Goal: Check status: Check status

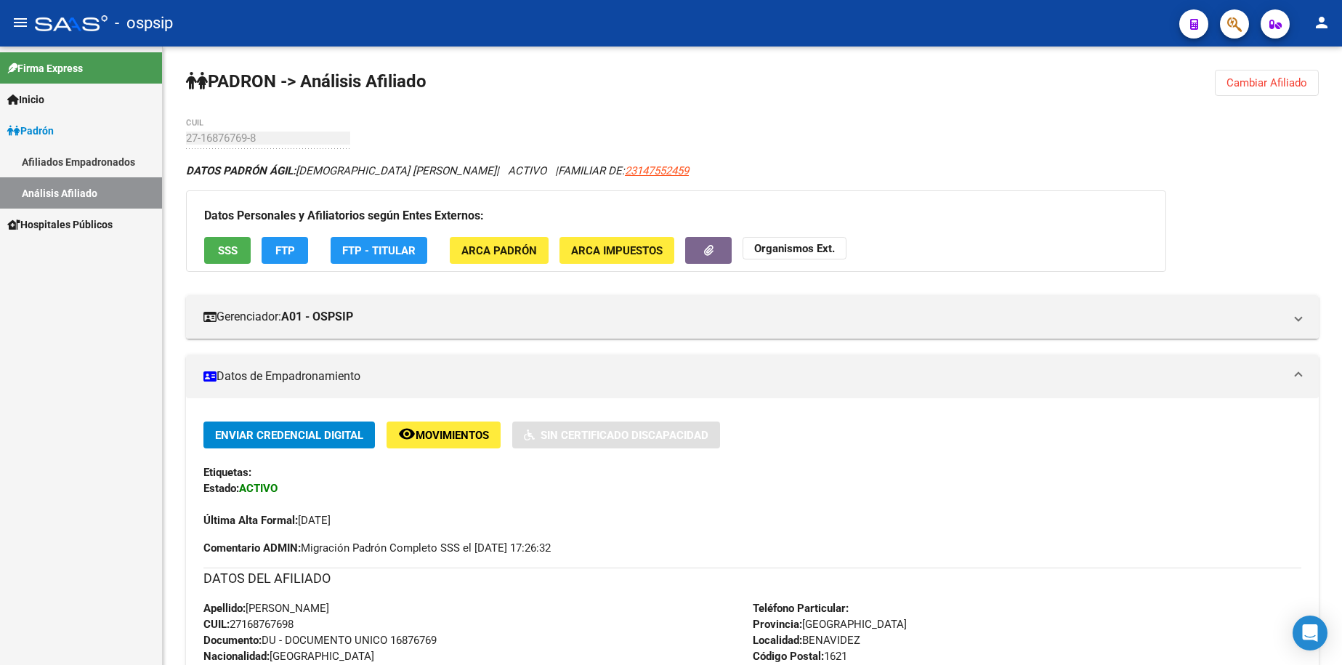
scroll to position [363, 0]
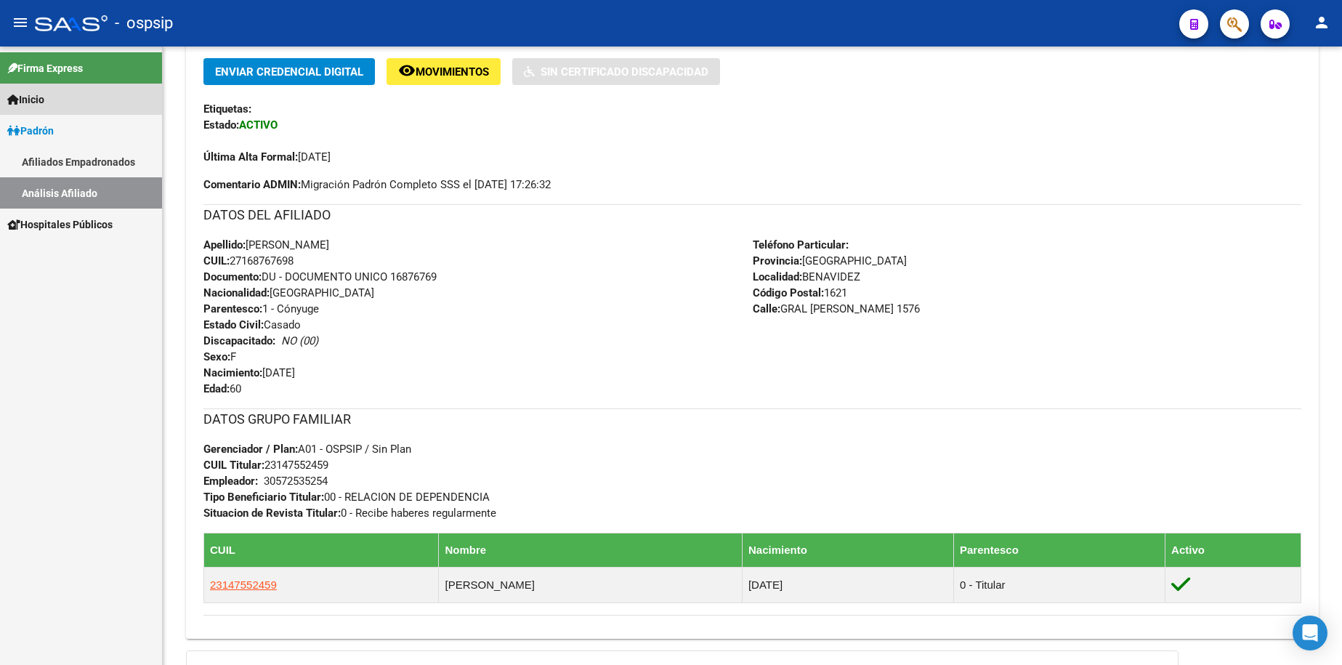
click at [62, 97] on link "Inicio" at bounding box center [81, 99] width 162 height 31
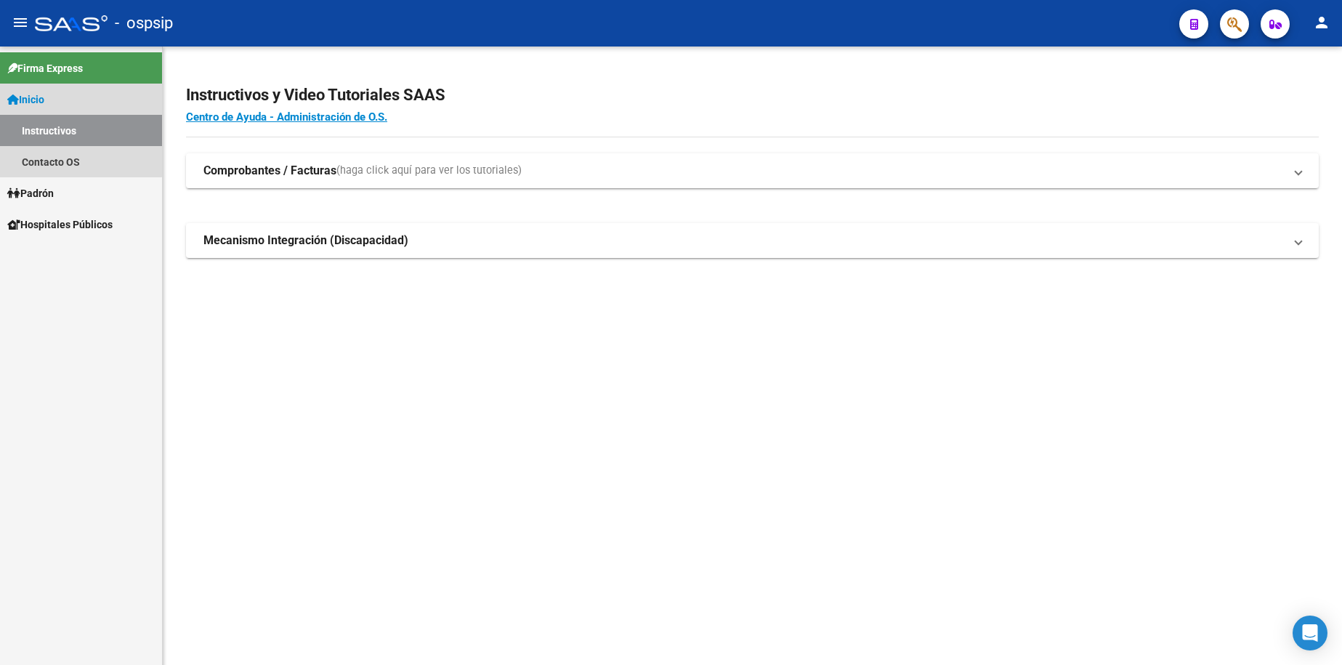
click at [35, 99] on span "Inicio" at bounding box center [25, 100] width 37 height 16
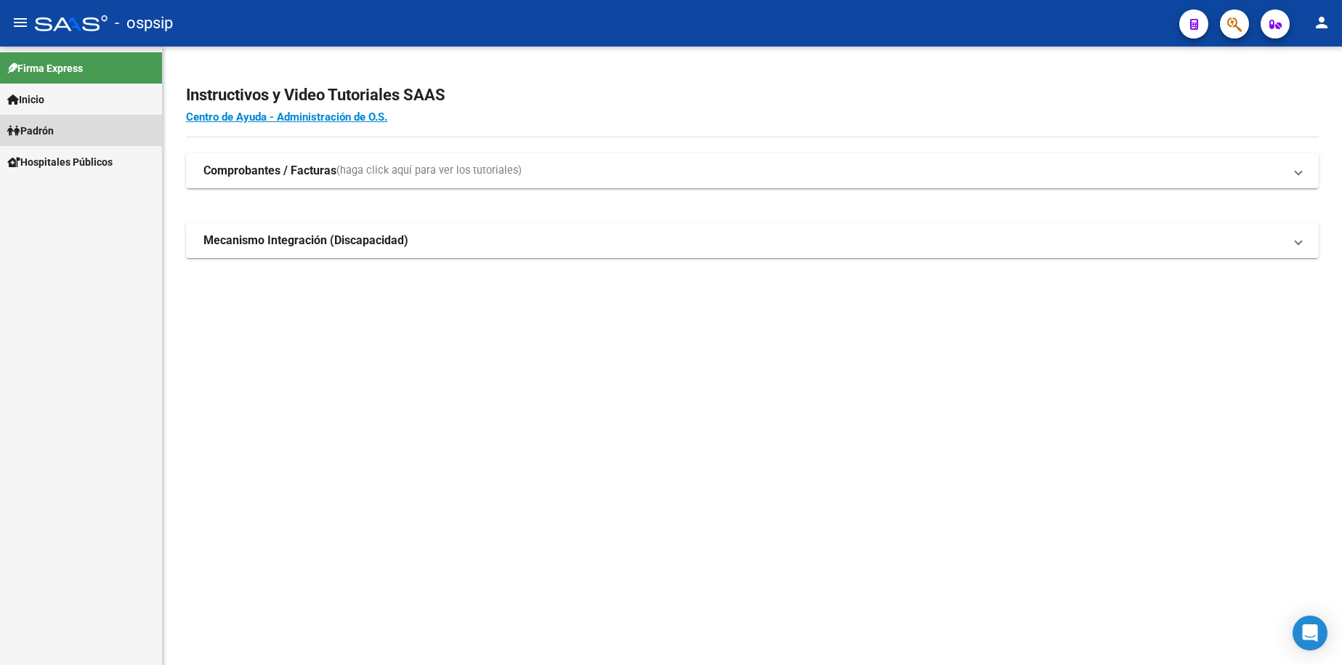
click at [53, 127] on span "Padrón" at bounding box center [30, 131] width 46 height 16
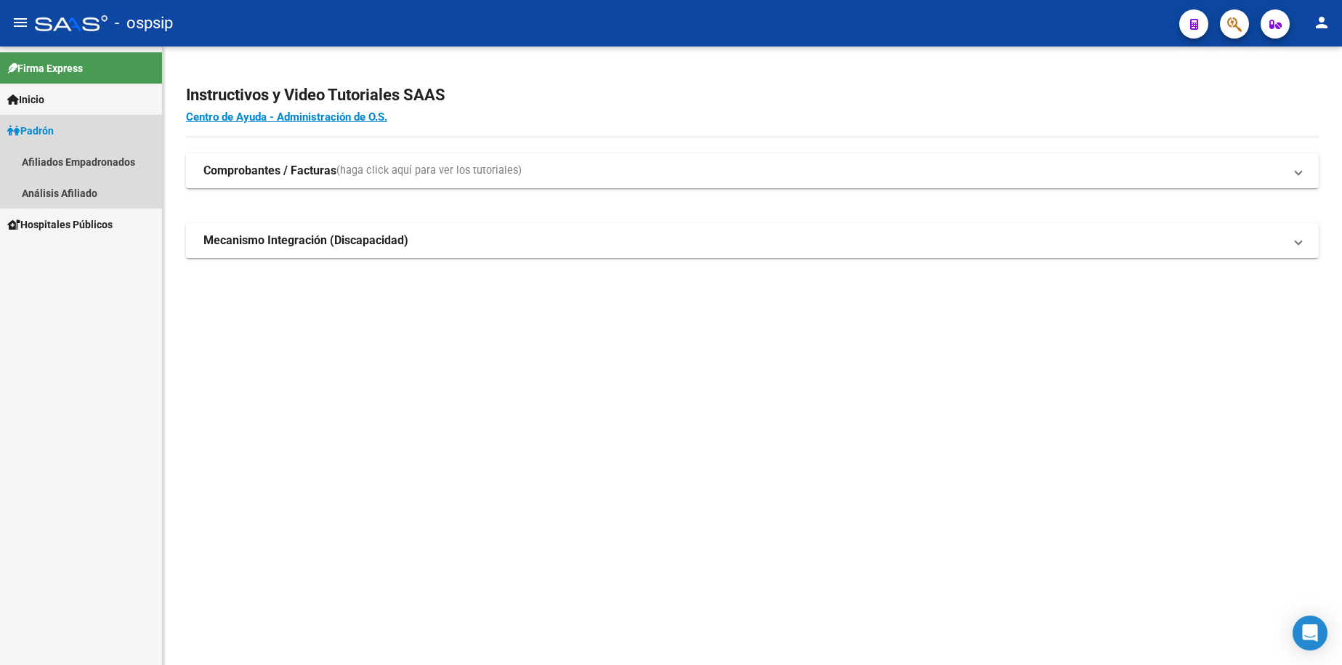
click at [34, 130] on span "Padrón" at bounding box center [30, 131] width 46 height 16
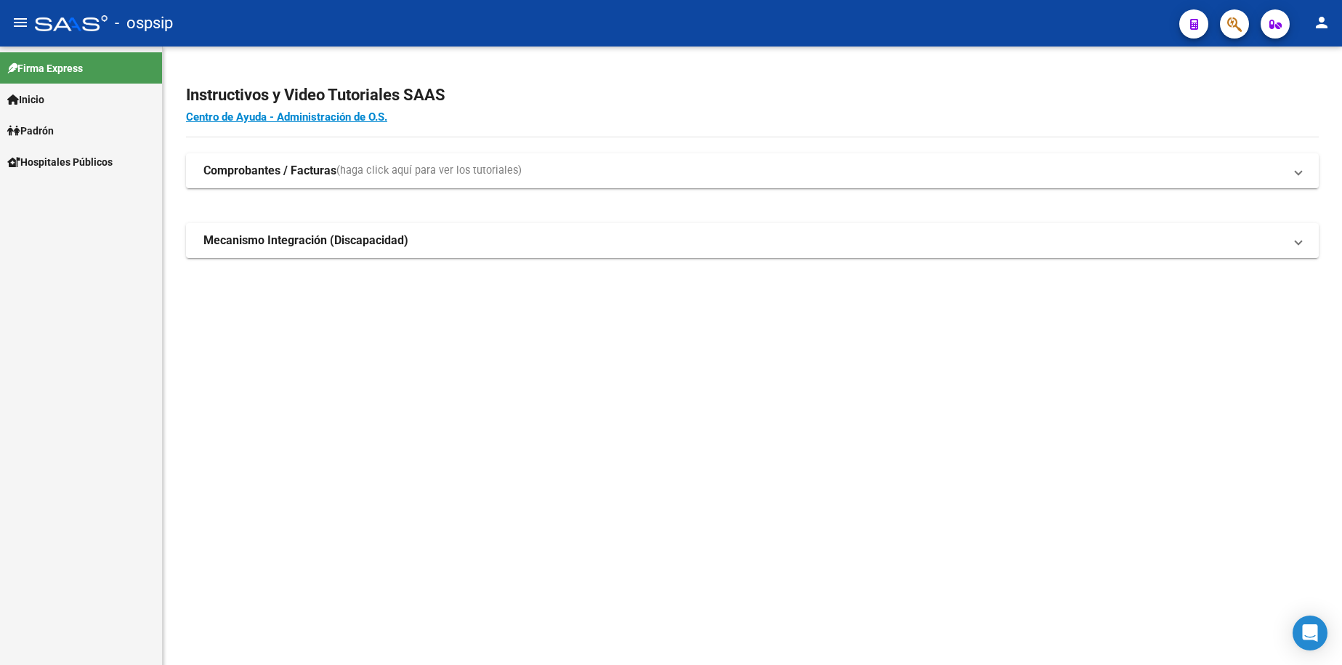
click at [54, 134] on span "Padrón" at bounding box center [30, 131] width 46 height 16
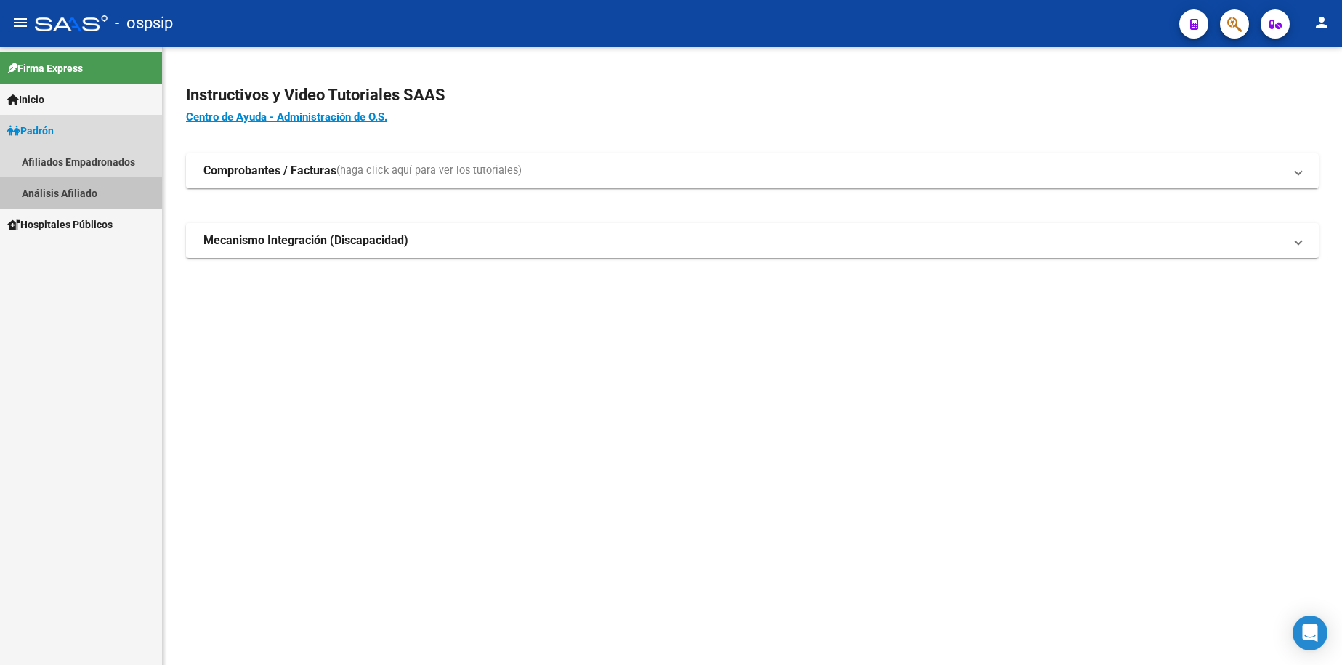
drag, startPoint x: 68, startPoint y: 192, endPoint x: 199, endPoint y: 182, distance: 131.8
click at [67, 192] on link "Análisis Afiliado" at bounding box center [81, 192] width 162 height 31
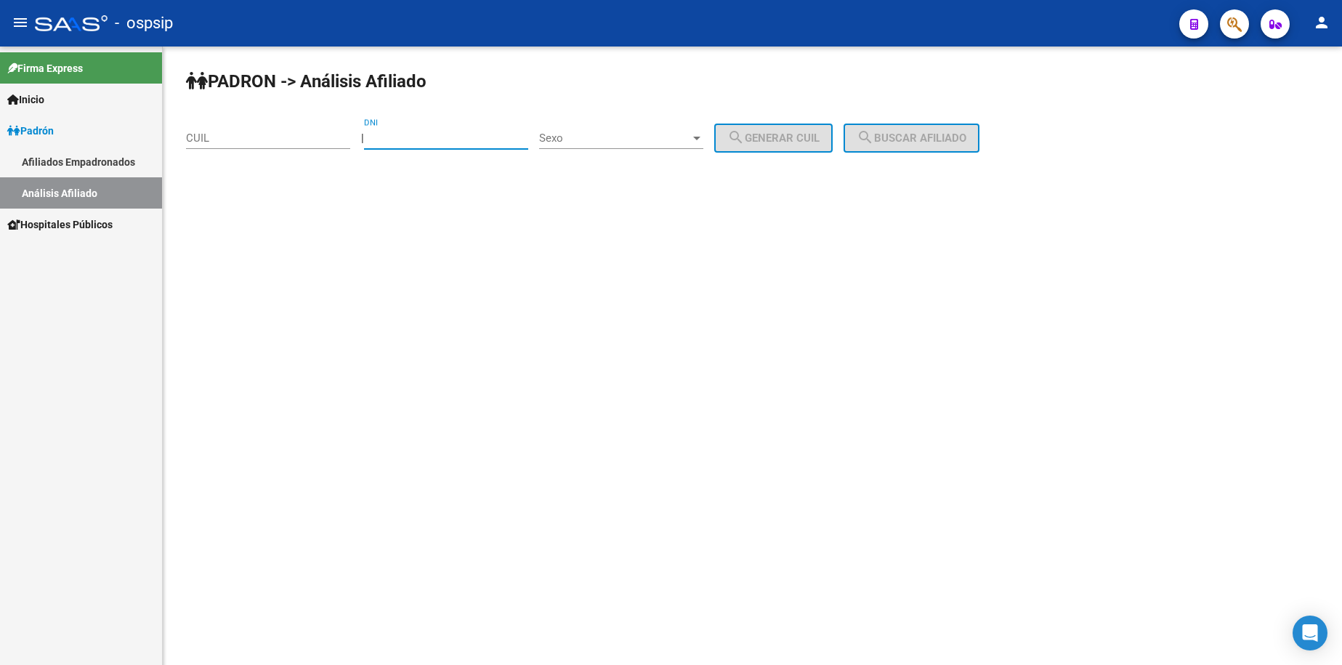
click at [459, 142] on input "DNI" at bounding box center [446, 137] width 164 height 13
type input "70343213"
click at [616, 140] on span "Sexo" at bounding box center [614, 137] width 151 height 13
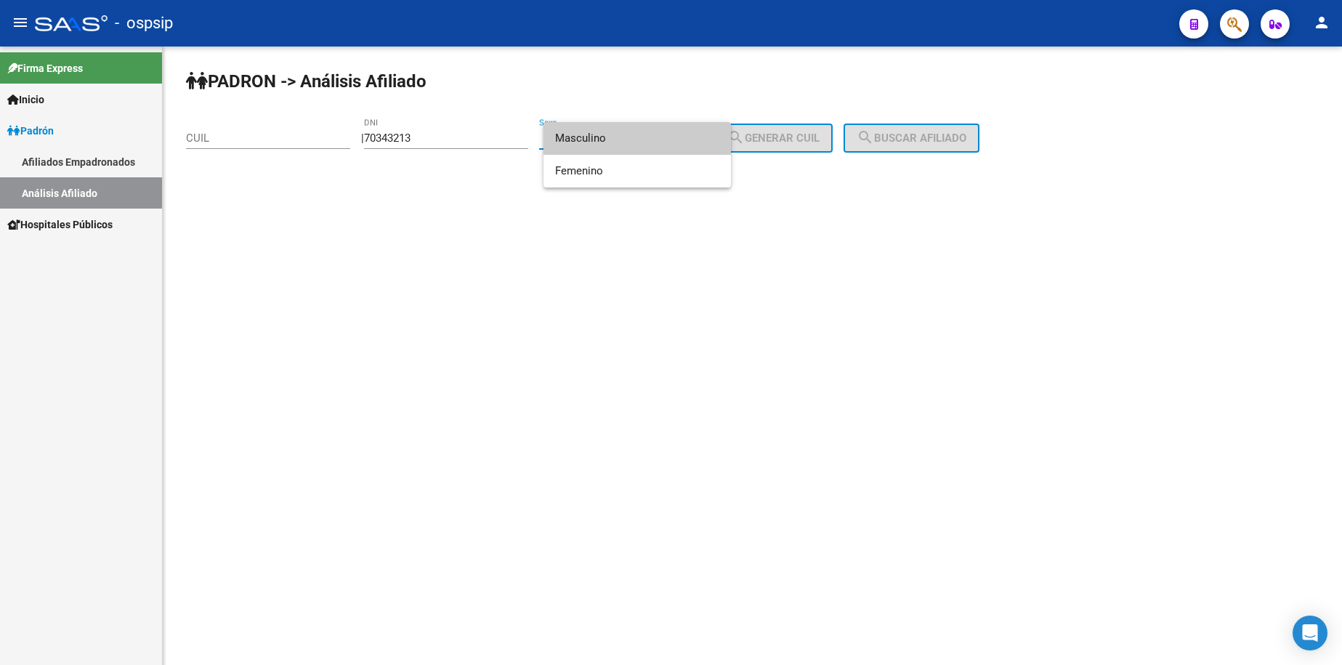
click at [618, 147] on span "Masculino" at bounding box center [637, 138] width 164 height 33
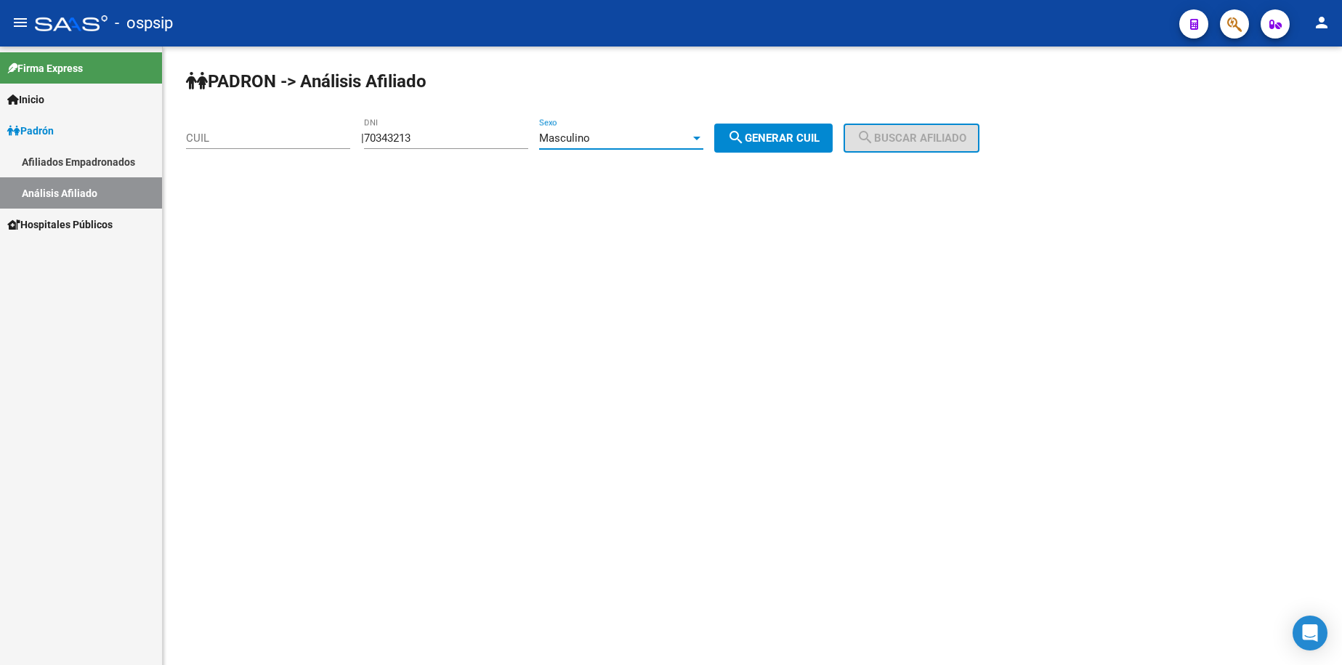
click at [767, 135] on span "search Generar CUIL" at bounding box center [773, 137] width 92 height 13
type input "20-70343213-2"
click at [907, 128] on button "search Buscar afiliado" at bounding box center [911, 137] width 136 height 29
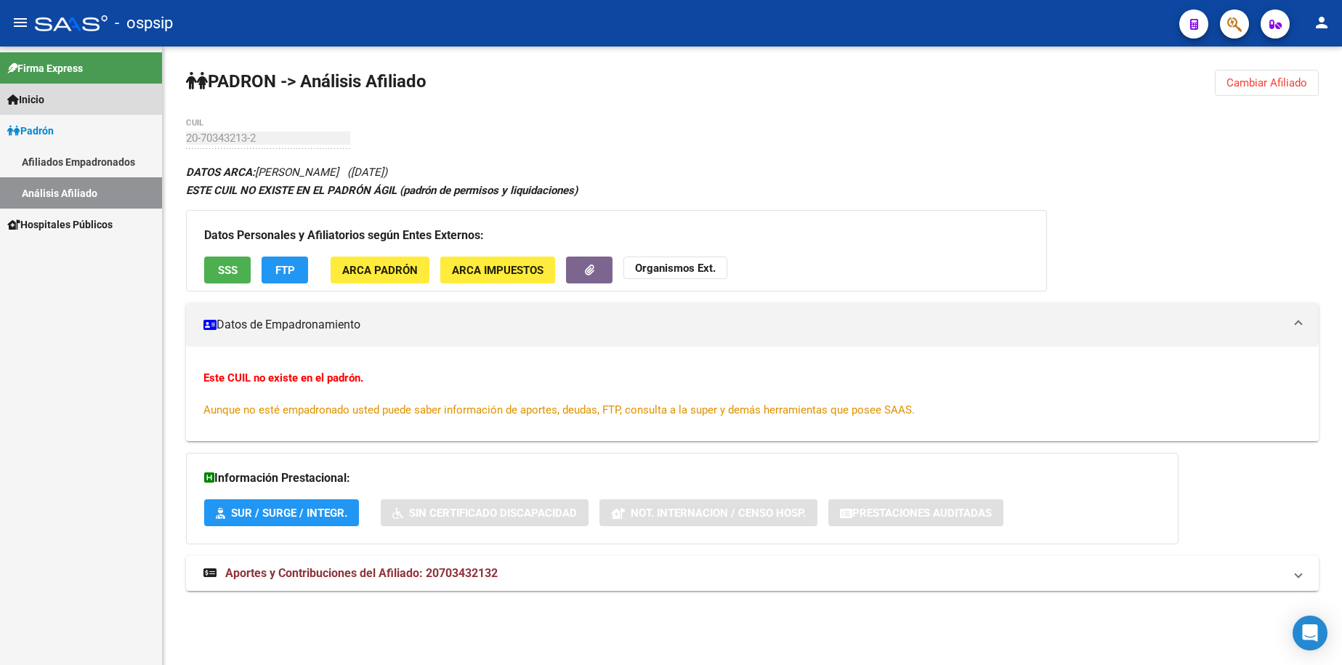
click at [52, 102] on link "Inicio" at bounding box center [81, 99] width 162 height 31
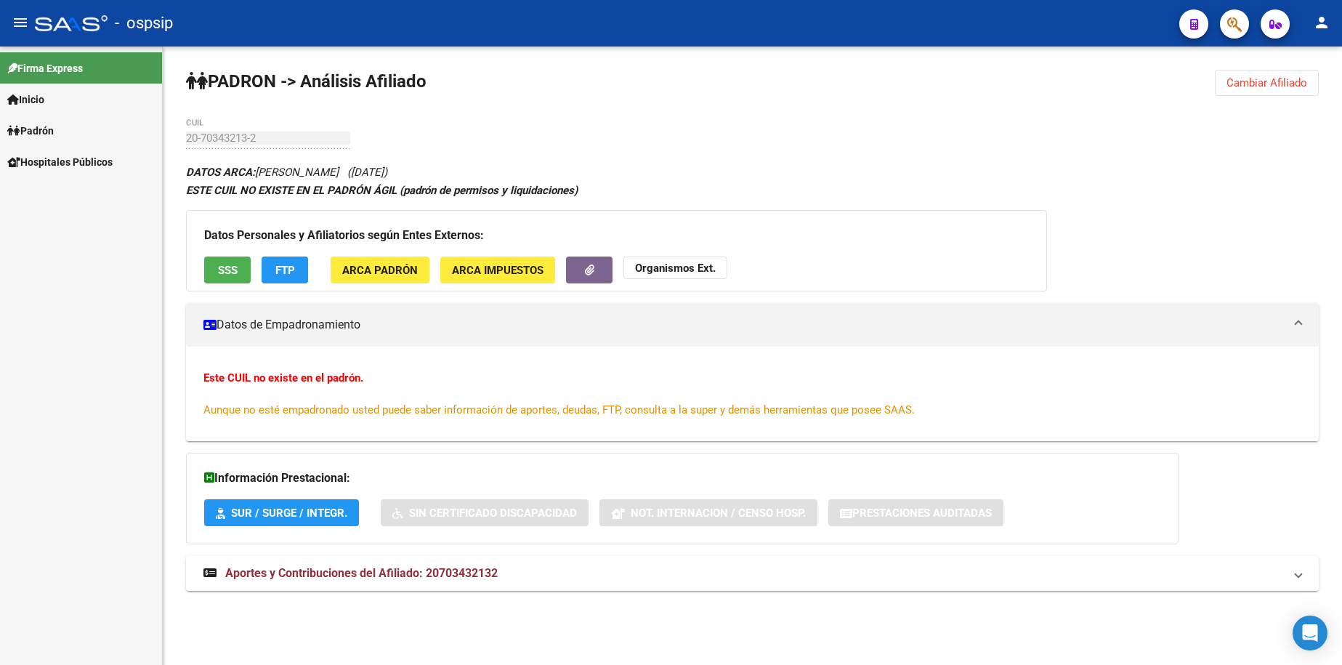
click at [40, 104] on span "Inicio" at bounding box center [25, 100] width 37 height 16
click at [55, 132] on link "Instructivos" at bounding box center [81, 130] width 162 height 31
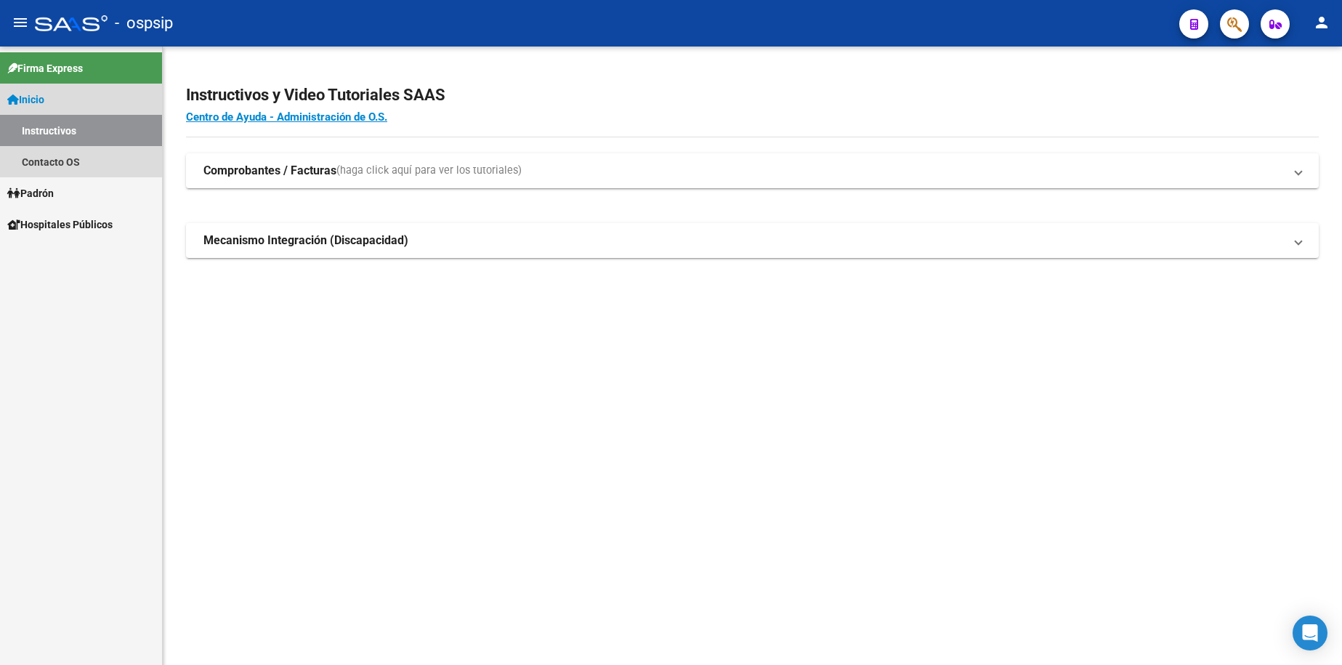
click at [44, 102] on span "Inicio" at bounding box center [25, 100] width 37 height 16
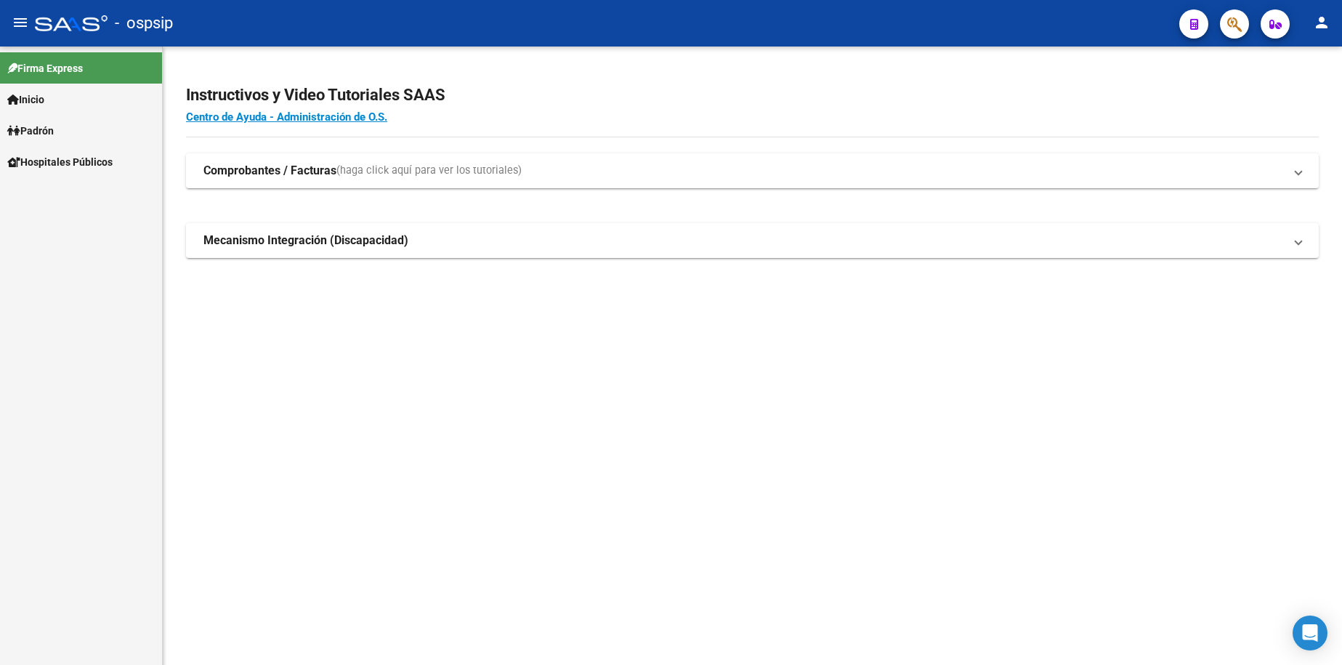
click at [47, 131] on span "Padrón" at bounding box center [30, 131] width 46 height 16
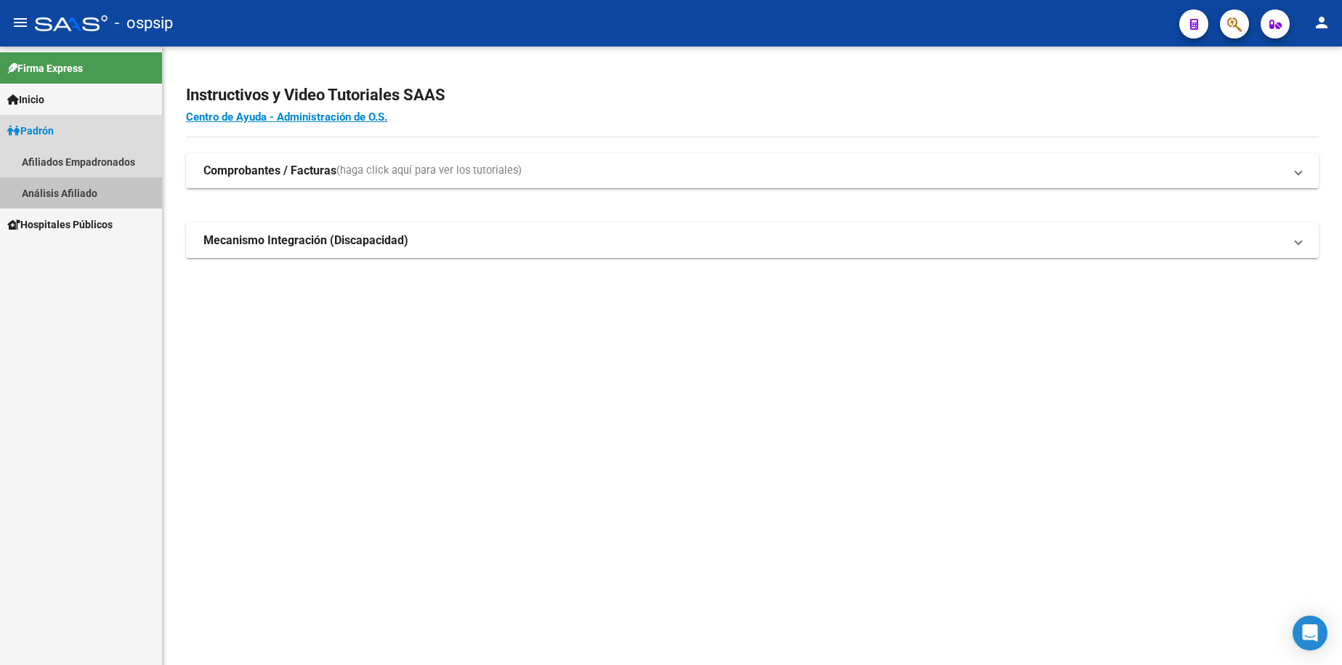
drag, startPoint x: 84, startPoint y: 188, endPoint x: 147, endPoint y: 188, distance: 63.2
click at [83, 188] on link "Análisis Afiliado" at bounding box center [81, 192] width 162 height 31
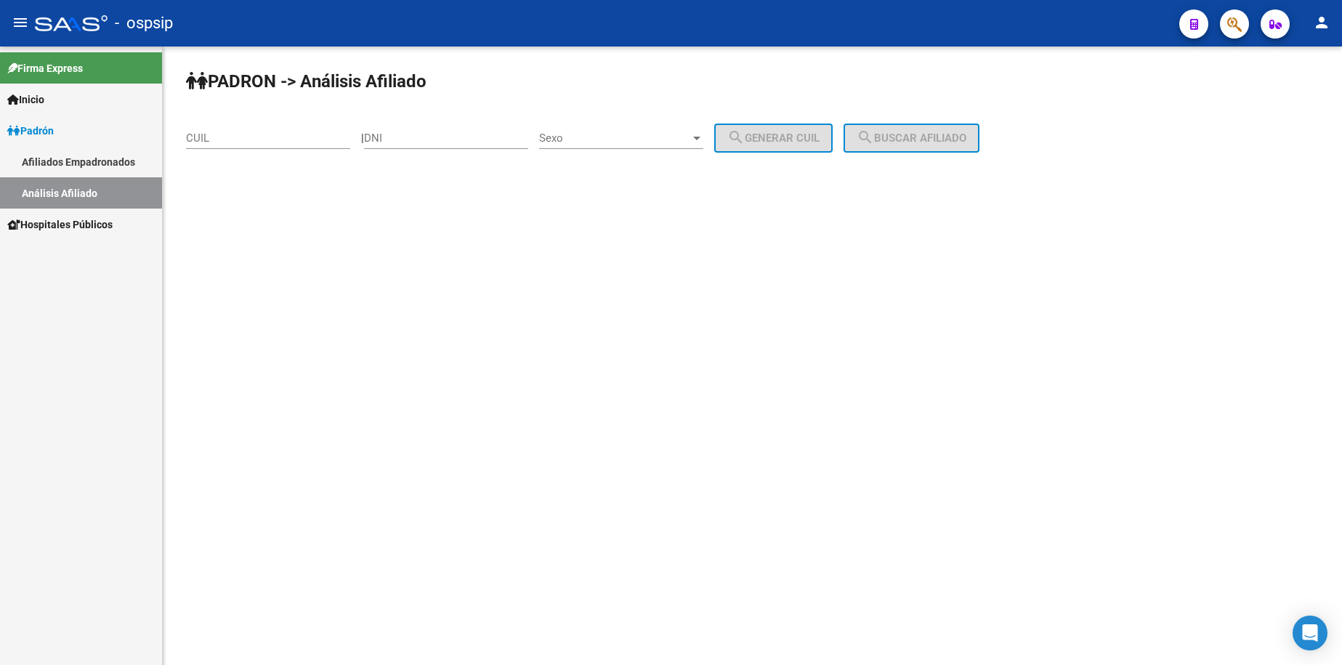
drag, startPoint x: 453, startPoint y: 140, endPoint x: 466, endPoint y: 139, distance: 13.1
click at [453, 140] on input "DNI" at bounding box center [446, 137] width 164 height 13
type input "35297054"
click at [620, 140] on span "Sexo" at bounding box center [614, 137] width 151 height 13
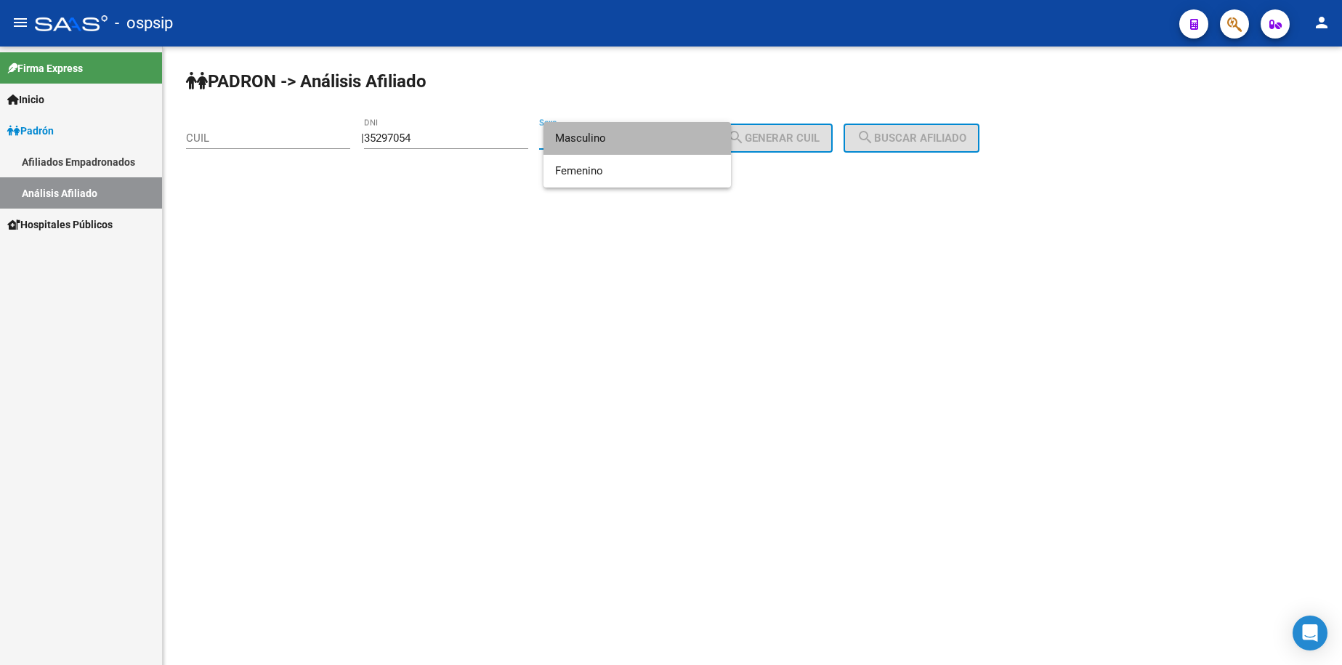
click at [620, 140] on span "Masculino" at bounding box center [637, 138] width 164 height 33
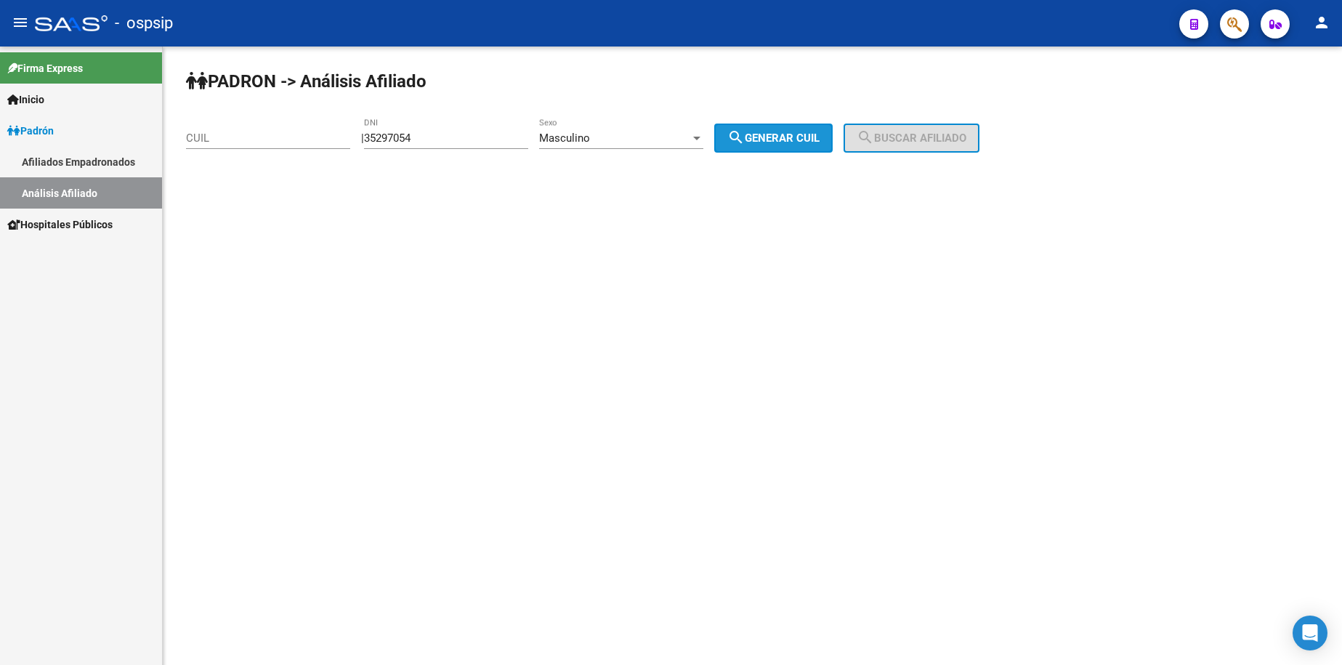
drag, startPoint x: 835, startPoint y: 130, endPoint x: 919, endPoint y: 137, distance: 84.6
click at [833, 131] on button "search Generar CUIL" at bounding box center [773, 137] width 118 height 29
type input "23-35297054-9"
click at [923, 136] on span "search Buscar afiliado" at bounding box center [912, 137] width 110 height 13
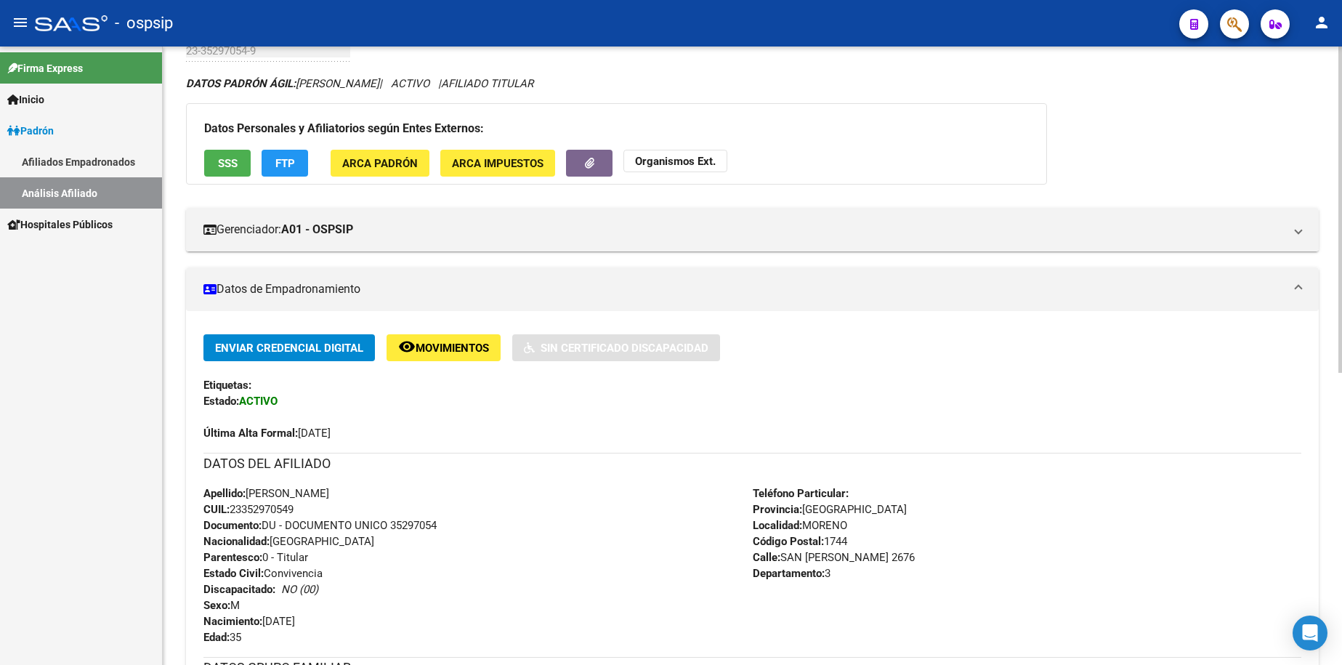
scroll to position [370, 0]
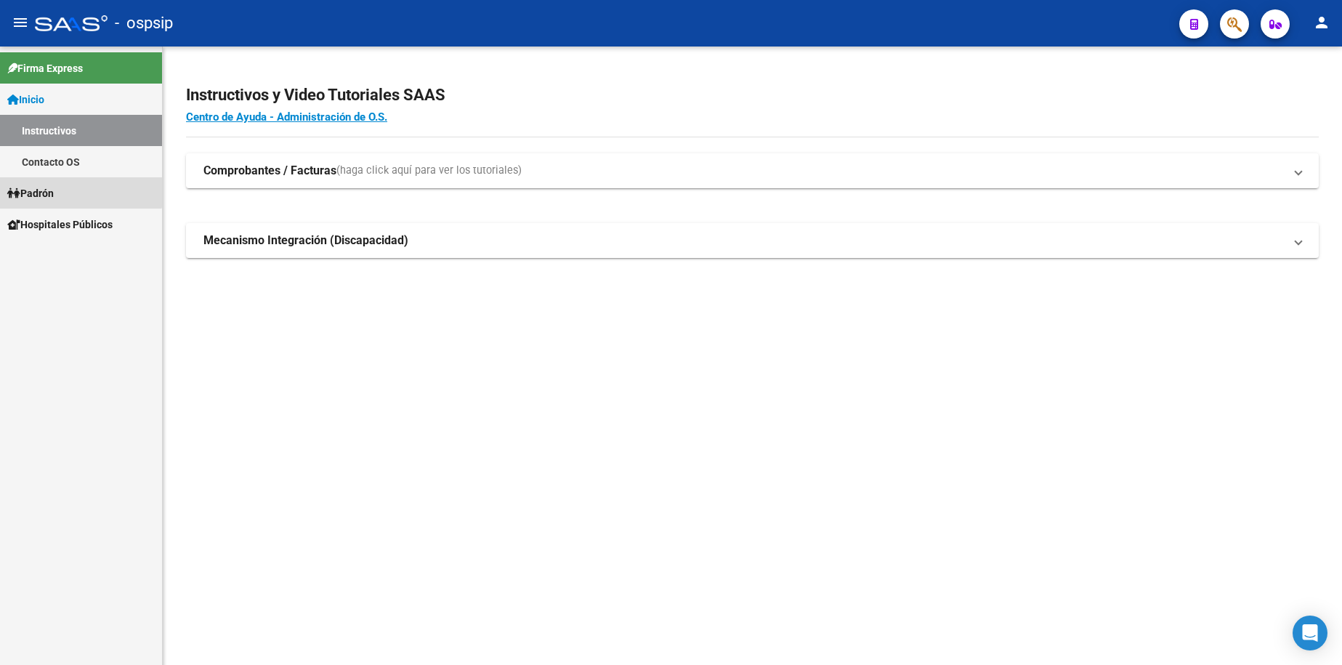
click at [61, 186] on link "Padrón" at bounding box center [81, 192] width 162 height 31
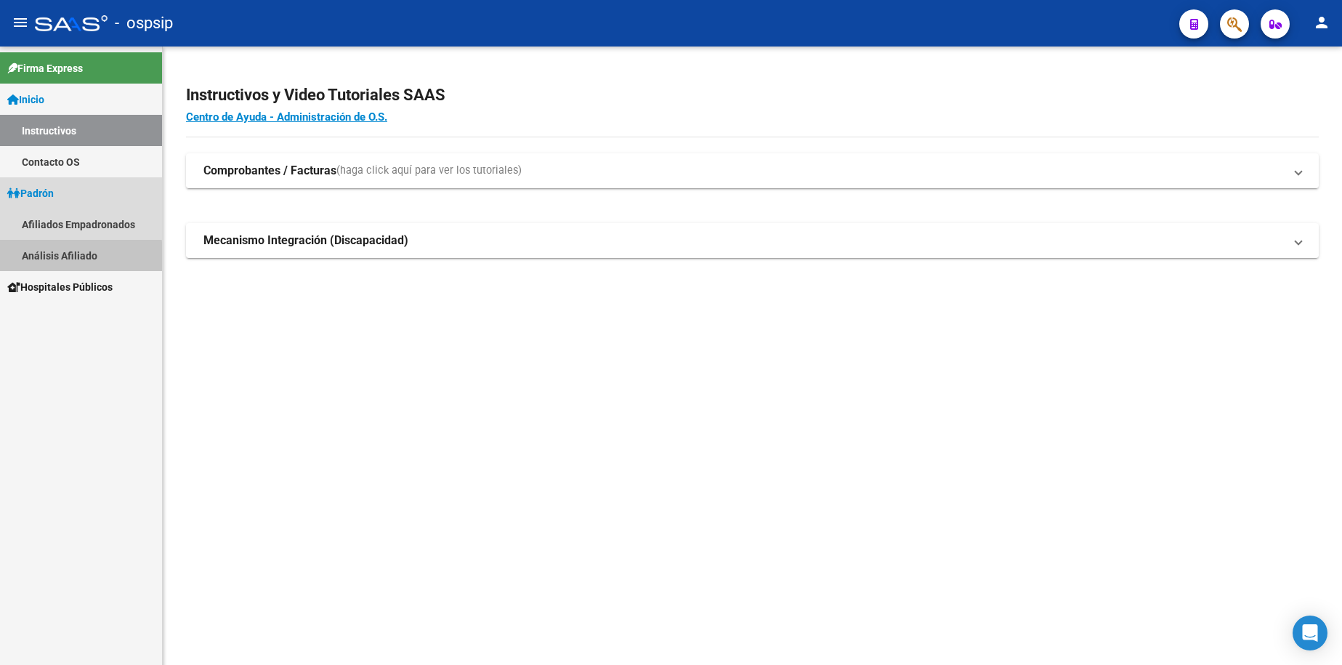
drag, startPoint x: 68, startPoint y: 258, endPoint x: 359, endPoint y: 211, distance: 295.1
click at [68, 256] on link "Análisis Afiliado" at bounding box center [81, 255] width 162 height 31
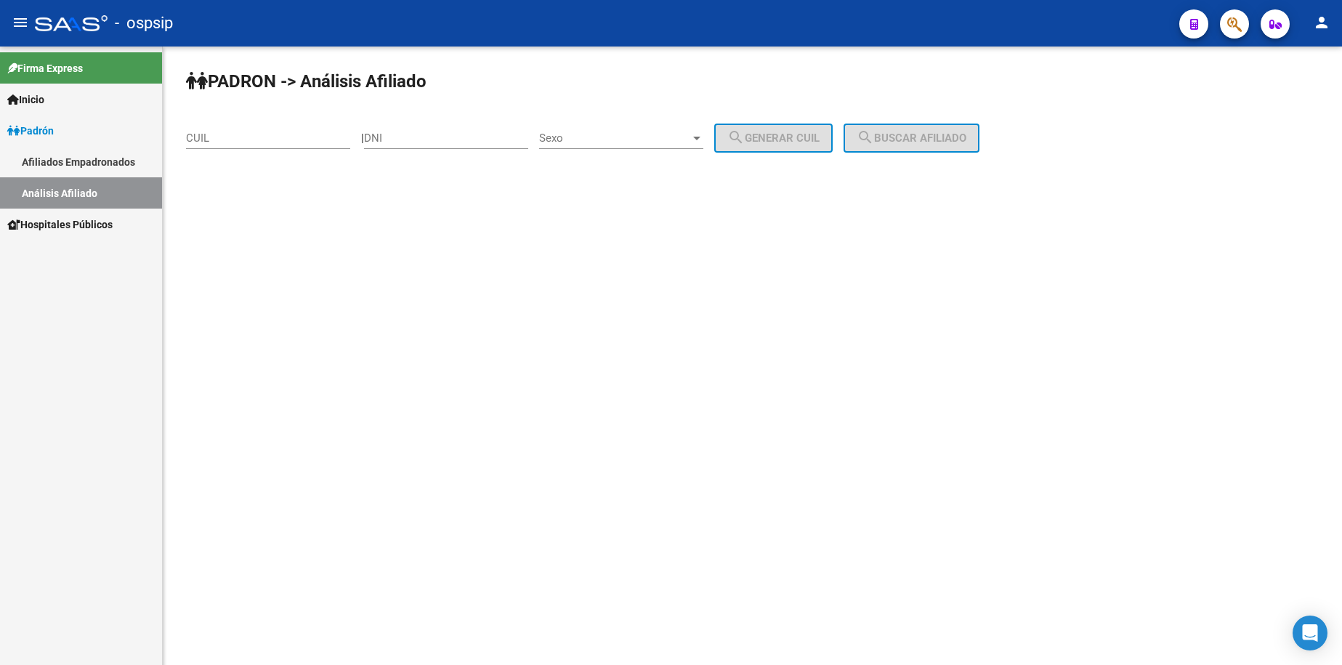
click at [448, 142] on input "DNI" at bounding box center [446, 137] width 164 height 13
type input "39965813"
click at [612, 137] on span "Sexo" at bounding box center [614, 137] width 151 height 13
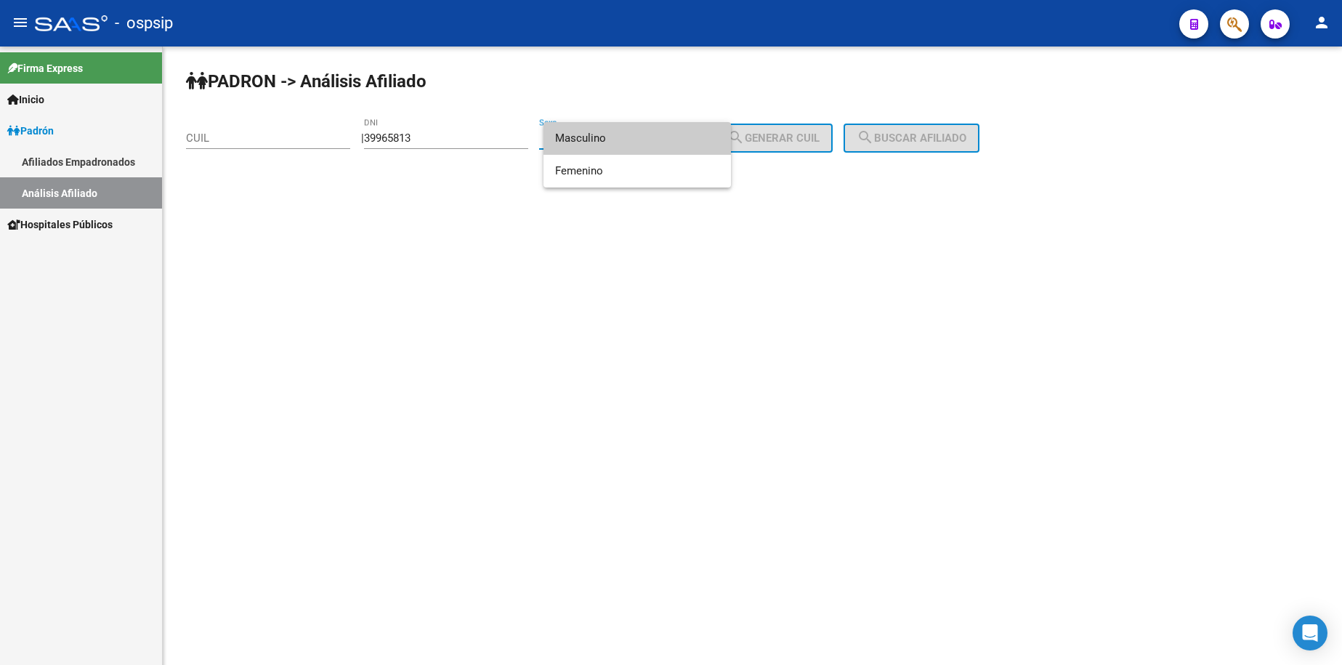
click at [624, 147] on span "Masculino" at bounding box center [637, 138] width 164 height 33
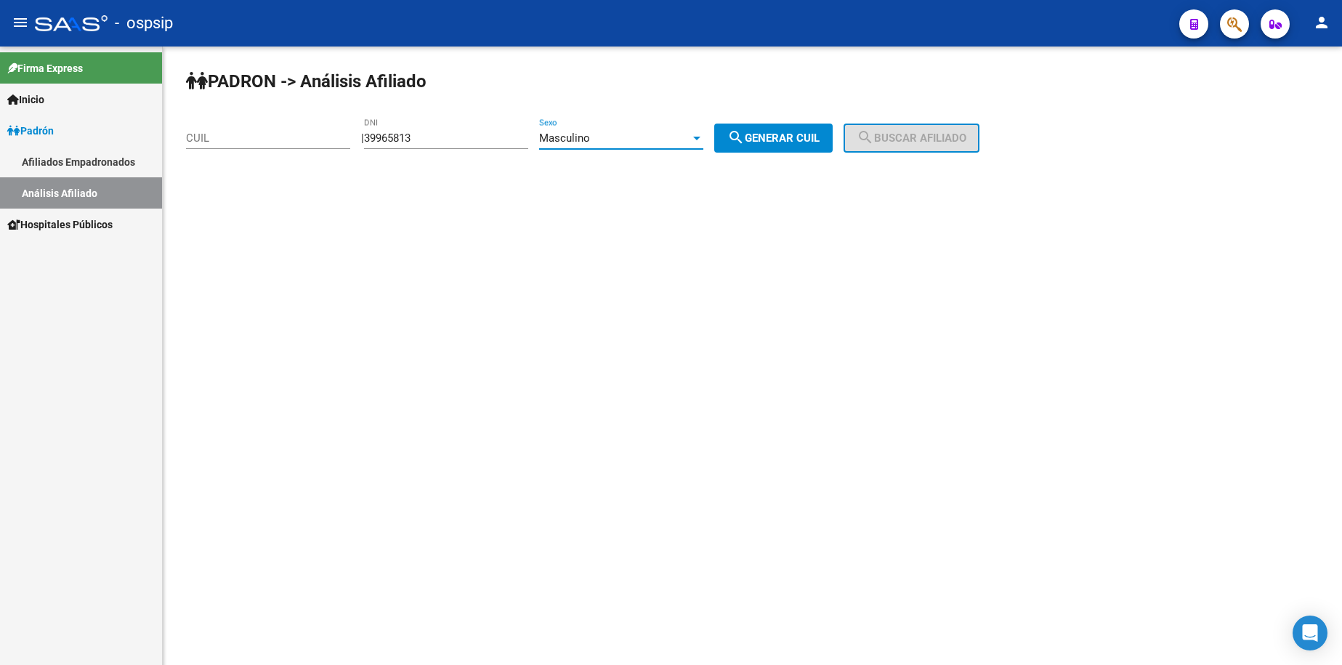
drag, startPoint x: 749, startPoint y: 144, endPoint x: 792, endPoint y: 137, distance: 43.4
click at [745, 142] on mat-icon "search" at bounding box center [735, 137] width 17 height 17
type input "20-39965813-7"
click at [863, 139] on button "search Buscar afiliado" at bounding box center [911, 137] width 136 height 29
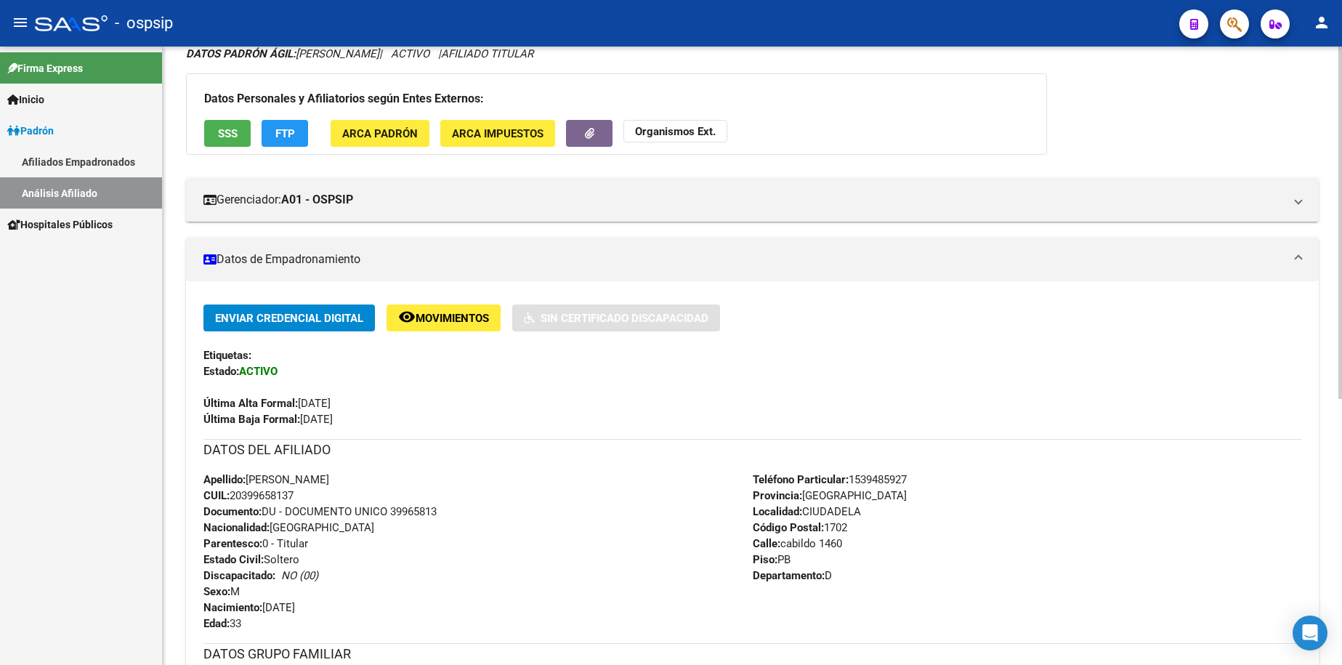
scroll to position [291, 0]
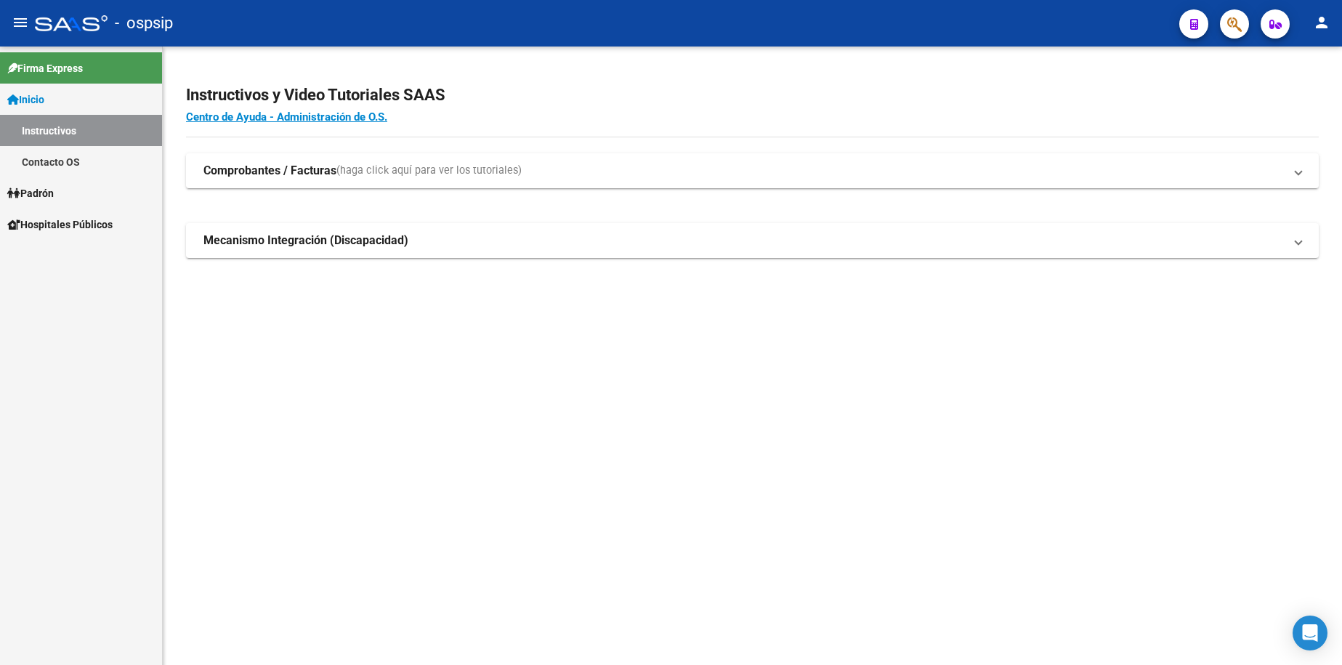
click at [54, 193] on span "Padrón" at bounding box center [30, 193] width 46 height 16
click at [53, 187] on span "Padrón" at bounding box center [30, 193] width 46 height 16
click at [60, 254] on link "Análisis Afiliado" at bounding box center [81, 255] width 162 height 31
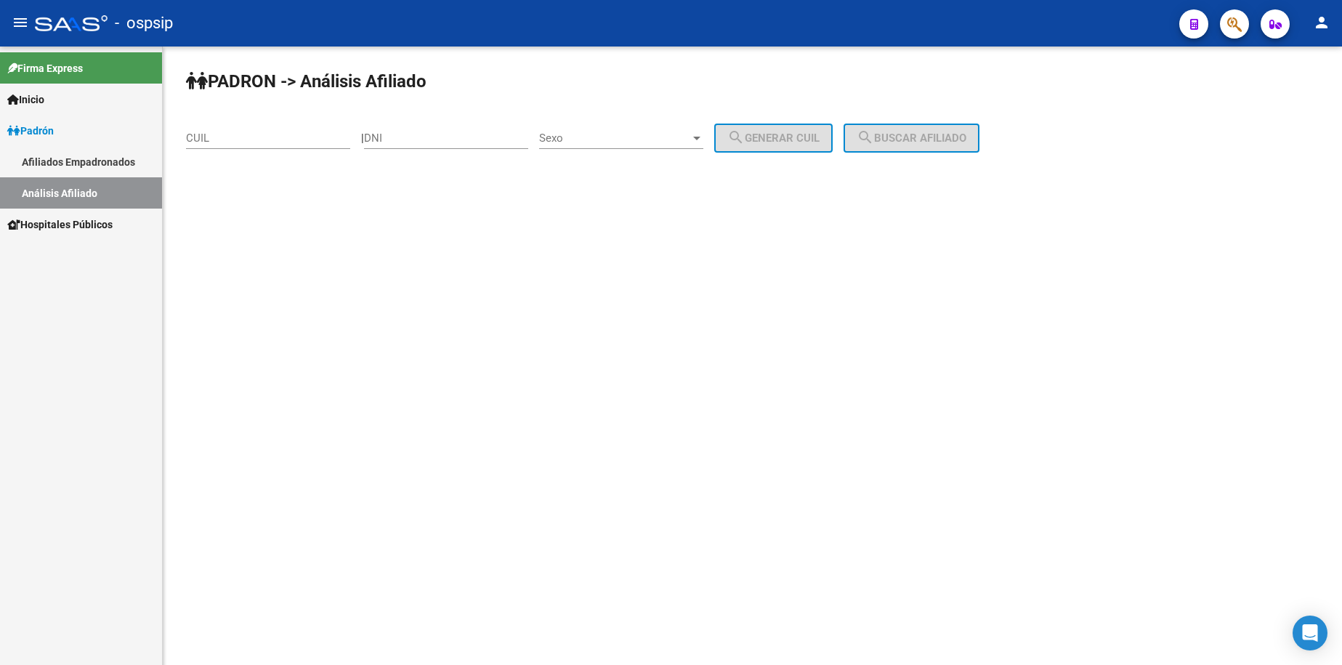
click at [445, 136] on input "DNI" at bounding box center [446, 137] width 164 height 13
click at [511, 132] on input "DNI" at bounding box center [446, 137] width 164 height 13
type input "23783588"
click at [639, 133] on span "Sexo" at bounding box center [614, 137] width 151 height 13
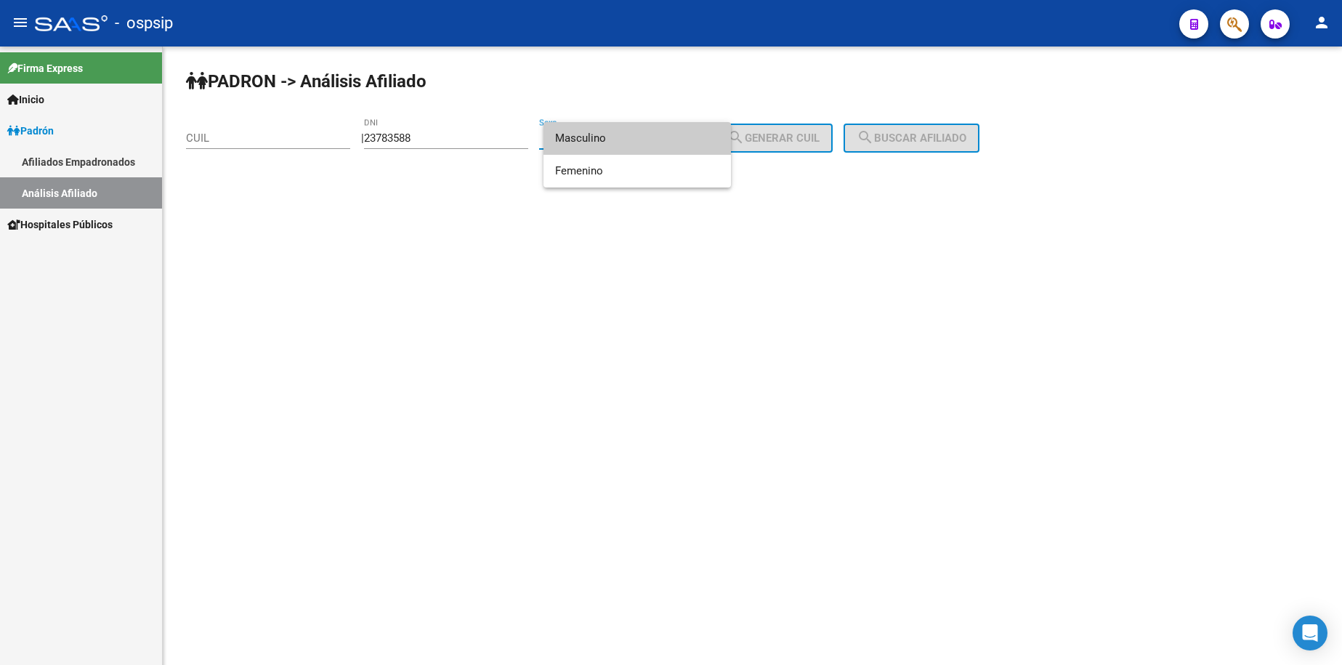
click at [631, 147] on span "Masculino" at bounding box center [637, 138] width 164 height 33
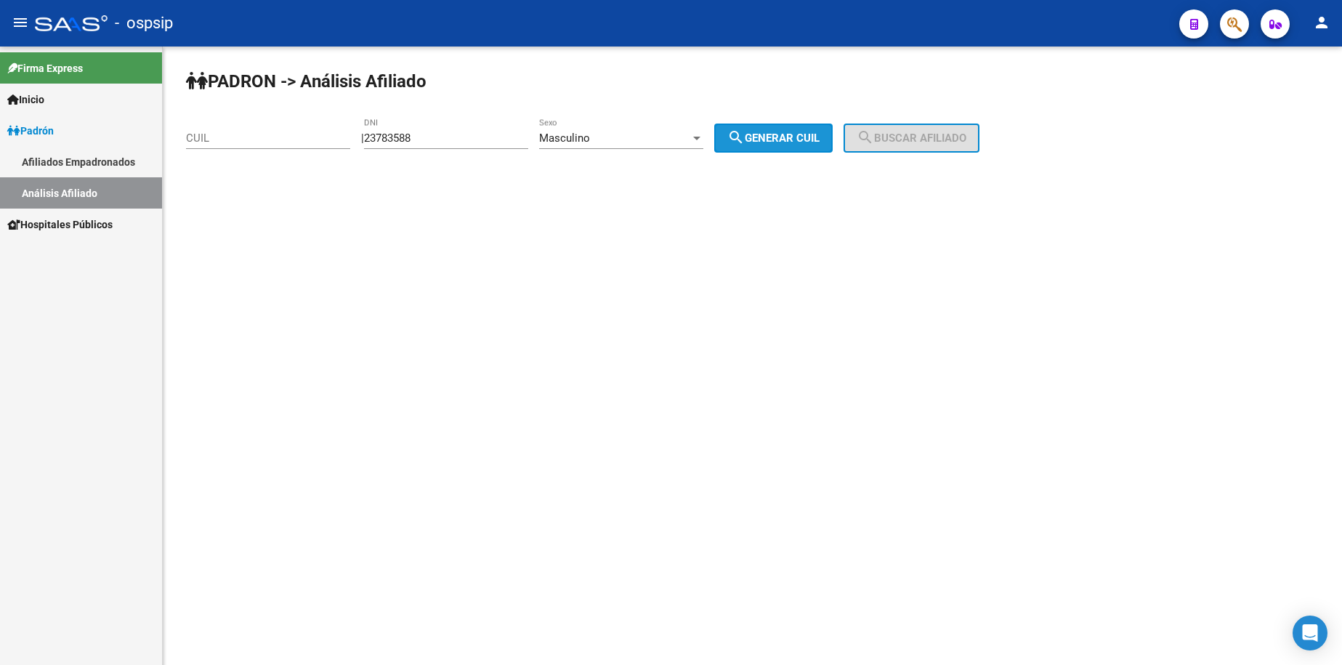
click at [803, 142] on span "search Generar CUIL" at bounding box center [773, 137] width 92 height 13
type input "20-23783588-4"
click at [930, 147] on button "search Buscar afiliado" at bounding box center [911, 137] width 136 height 29
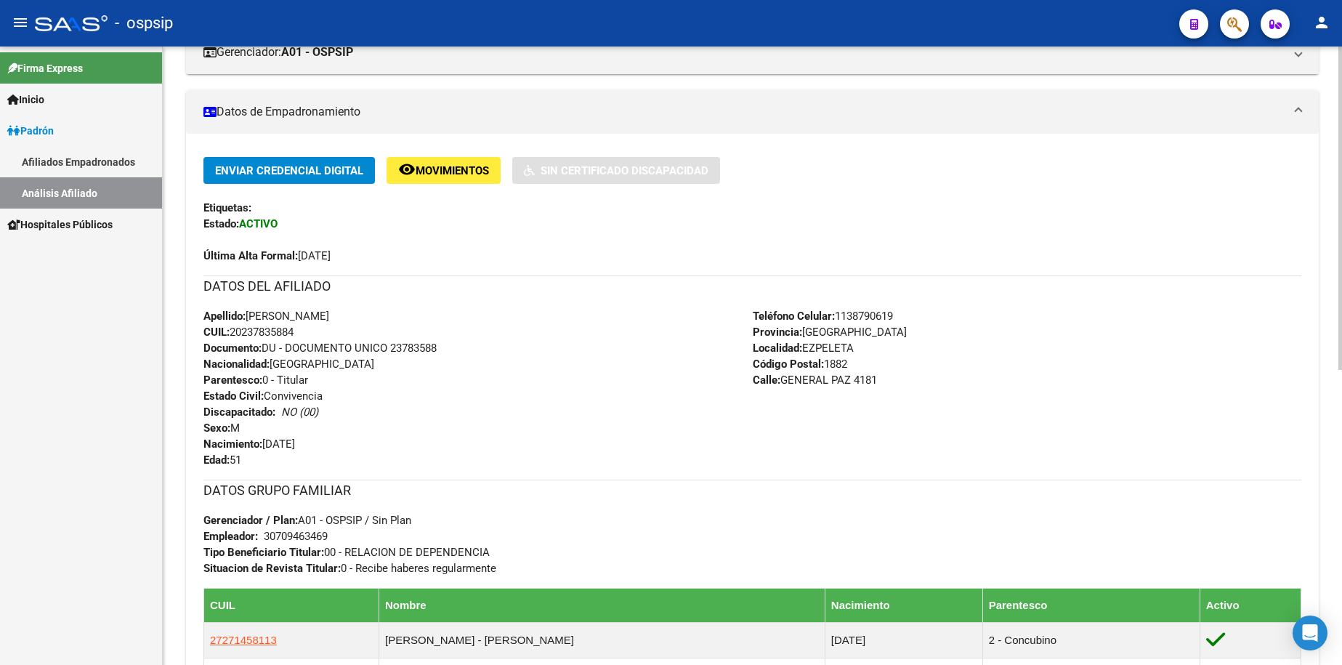
scroll to position [363, 0]
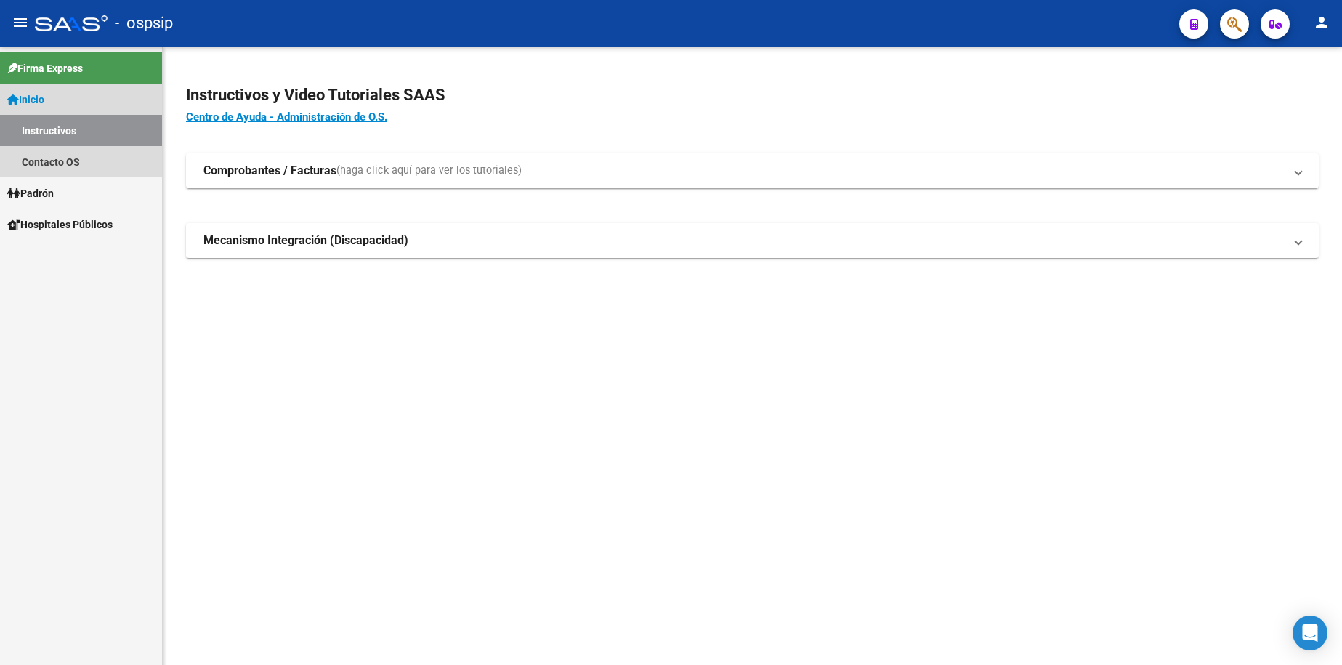
click at [44, 102] on span "Inicio" at bounding box center [25, 100] width 37 height 16
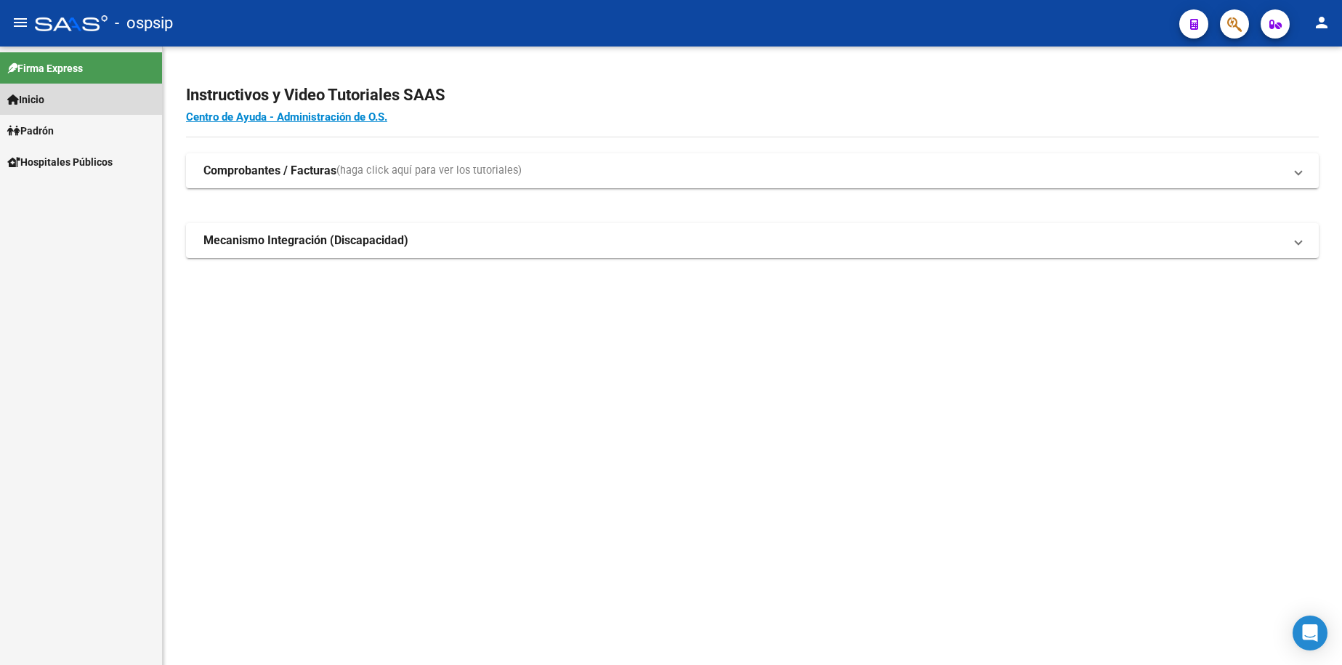
click at [44, 102] on span "Inicio" at bounding box center [25, 100] width 37 height 16
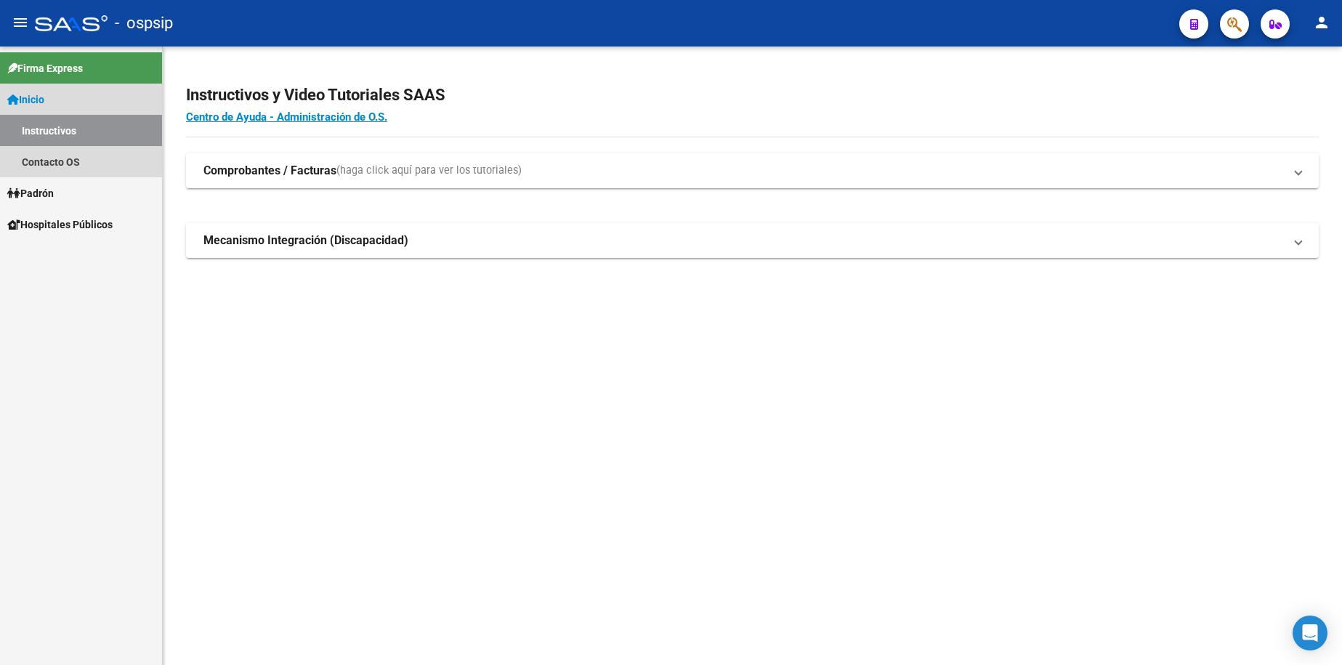
click at [44, 97] on span "Inicio" at bounding box center [25, 100] width 37 height 16
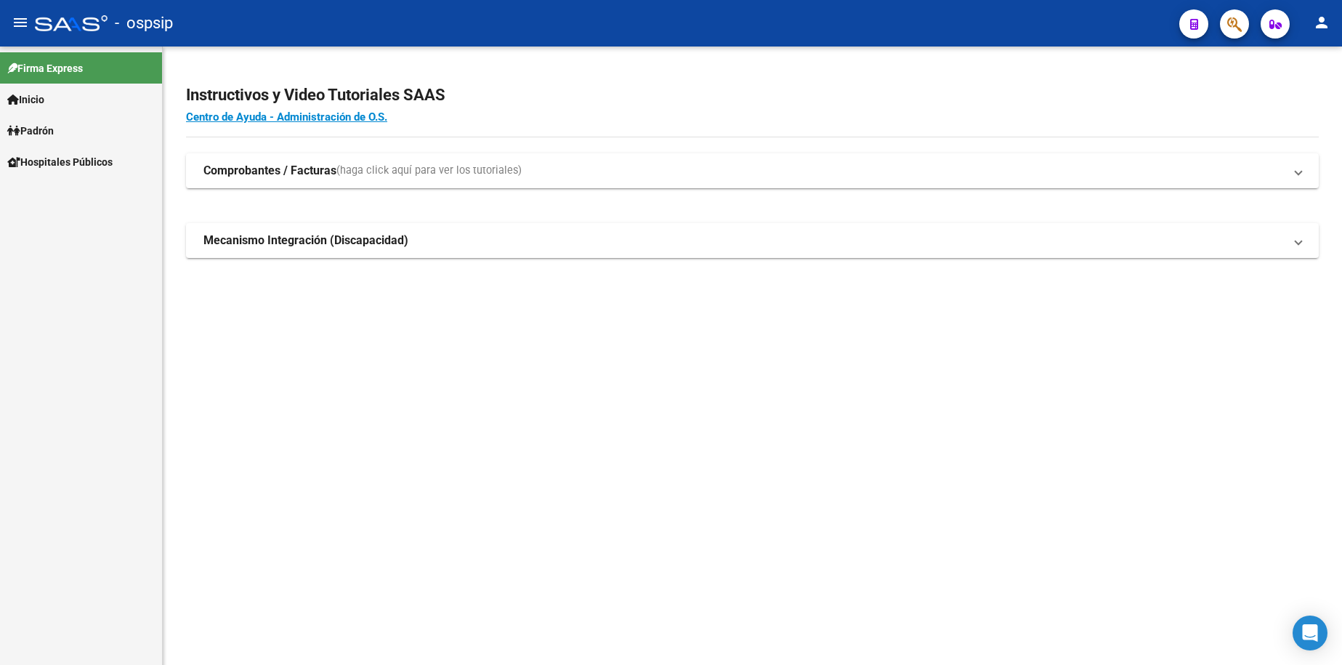
click at [51, 129] on span "Padrón" at bounding box center [30, 131] width 46 height 16
click at [83, 195] on link "Análisis Afiliado" at bounding box center [81, 192] width 162 height 31
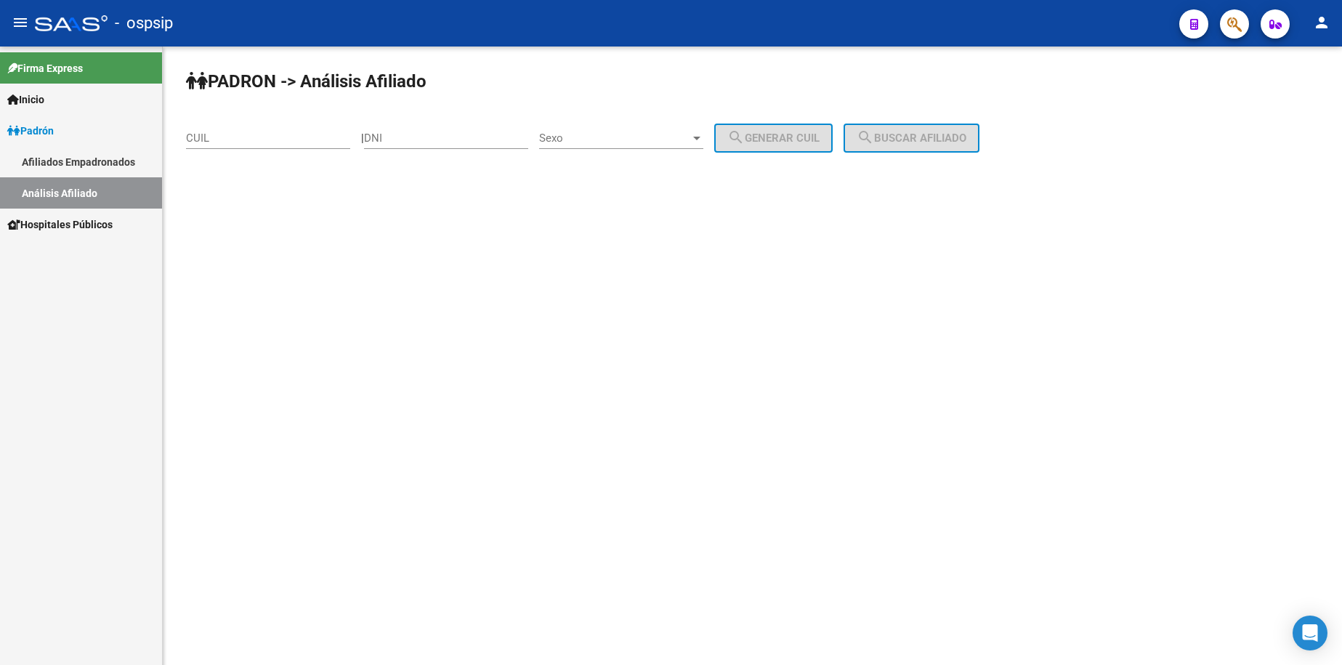
click at [458, 140] on input "DNI" at bounding box center [446, 137] width 164 height 13
type input "26394338"
click at [645, 138] on span "Sexo" at bounding box center [614, 137] width 151 height 13
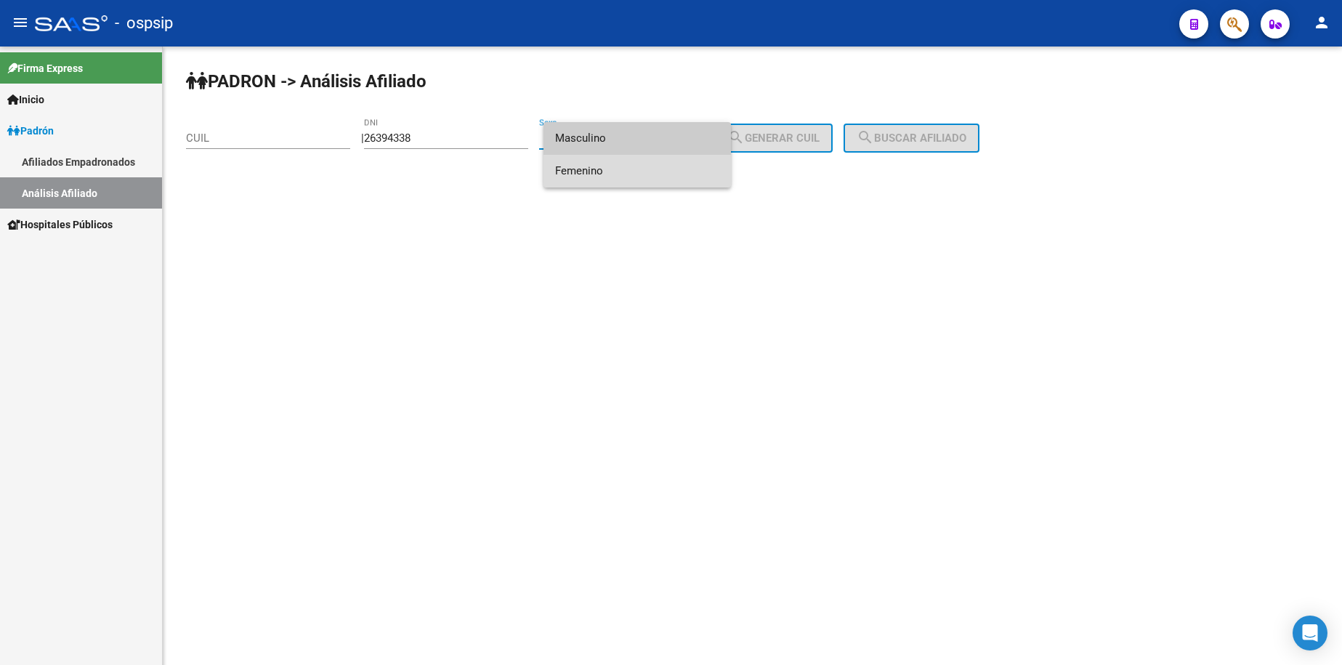
drag, startPoint x: 644, startPoint y: 167, endPoint x: 683, endPoint y: 152, distance: 41.4
click at [643, 166] on span "Femenino" at bounding box center [637, 171] width 164 height 33
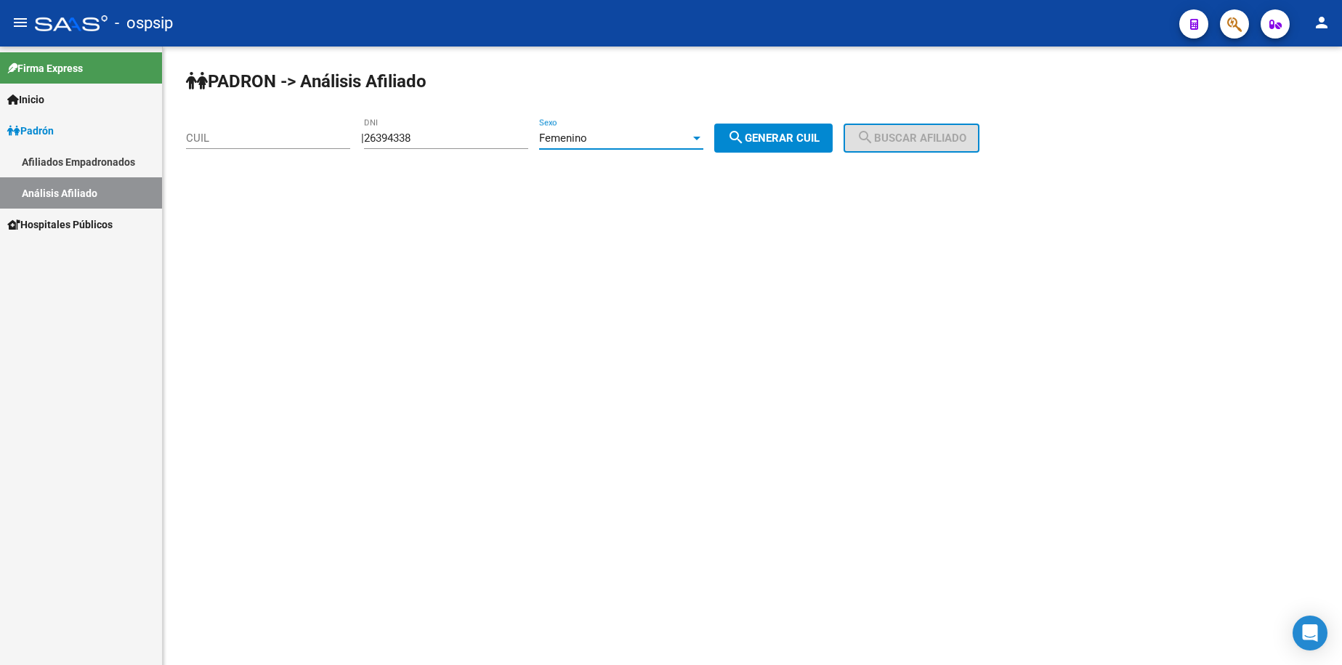
click at [790, 141] on span "search Generar CUIL" at bounding box center [773, 137] width 92 height 13
type input "23-26394338-4"
click at [910, 138] on span "search Buscar afiliado" at bounding box center [912, 137] width 110 height 13
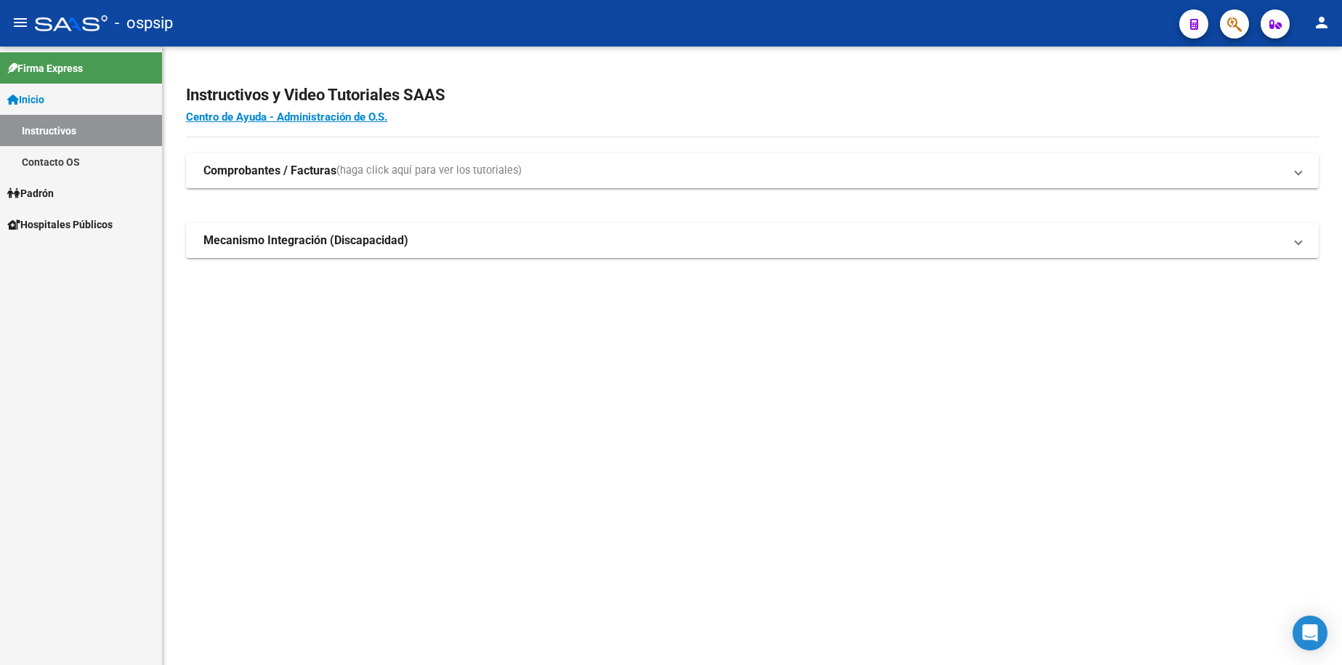
click at [44, 102] on span "Inicio" at bounding box center [25, 100] width 37 height 16
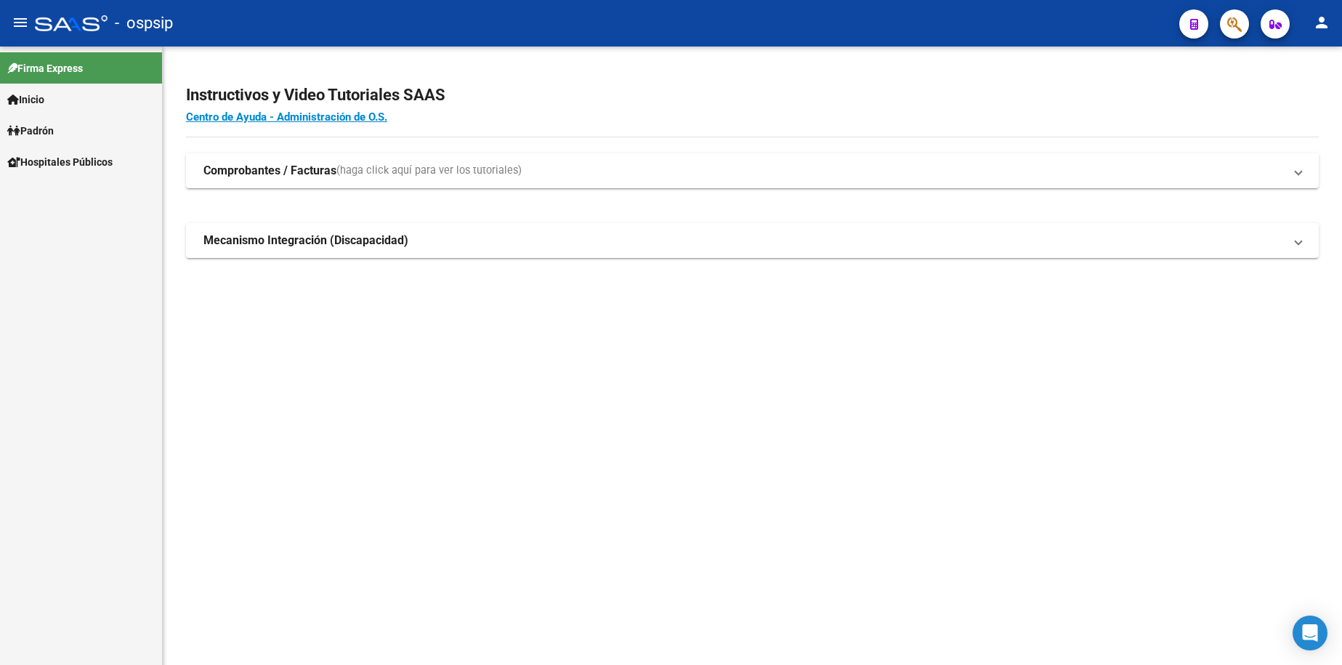
click at [50, 120] on link "Padrón" at bounding box center [81, 130] width 162 height 31
click at [54, 128] on span "Padrón" at bounding box center [30, 131] width 46 height 16
click at [53, 131] on span "Padrón" at bounding box center [30, 131] width 46 height 16
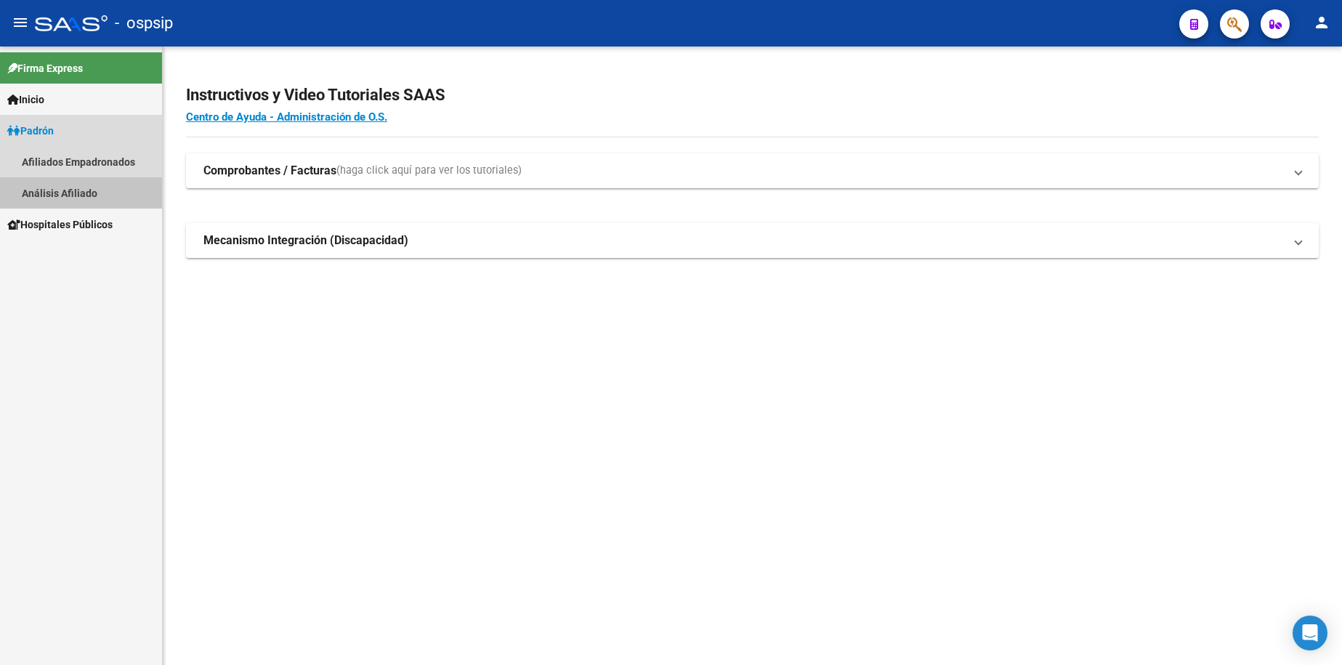
click at [70, 187] on link "Análisis Afiliado" at bounding box center [81, 192] width 162 height 31
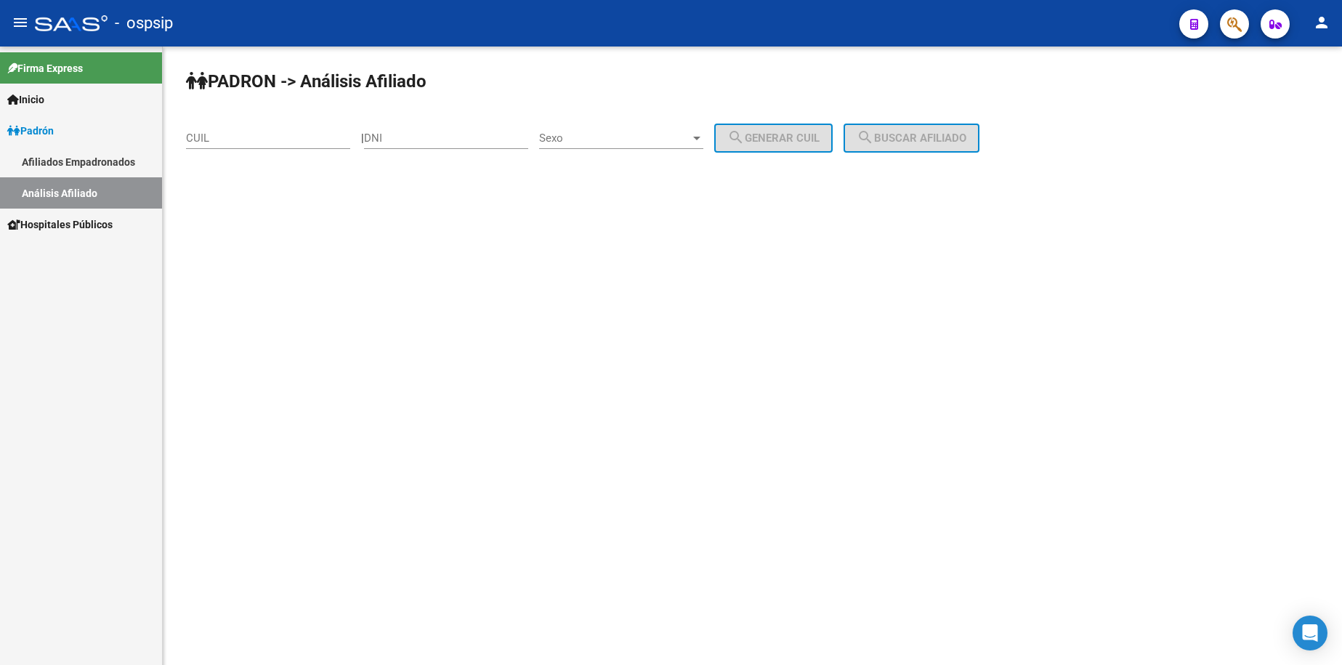
click at [441, 146] on div "DNI" at bounding box center [446, 133] width 164 height 31
click at [226, 139] on input "CUIL" at bounding box center [268, 137] width 164 height 13
click at [932, 153] on div "PADRON -> Análisis Afiliado 20-26394638-5 CUIL | DNI Sexo Sexo search Generar C…" at bounding box center [752, 138] width 1179 height 185
click at [263, 139] on input "20-26394638-5" at bounding box center [268, 137] width 164 height 13
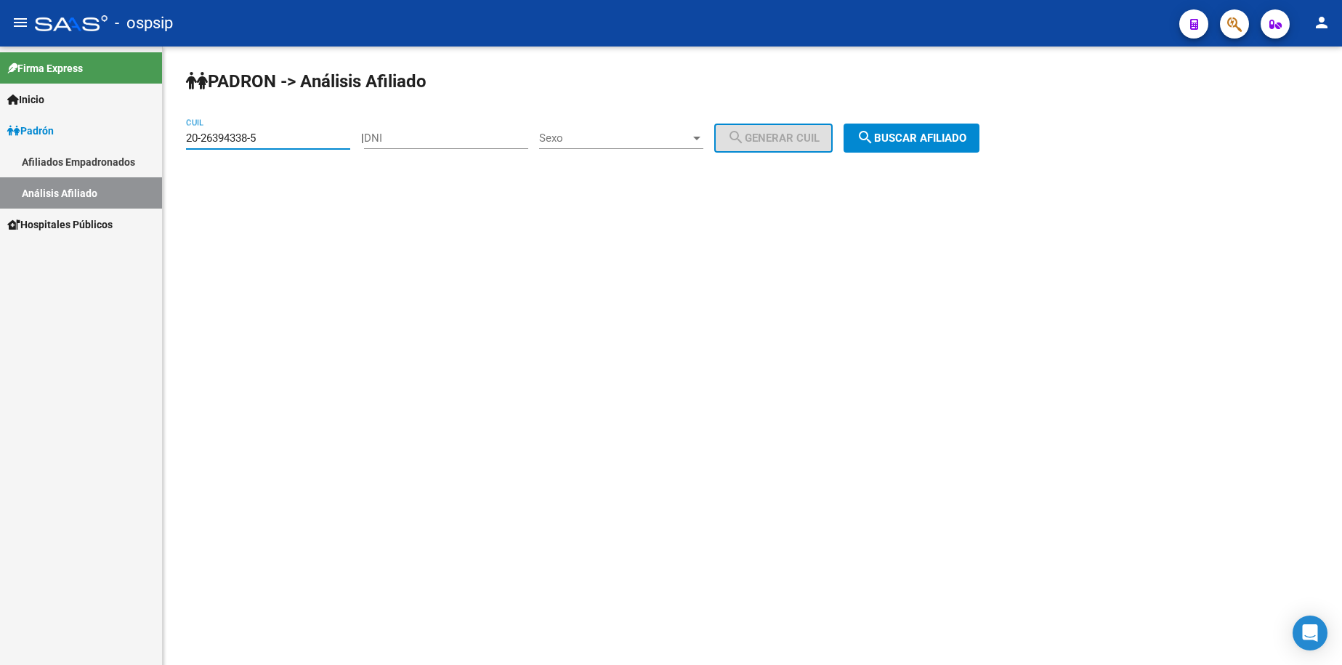
type input "20-26394338-5"
click at [910, 132] on span "search Buscar afiliado" at bounding box center [912, 137] width 110 height 13
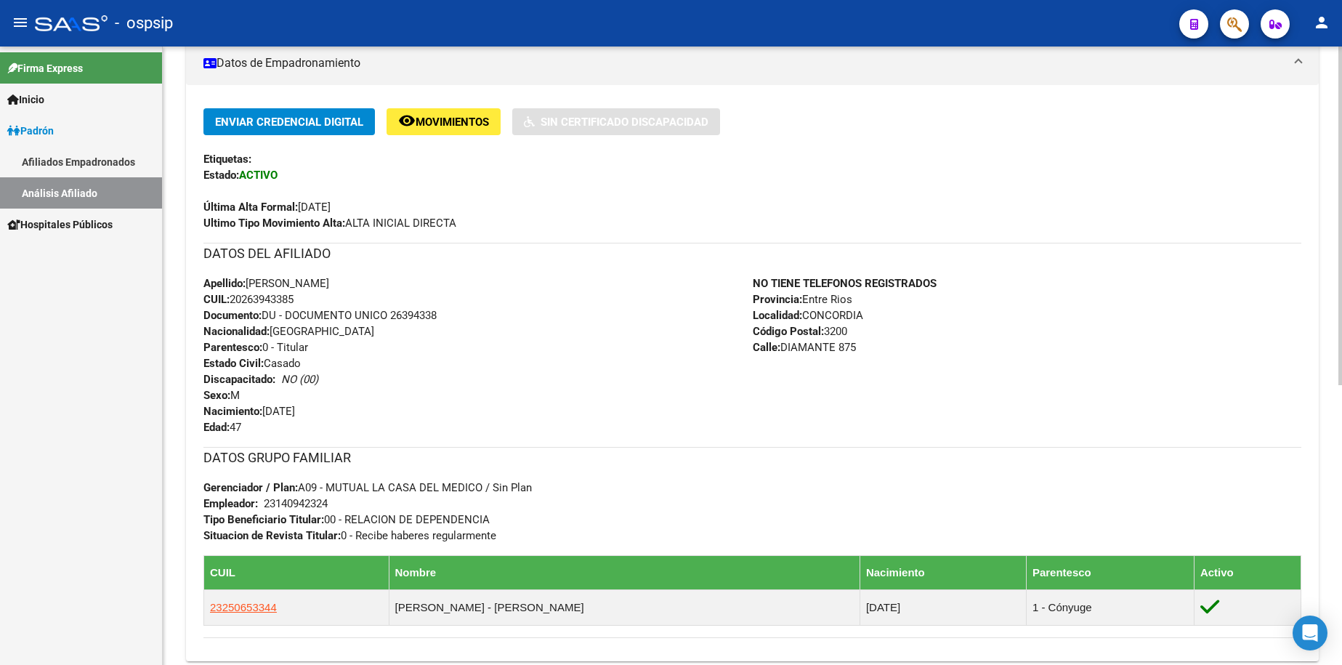
scroll to position [291, 0]
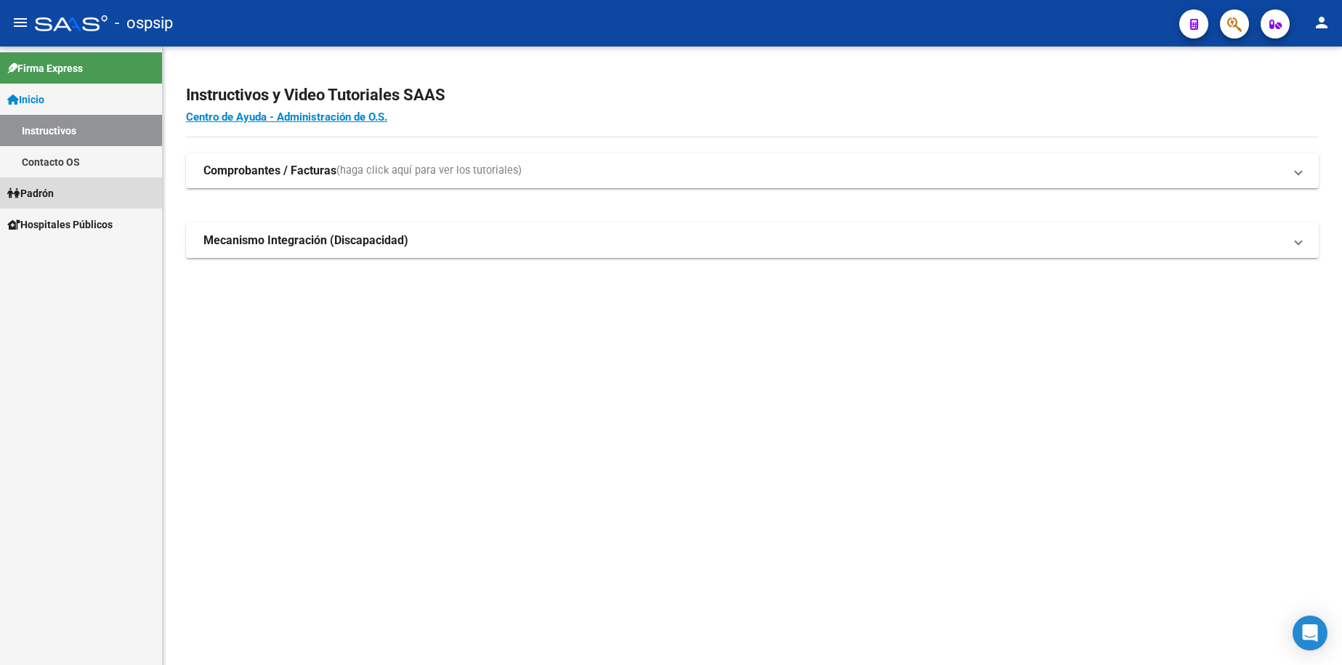
click at [54, 192] on span "Padrón" at bounding box center [30, 193] width 46 height 16
click at [42, 98] on span "Inicio" at bounding box center [25, 100] width 37 height 16
click at [44, 185] on span "Padrón" at bounding box center [30, 193] width 46 height 16
click at [56, 200] on link "Análisis Afiliado" at bounding box center [81, 192] width 162 height 31
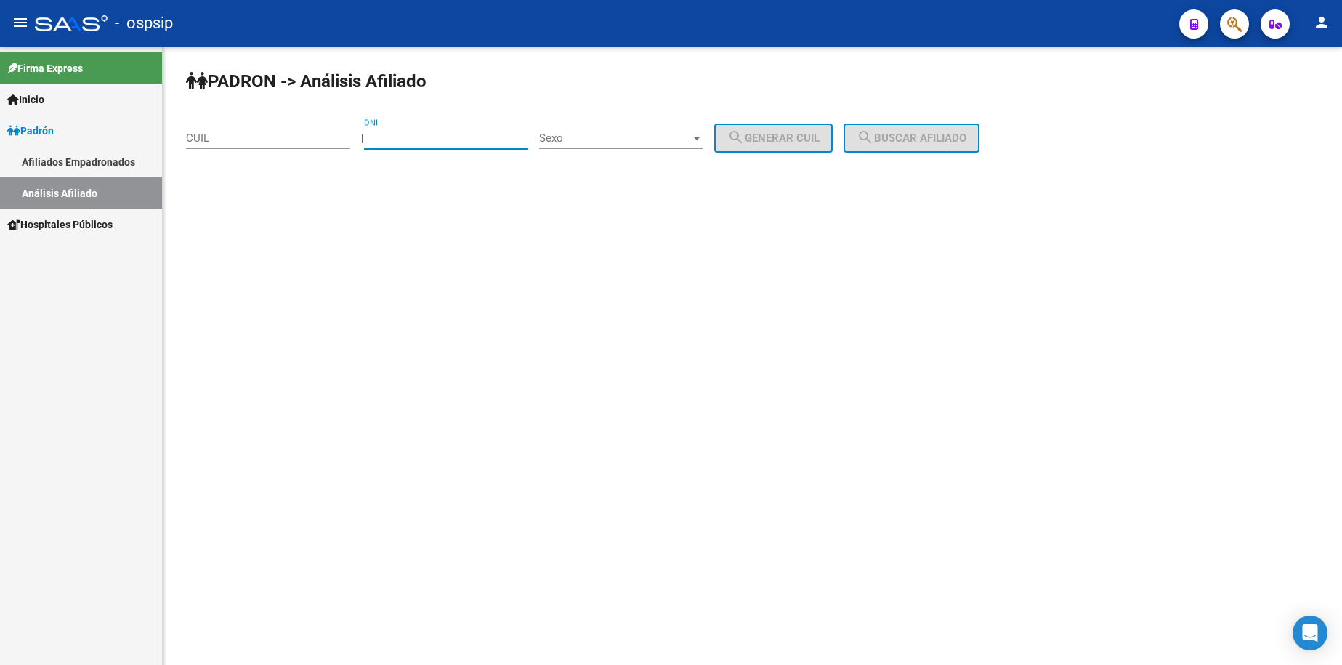
click at [449, 139] on input "DNI" at bounding box center [446, 137] width 164 height 13
type input "14503684"
click at [618, 145] on div "Sexo Sexo" at bounding box center [621, 133] width 164 height 31
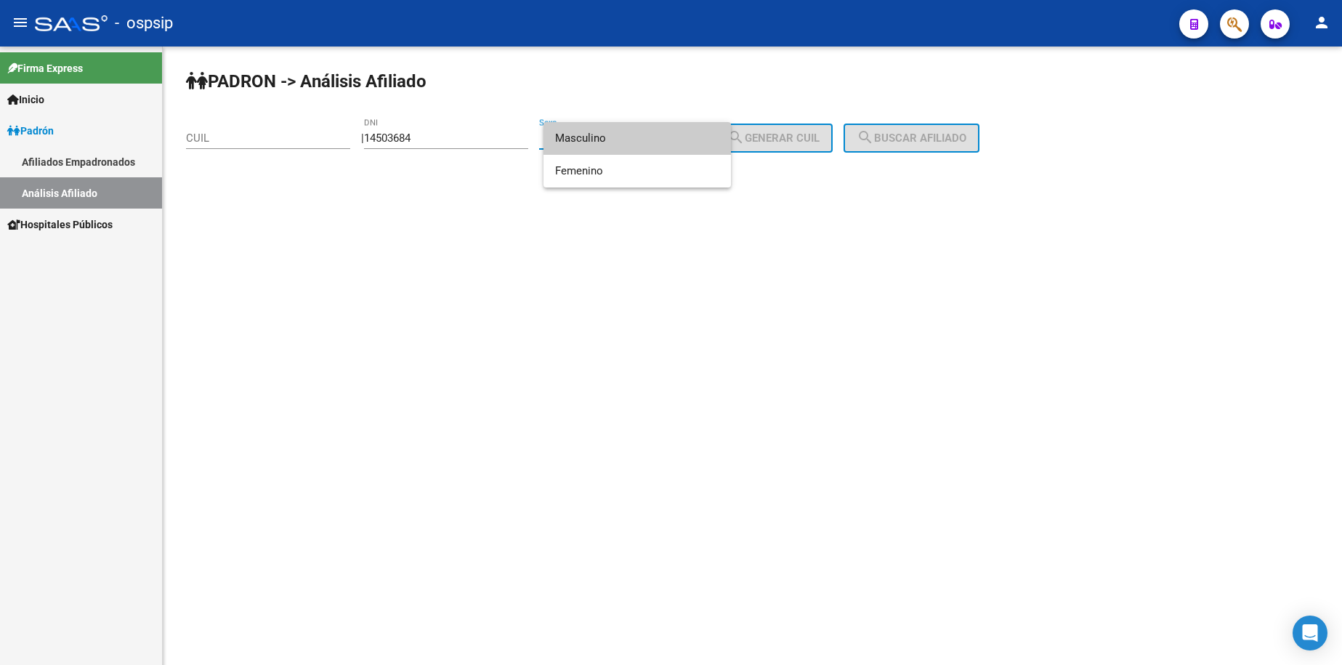
drag, startPoint x: 618, startPoint y: 145, endPoint x: 627, endPoint y: 146, distance: 8.8
click at [618, 146] on span "Masculino" at bounding box center [637, 138] width 164 height 33
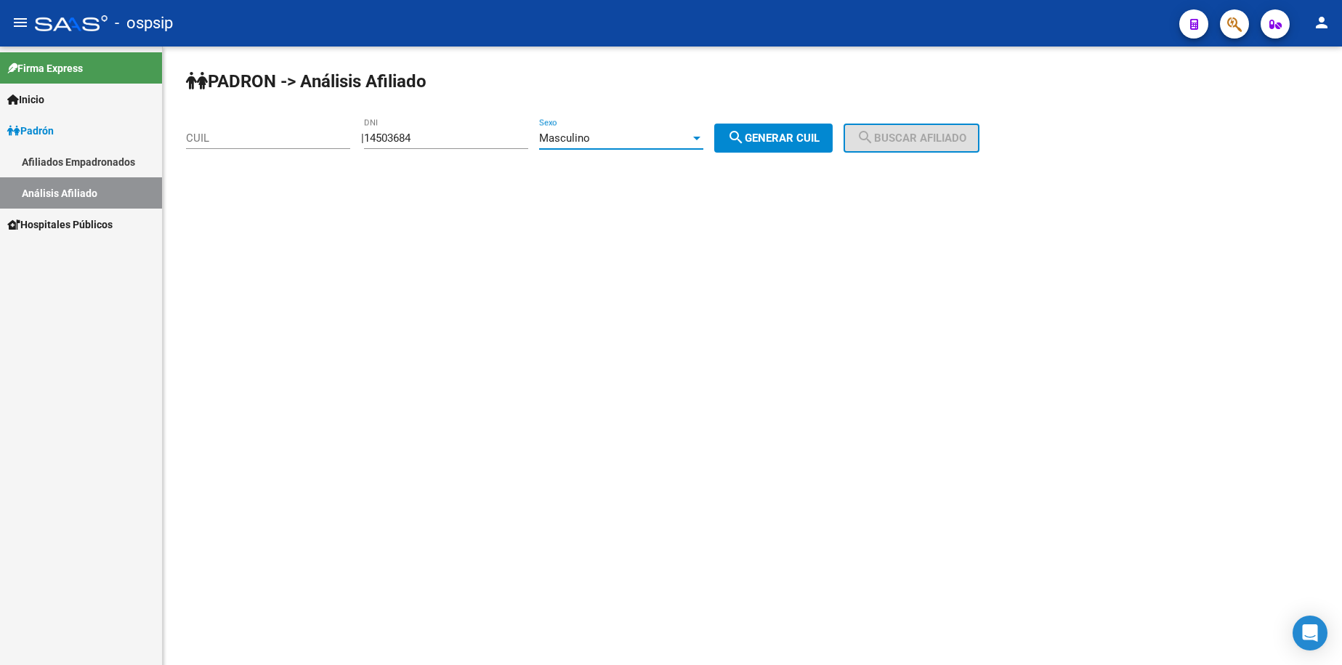
click at [779, 136] on span "search Generar CUIL" at bounding box center [773, 137] width 92 height 13
type input "20-14503684-5"
click at [929, 143] on span "search Buscar afiliado" at bounding box center [912, 137] width 110 height 13
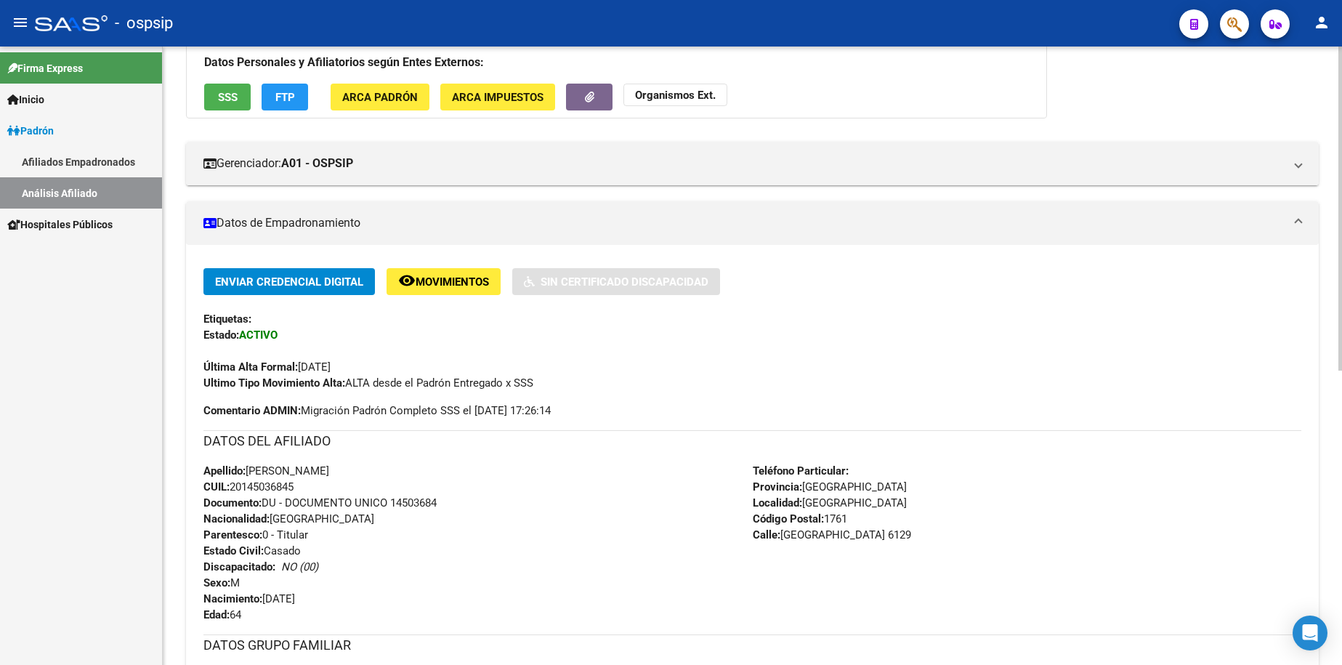
scroll to position [224, 0]
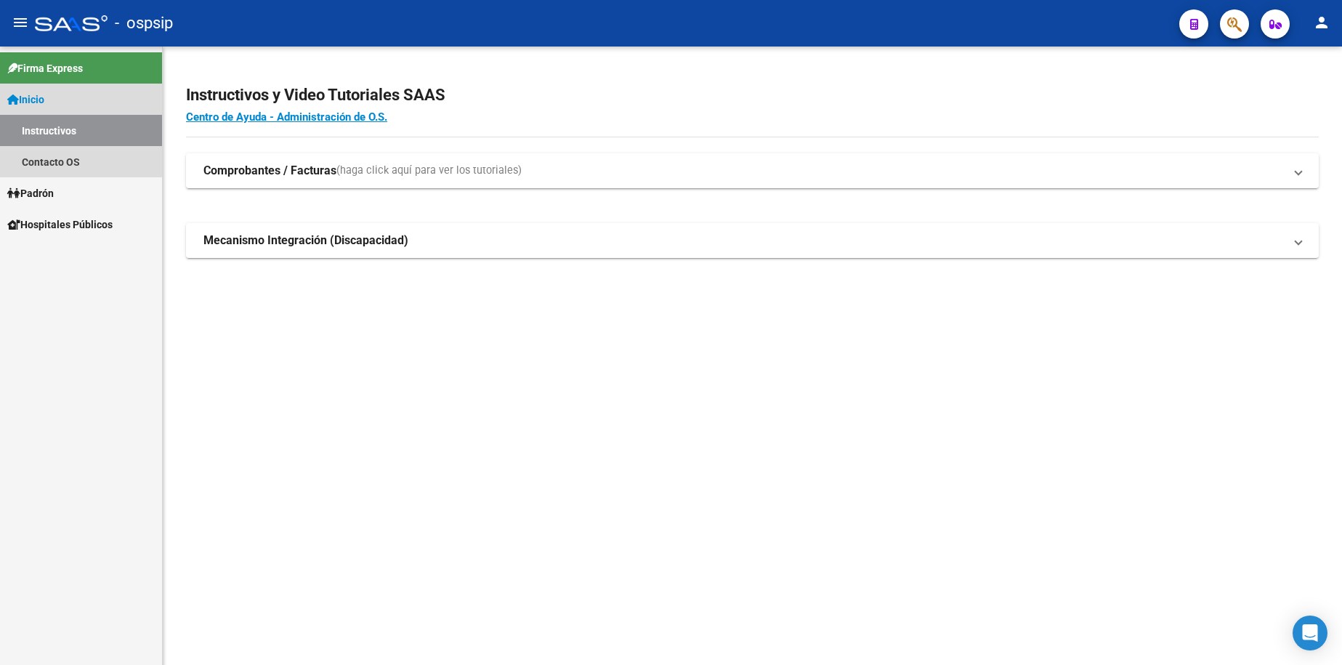
click at [44, 109] on link "Inicio" at bounding box center [81, 99] width 162 height 31
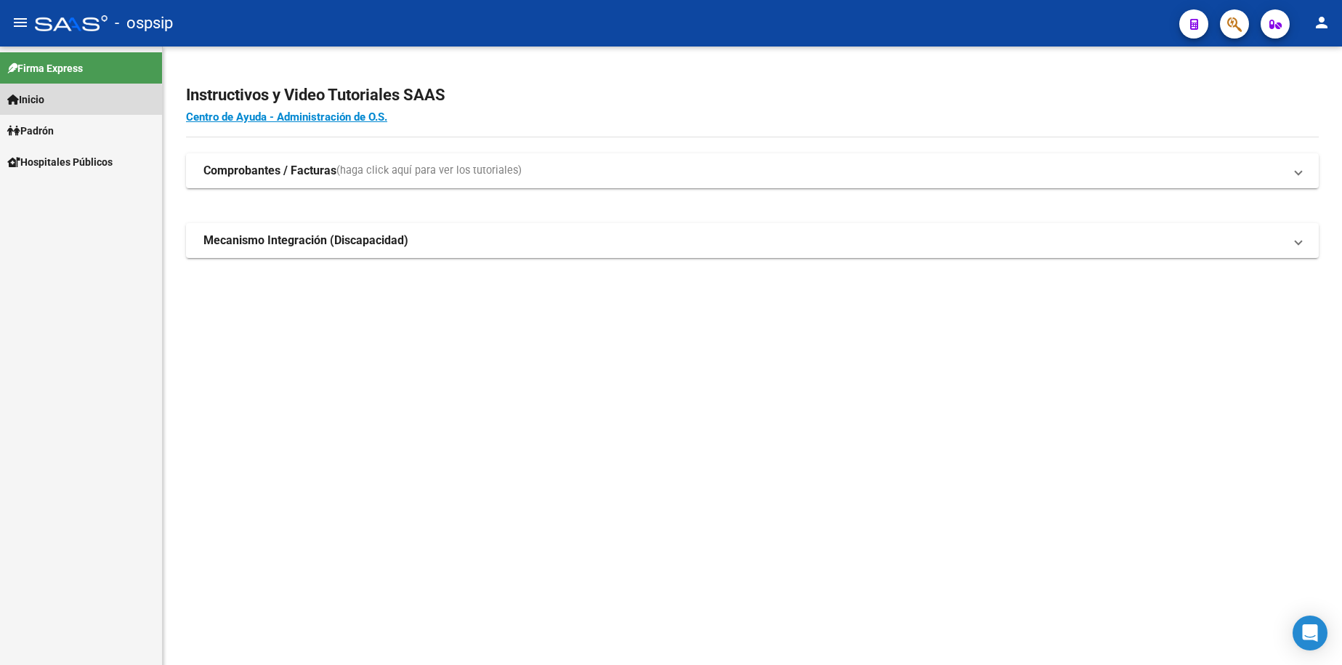
click at [44, 104] on span "Inicio" at bounding box center [25, 100] width 37 height 16
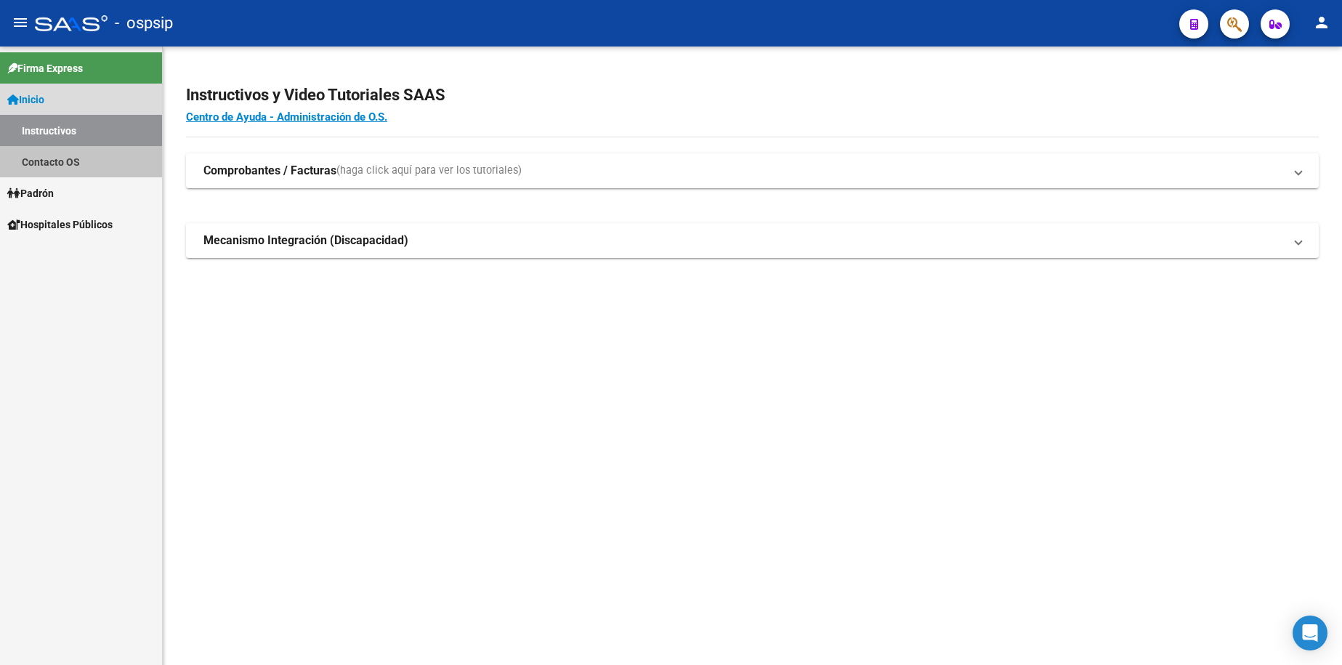
click at [57, 162] on link "Contacto OS" at bounding box center [81, 161] width 162 height 31
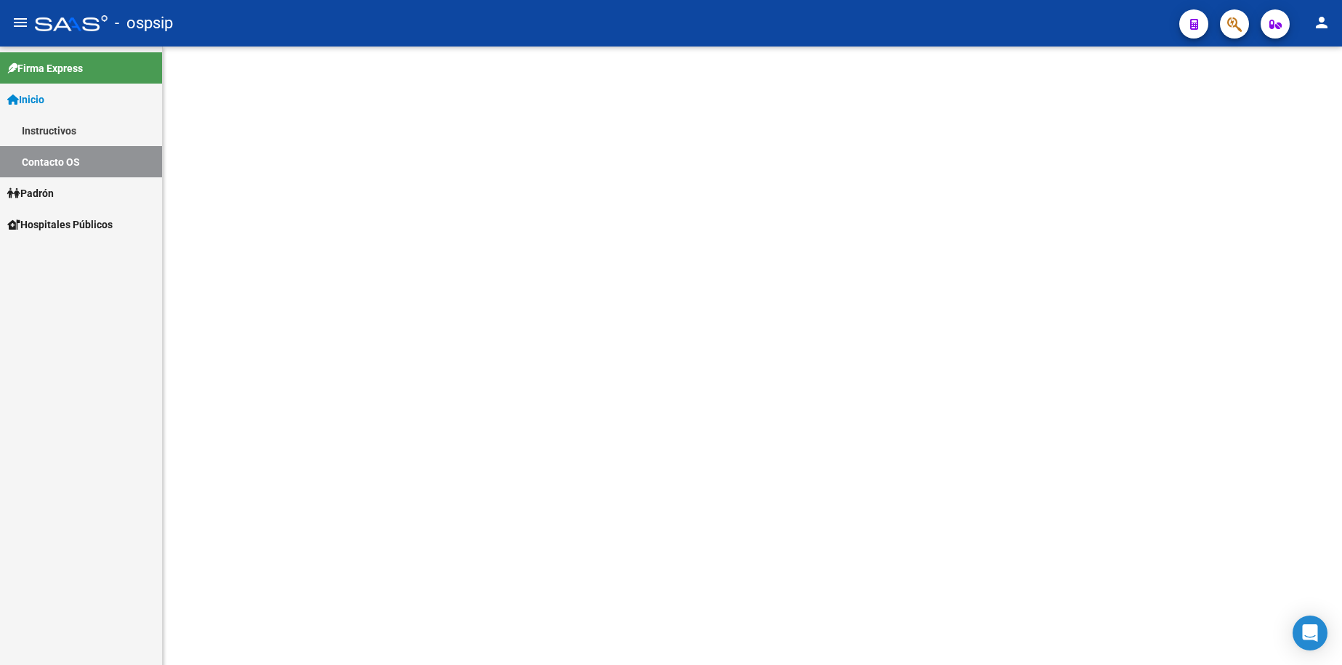
click at [44, 102] on span "Inicio" at bounding box center [25, 100] width 37 height 16
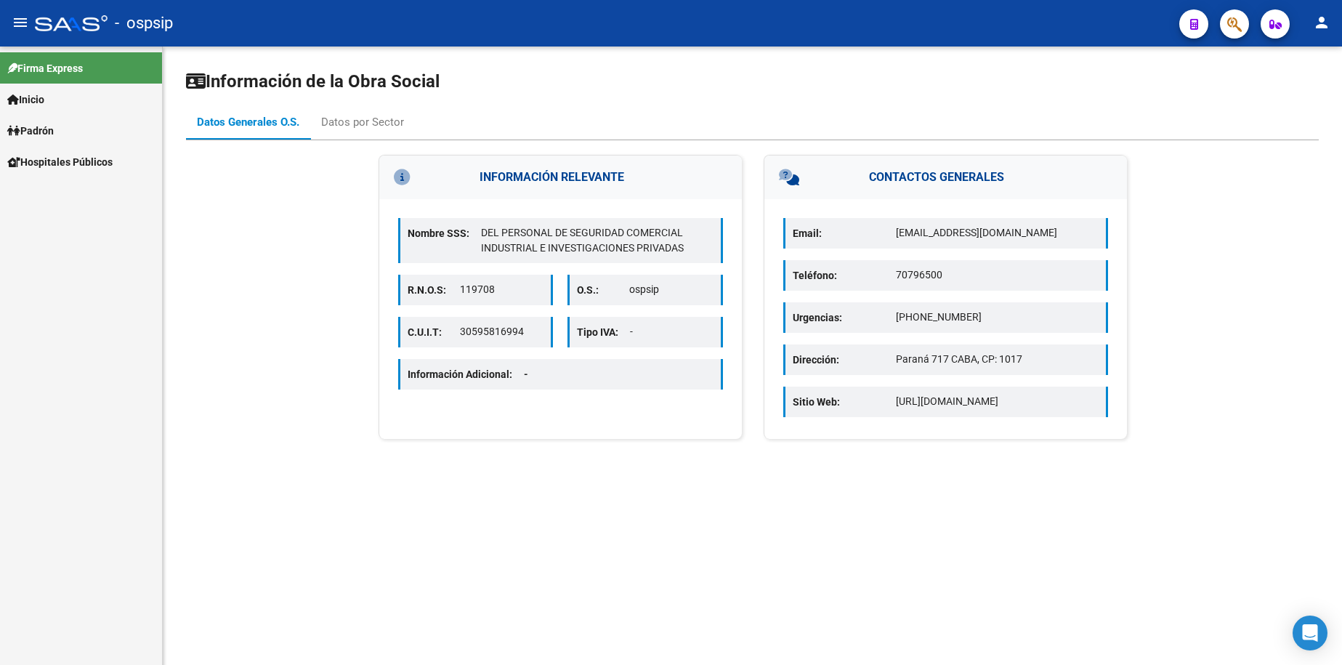
click at [44, 102] on span "Inicio" at bounding box center [25, 100] width 37 height 16
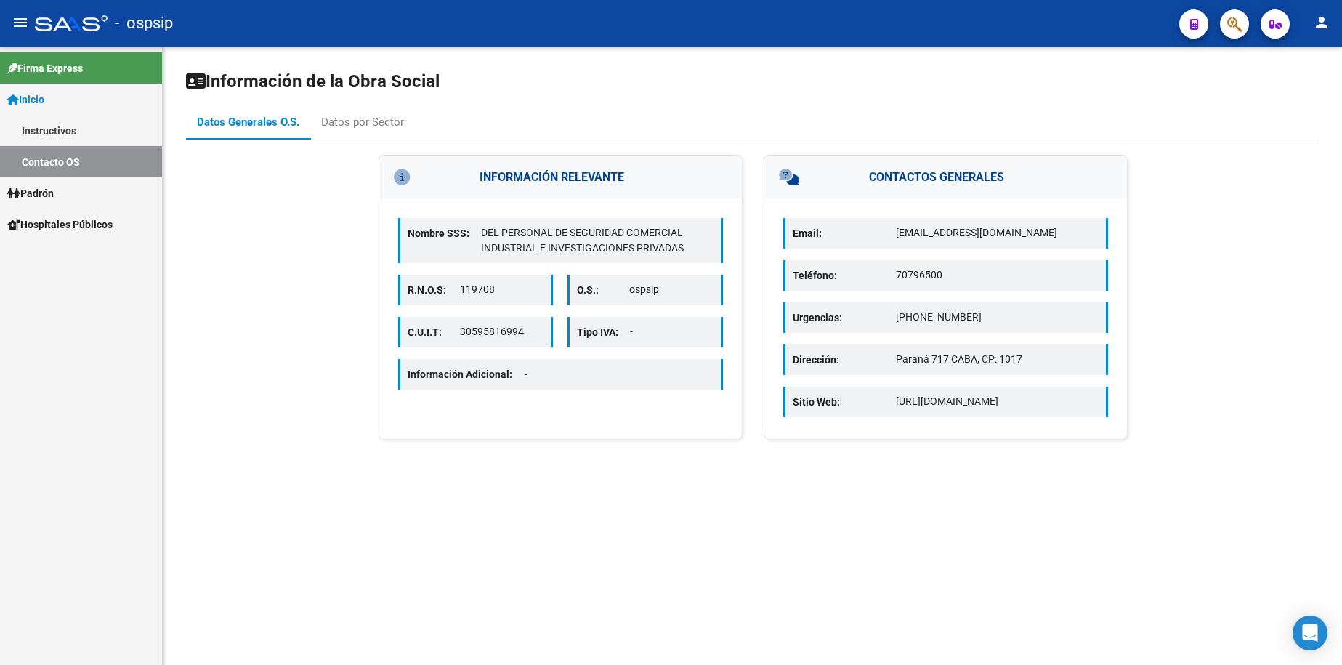
click at [65, 190] on link "Padrón" at bounding box center [81, 192] width 162 height 31
click at [54, 197] on link "Análisis Afiliado" at bounding box center [81, 192] width 162 height 31
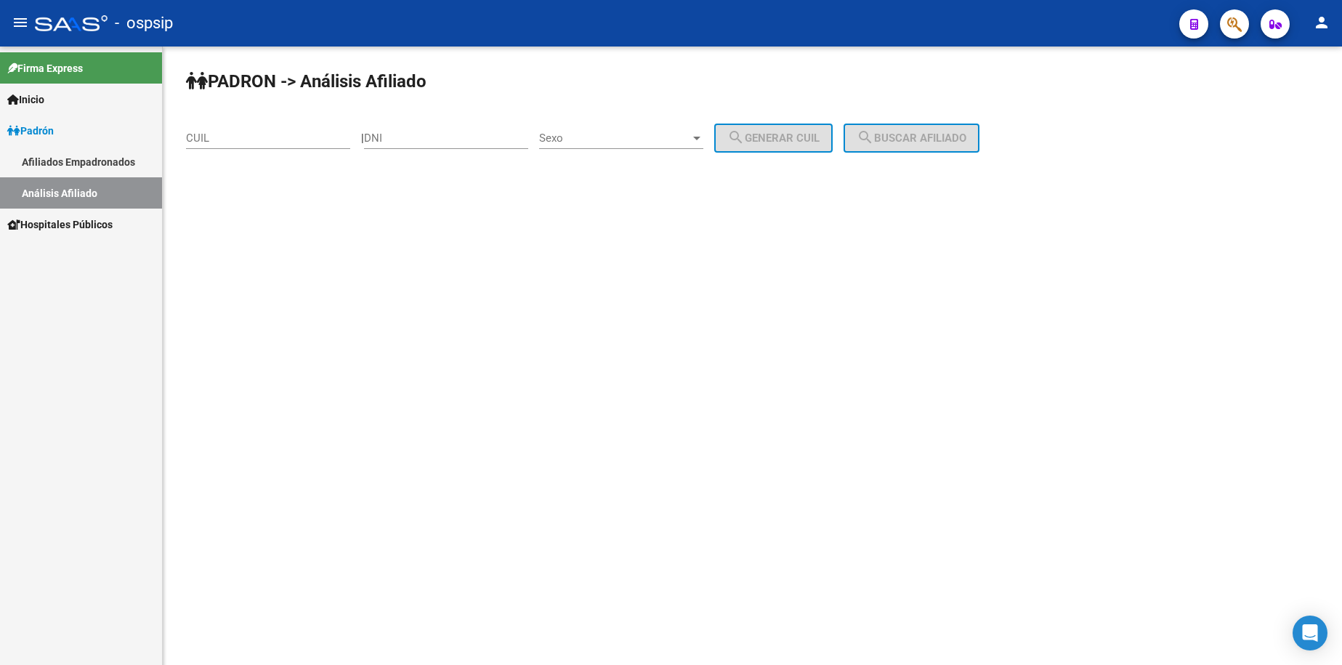
drag, startPoint x: 474, startPoint y: 141, endPoint x: 463, endPoint y: 152, distance: 15.9
click at [472, 141] on input "DNI" at bounding box center [446, 137] width 164 height 13
click at [462, 134] on input "DNI" at bounding box center [446, 137] width 164 height 13
type input "93777137"
click at [627, 135] on span "Sexo" at bounding box center [614, 137] width 151 height 13
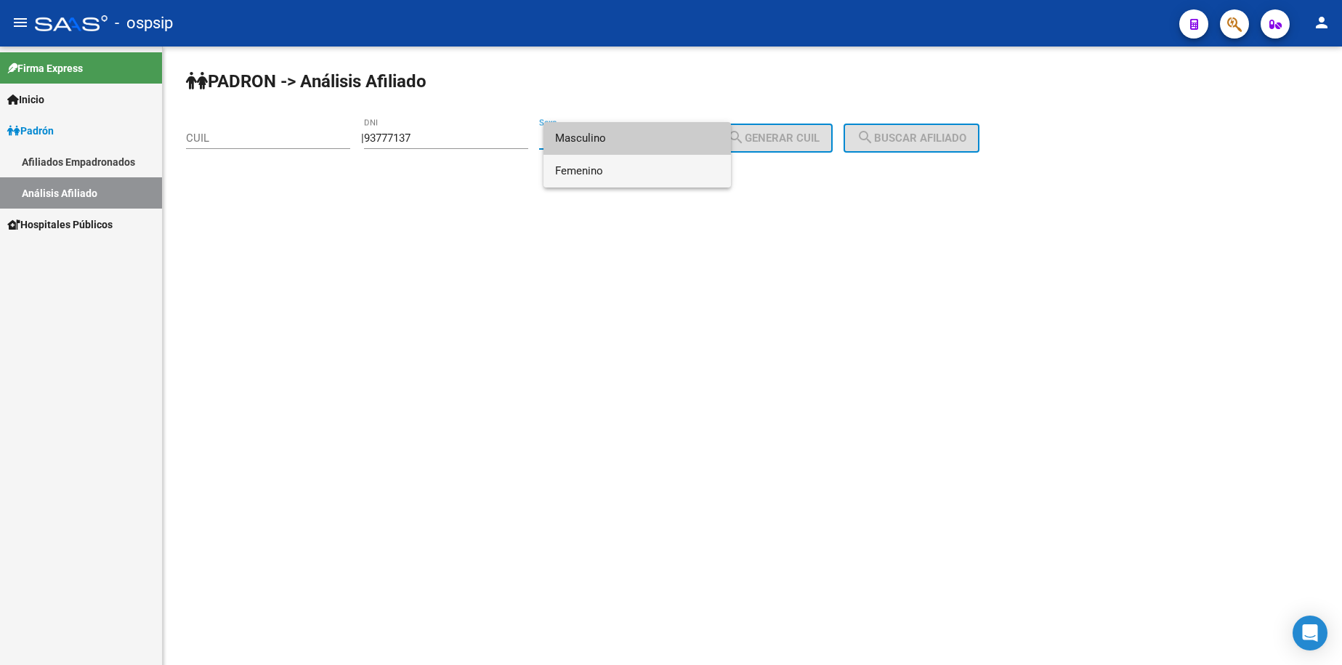
drag, startPoint x: 628, startPoint y: 163, endPoint x: 718, endPoint y: 142, distance: 93.1
click at [628, 163] on span "Femenino" at bounding box center [637, 171] width 164 height 33
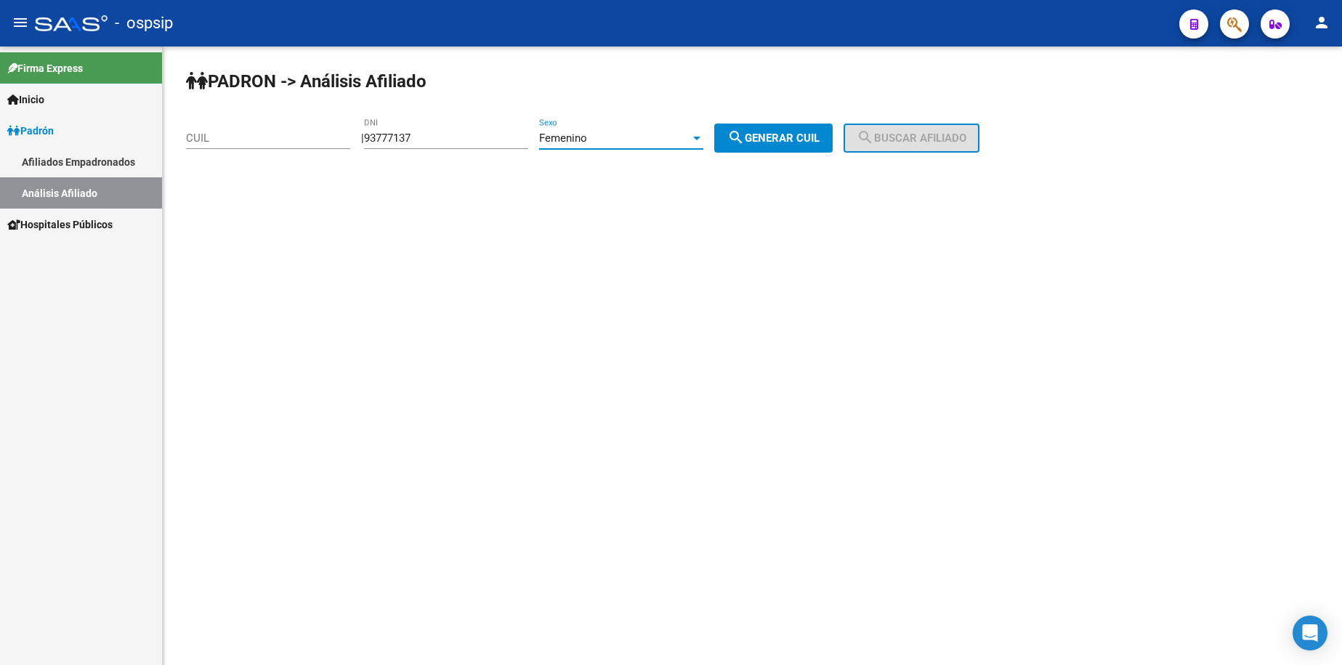
click at [772, 135] on span "search Generar CUIL" at bounding box center [773, 137] width 92 height 13
type input "27-93777137-7"
click at [917, 130] on button "search Buscar afiliado" at bounding box center [911, 137] width 136 height 29
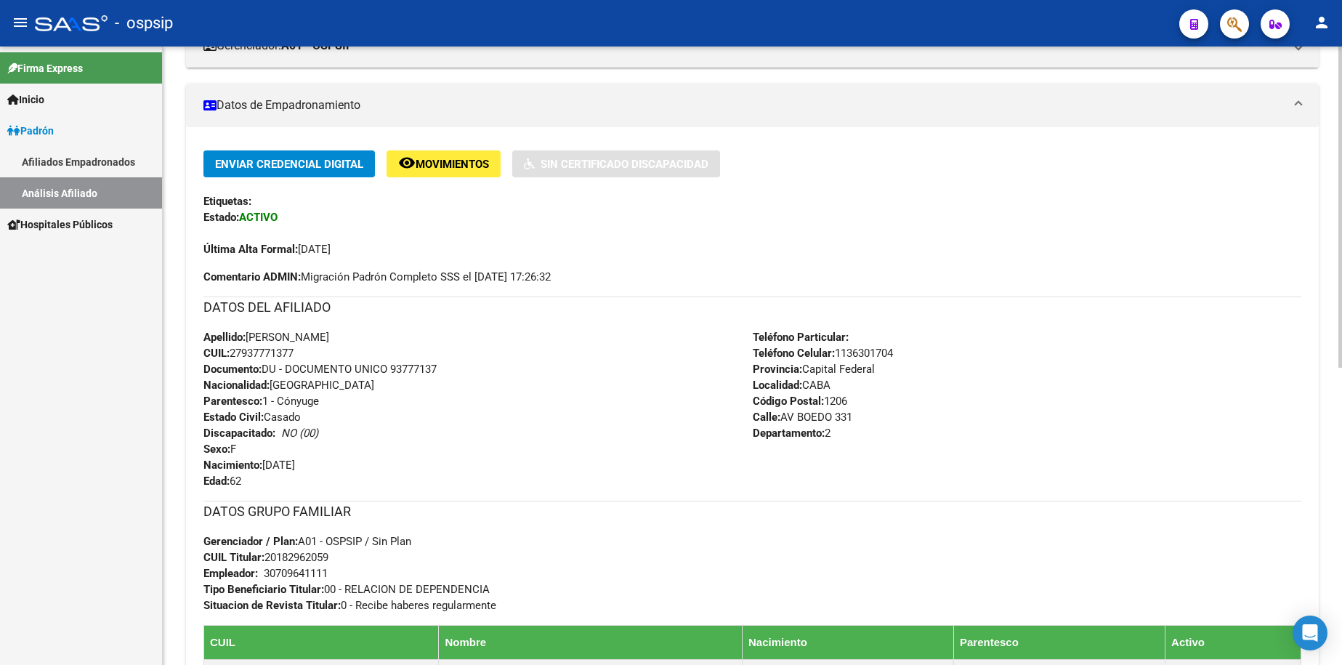
scroll to position [291, 0]
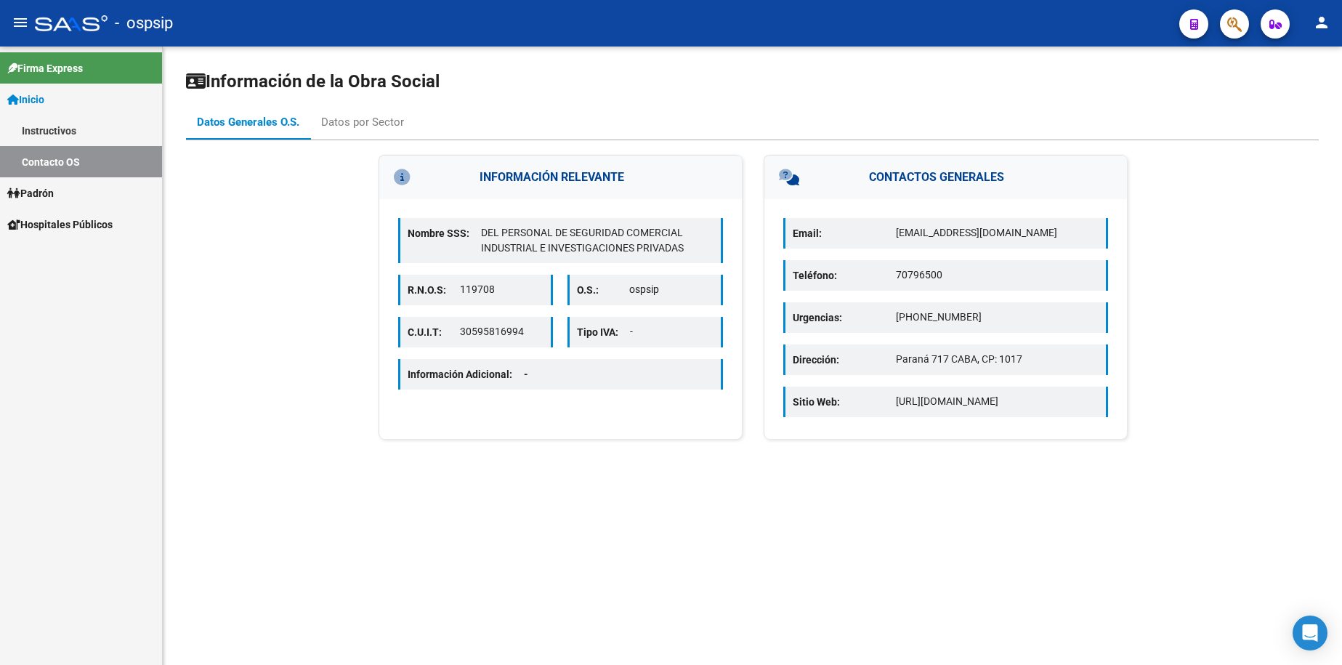
click at [44, 103] on span "Inicio" at bounding box center [25, 100] width 37 height 16
click at [70, 193] on link "Padrón" at bounding box center [81, 192] width 162 height 31
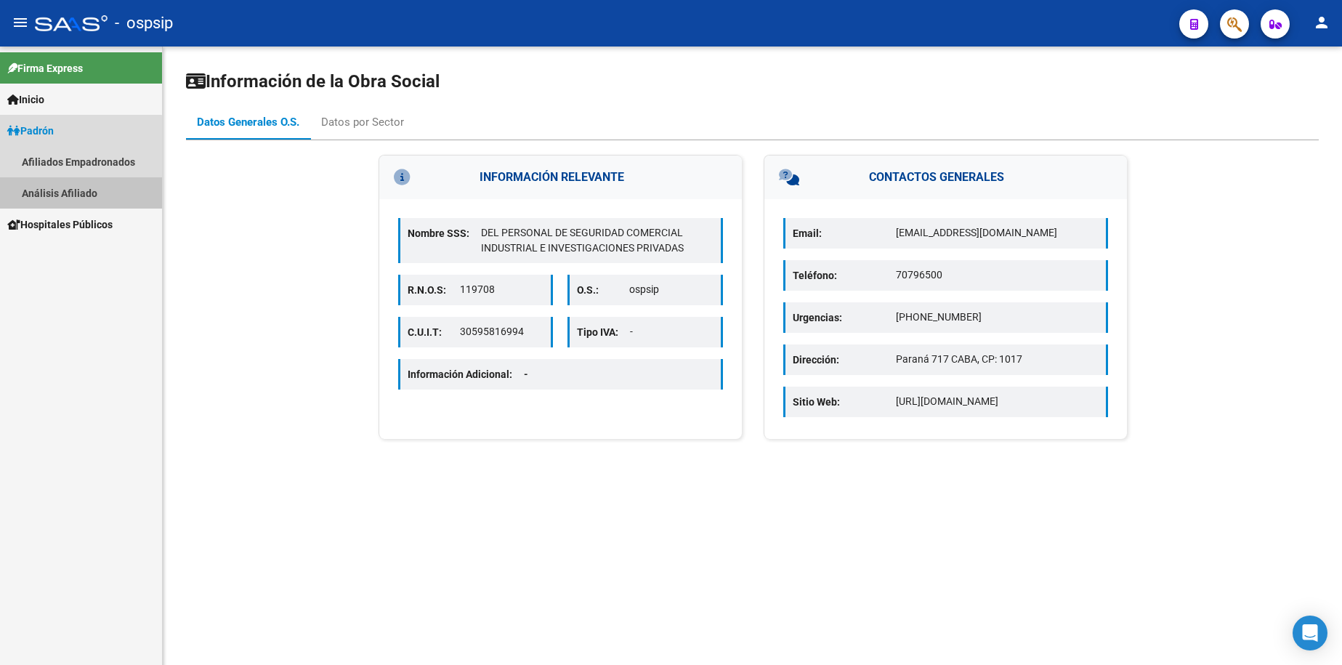
click at [62, 193] on link "Análisis Afiliado" at bounding box center [81, 192] width 162 height 31
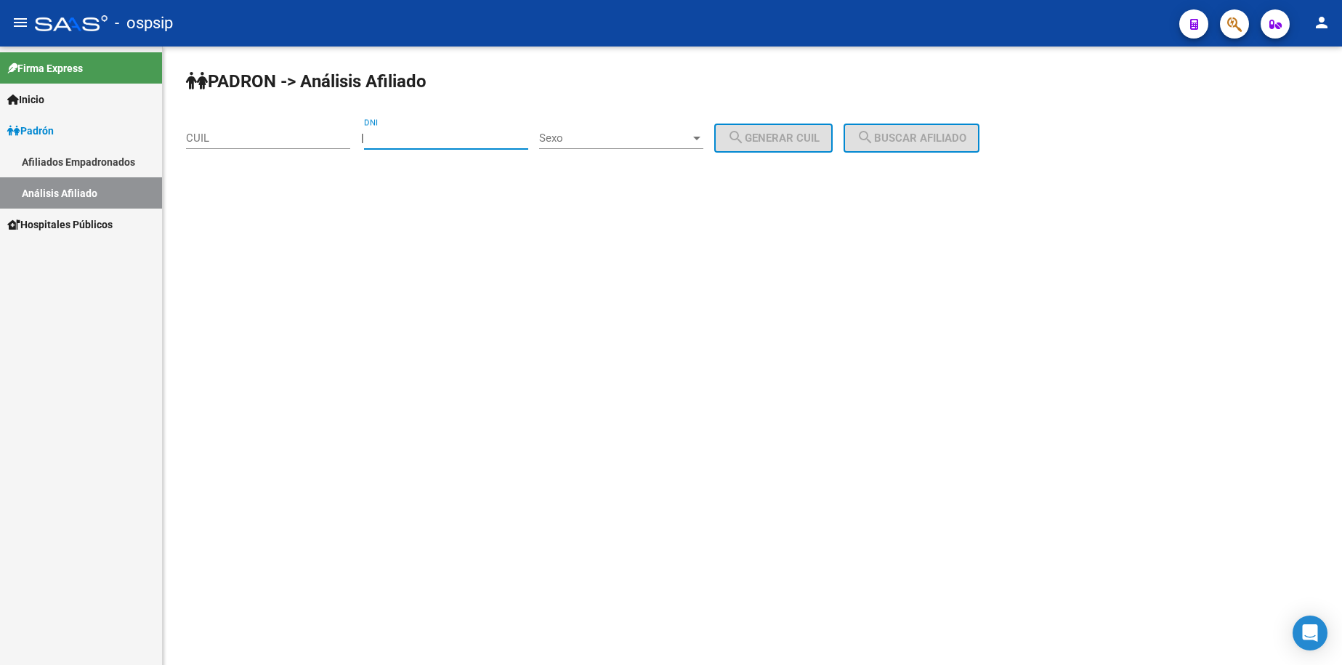
click at [451, 133] on input "DNI" at bounding box center [446, 137] width 164 height 13
type input "24824736"
click at [628, 145] on div "Sexo Sexo" at bounding box center [621, 133] width 164 height 31
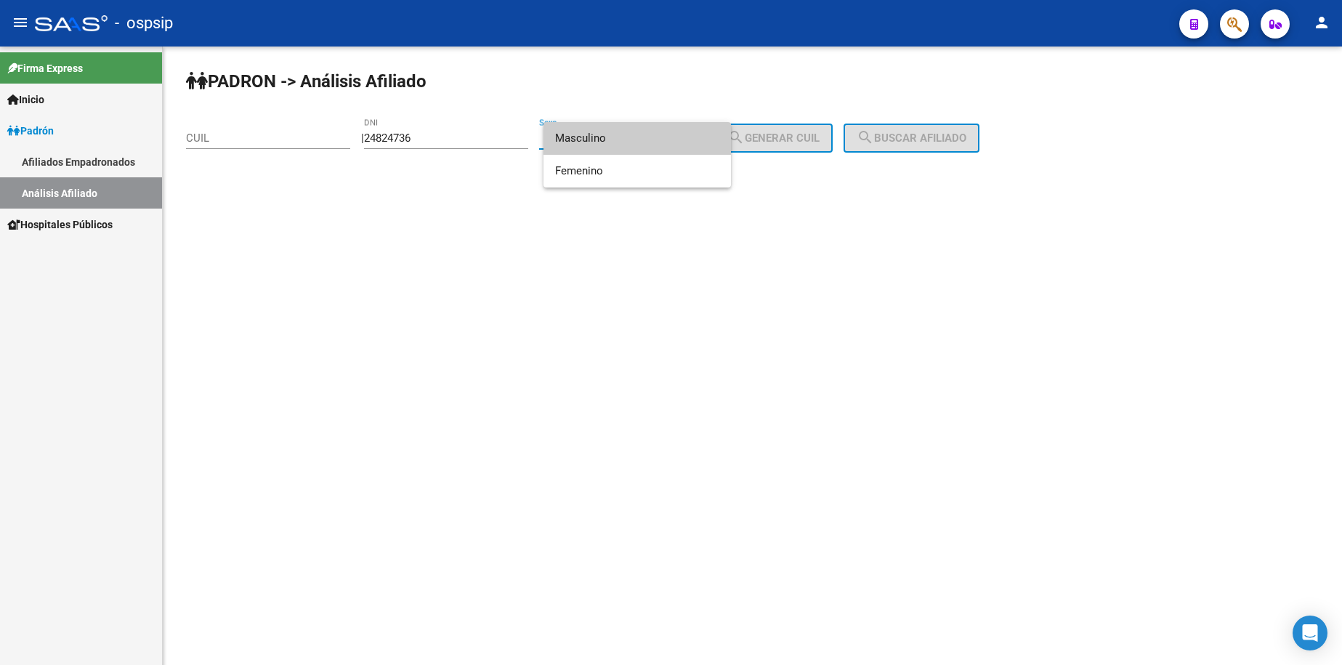
click at [628, 144] on span "Masculino" at bounding box center [637, 138] width 164 height 33
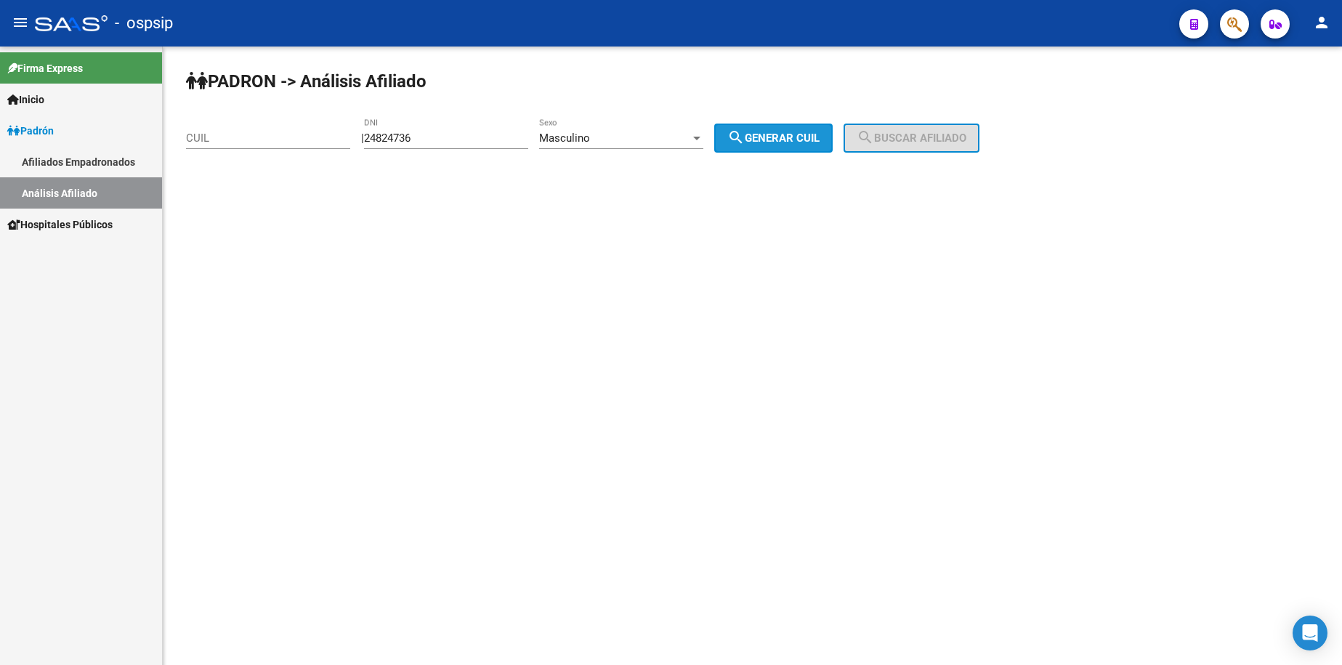
click at [790, 138] on span "search Generar CUIL" at bounding box center [773, 137] width 92 height 13
type input "20-24824736-4"
click at [910, 131] on span "search Buscar afiliado" at bounding box center [912, 137] width 110 height 13
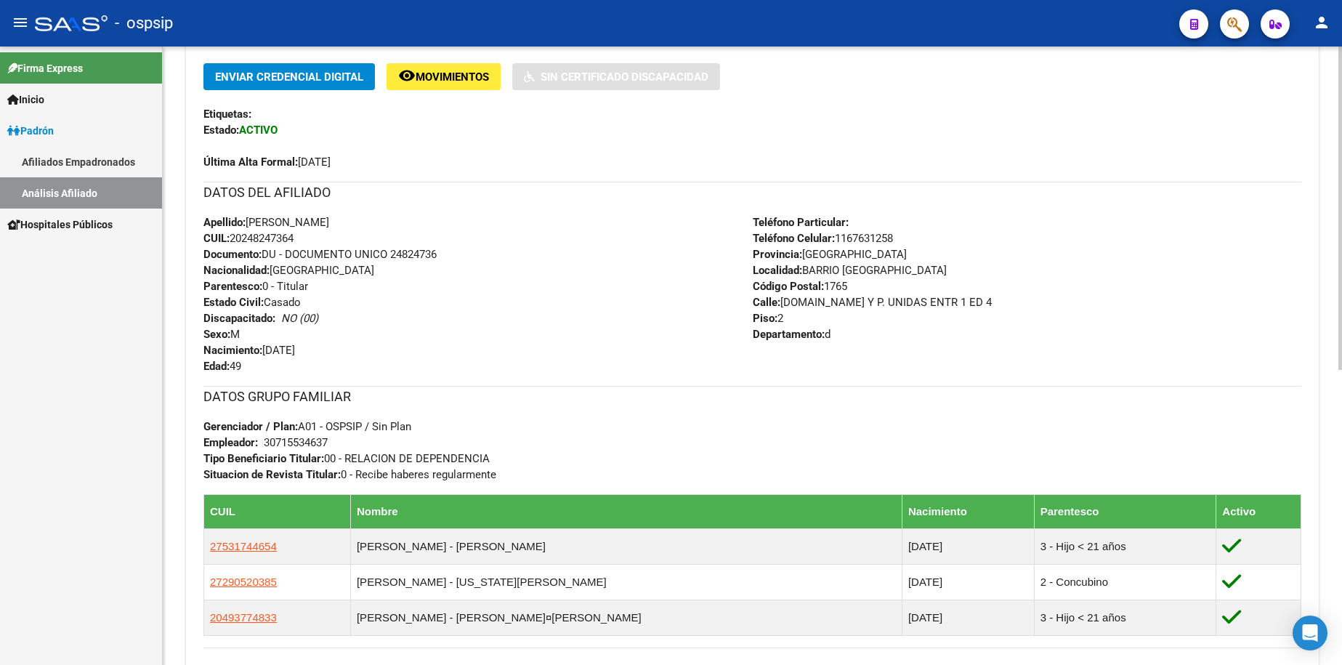
scroll to position [363, 0]
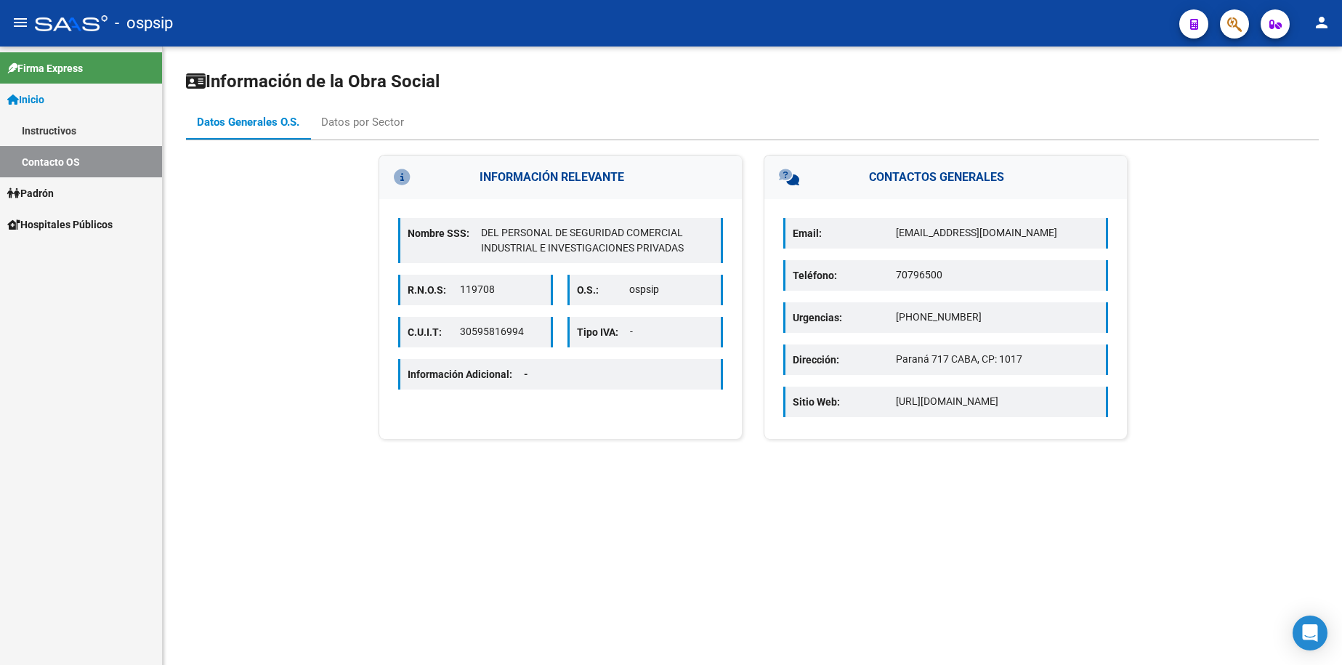
click at [39, 102] on span "Inicio" at bounding box center [25, 100] width 37 height 16
click at [62, 195] on link "Padrón" at bounding box center [81, 192] width 162 height 31
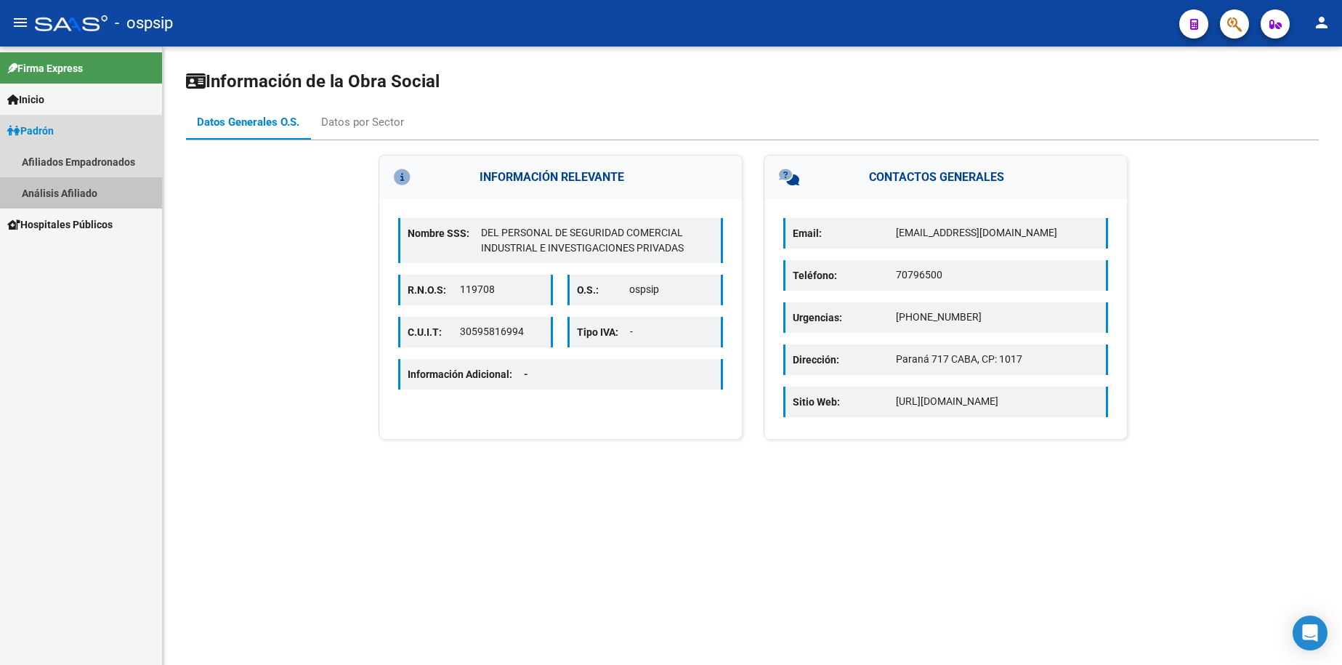
click at [63, 195] on link "Análisis Afiliado" at bounding box center [81, 192] width 162 height 31
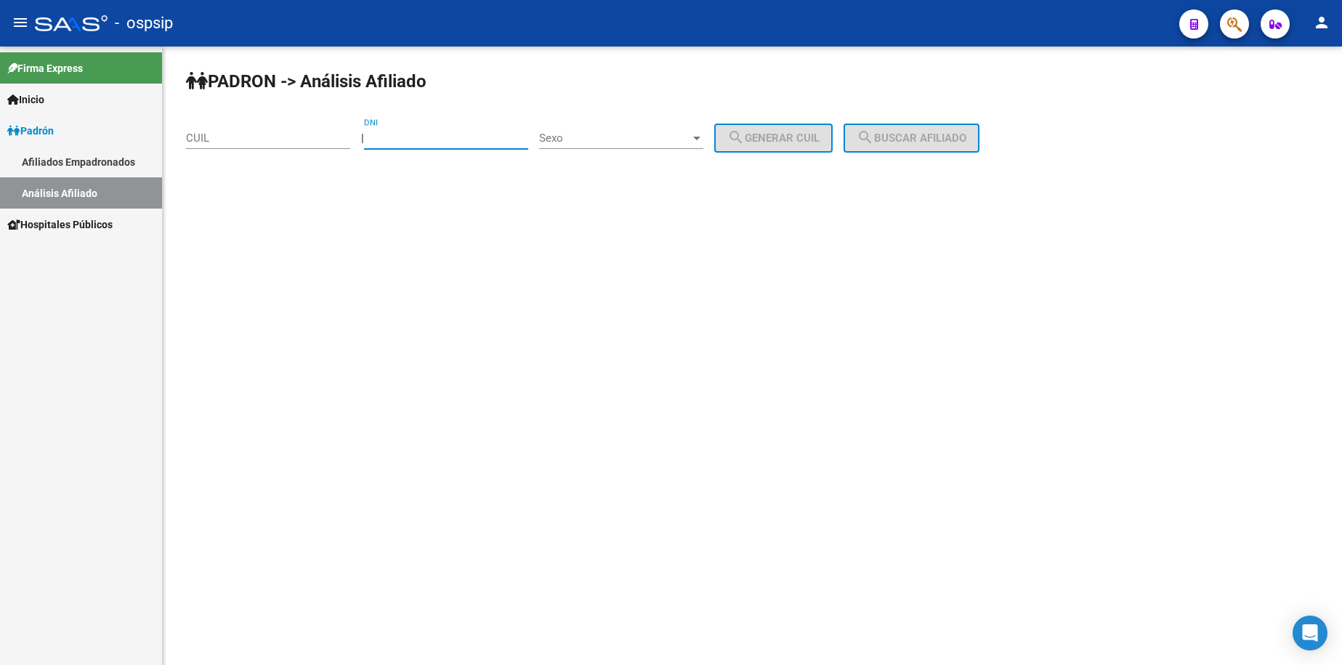
click at [432, 133] on input "DNI" at bounding box center [446, 137] width 164 height 13
type input "16774895"
click at [657, 141] on span "Sexo" at bounding box center [614, 137] width 151 height 13
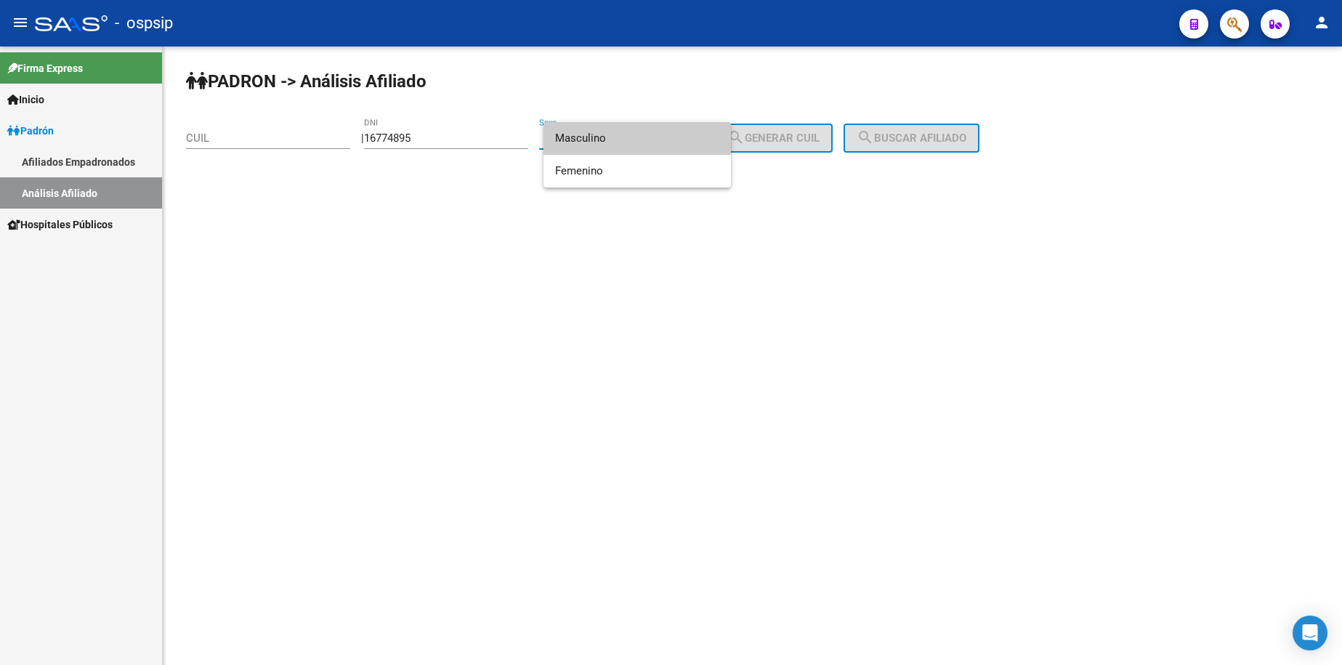
click at [663, 145] on span "Masculino" at bounding box center [637, 138] width 164 height 33
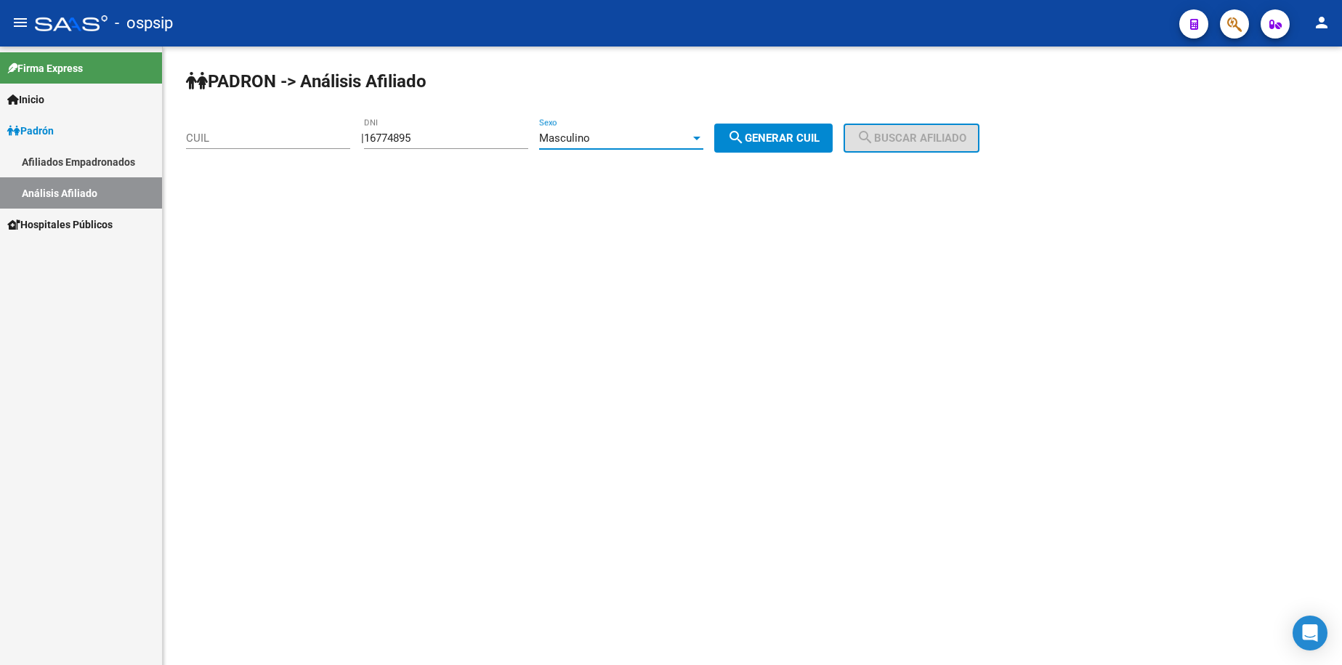
click at [802, 126] on button "search Generar CUIL" at bounding box center [773, 137] width 118 height 29
type input "20-16774895-4"
click at [874, 137] on mat-icon "search" at bounding box center [865, 137] width 17 height 17
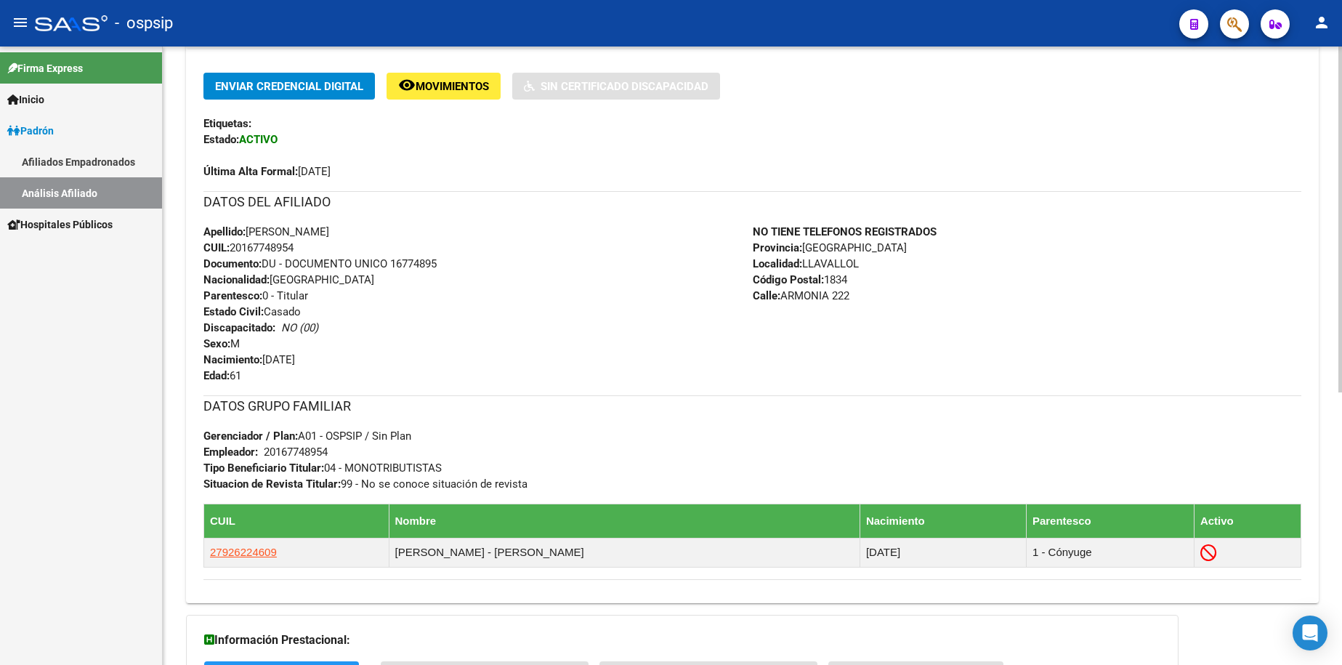
scroll to position [363, 0]
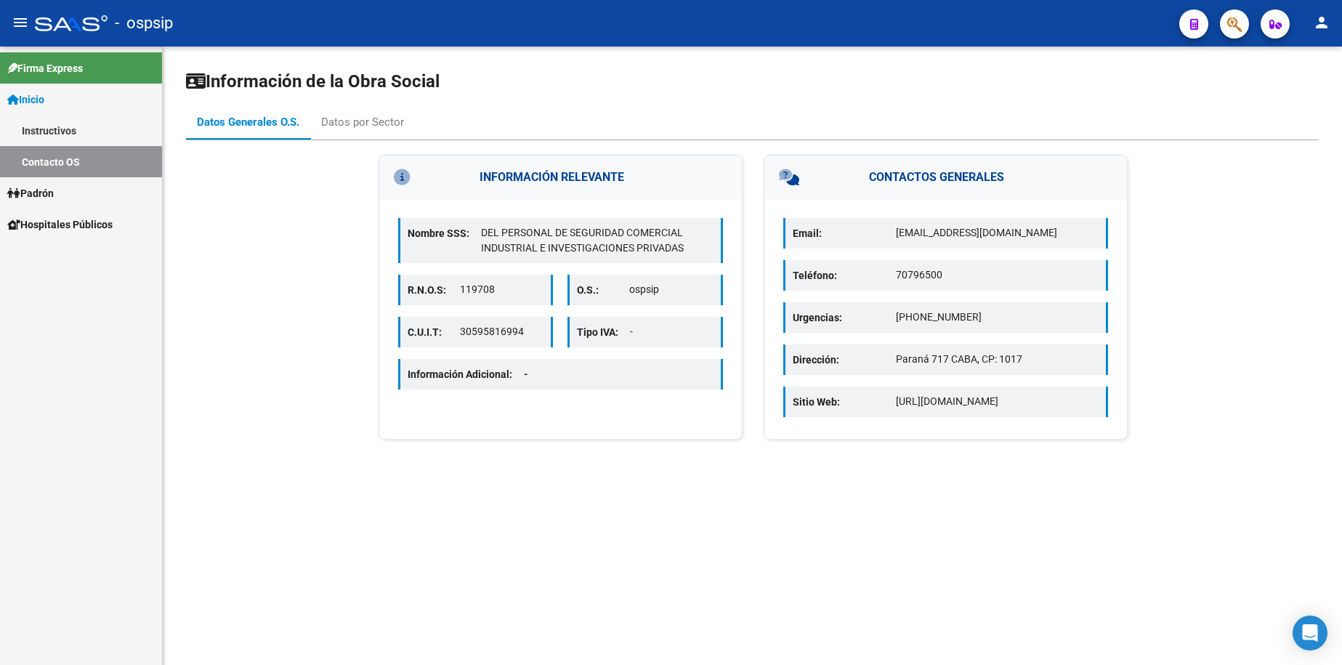
click at [41, 103] on span "Inicio" at bounding box center [25, 100] width 37 height 16
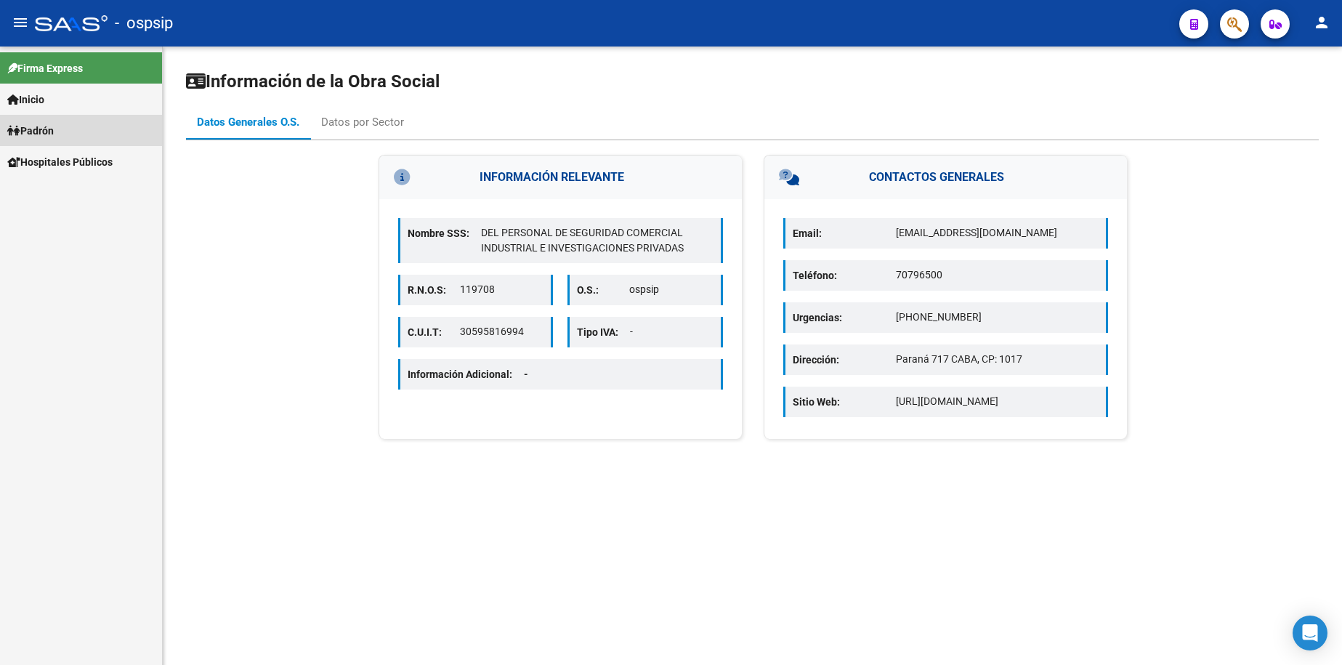
click at [54, 131] on span "Padrón" at bounding box center [30, 131] width 46 height 16
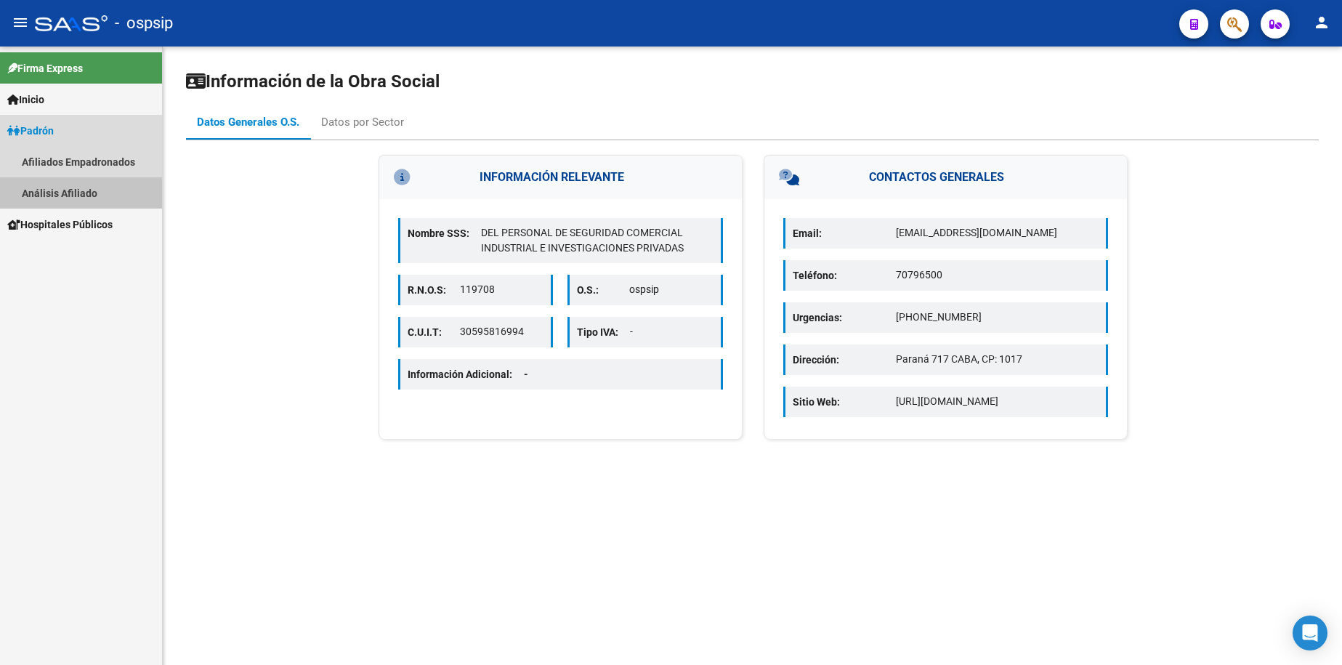
click at [65, 190] on link "Análisis Afiliado" at bounding box center [81, 192] width 162 height 31
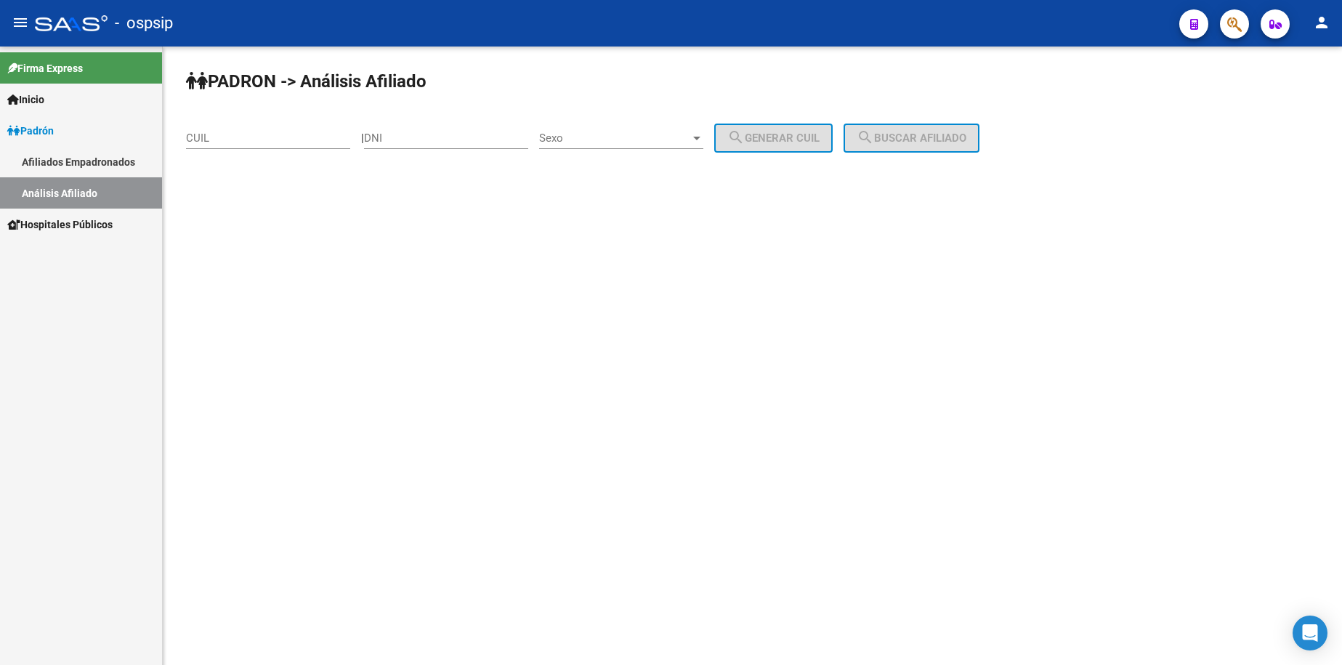
click at [429, 132] on input "DNI" at bounding box center [446, 137] width 164 height 13
type input "23676711"
click at [643, 133] on span "Sexo" at bounding box center [614, 137] width 151 height 13
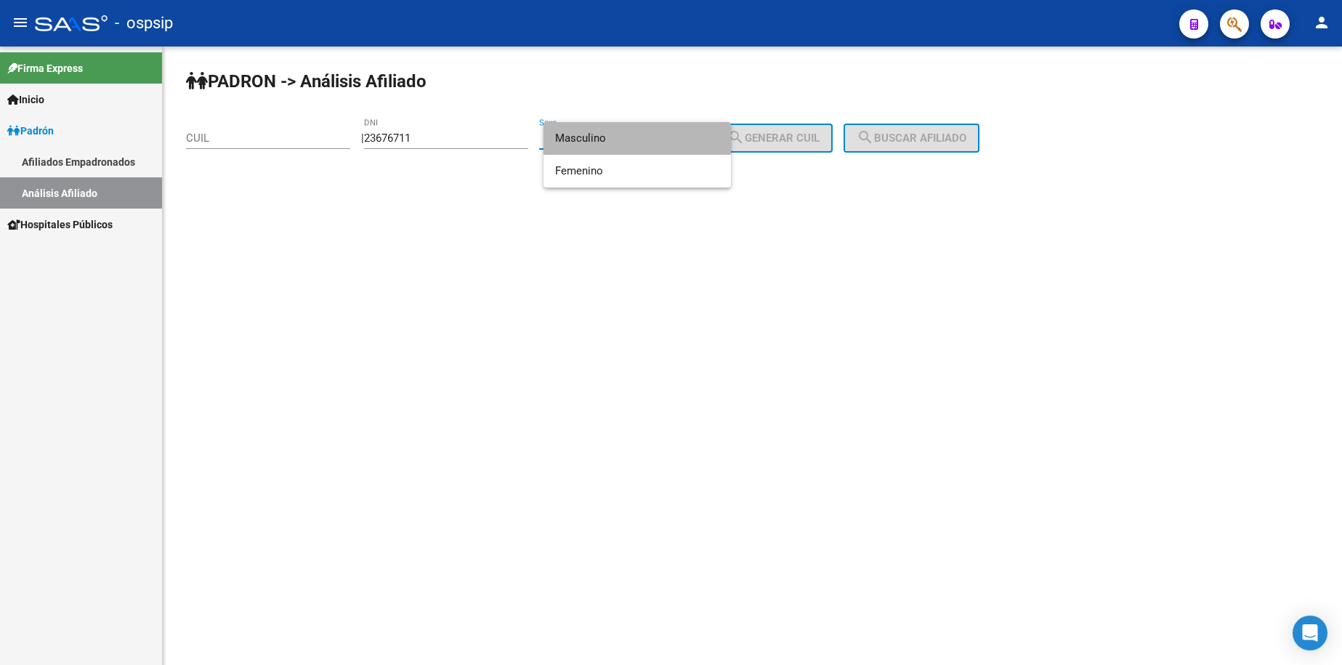
click at [623, 136] on span "Masculino" at bounding box center [637, 138] width 164 height 33
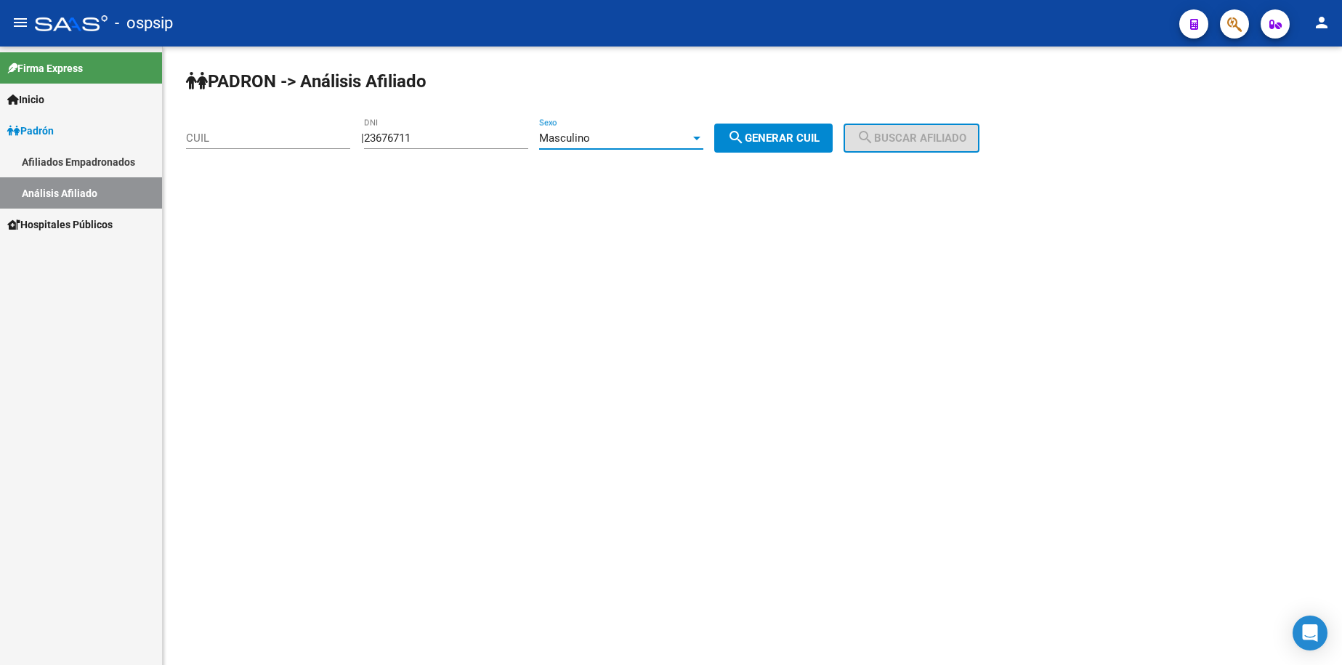
click at [771, 136] on span "search Generar CUIL" at bounding box center [773, 137] width 92 height 13
type input "20-23676711-7"
click at [874, 136] on mat-icon "search" at bounding box center [865, 137] width 17 height 17
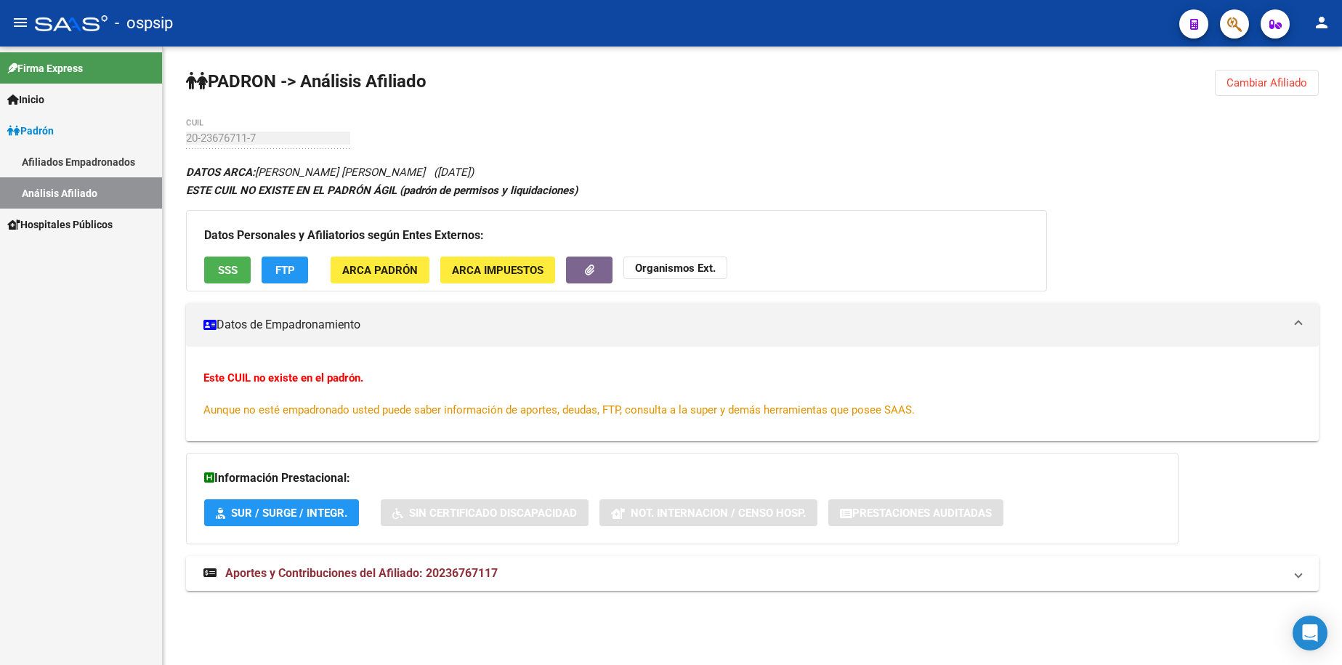
click at [44, 98] on span "Inicio" at bounding box center [25, 100] width 37 height 16
click at [54, 187] on span "Padrón" at bounding box center [30, 193] width 46 height 16
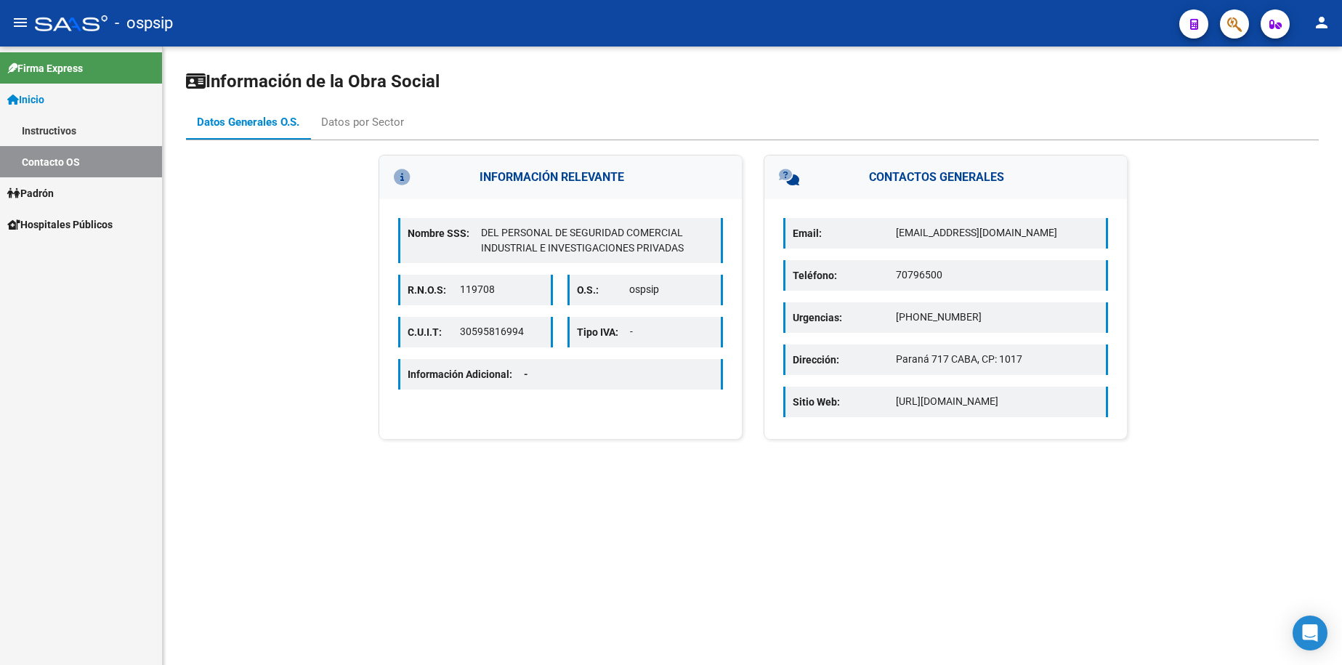
click at [52, 105] on link "Inicio" at bounding box center [81, 99] width 162 height 31
click at [62, 188] on link "Padrón" at bounding box center [81, 192] width 162 height 31
click at [62, 191] on link "Análisis Afiliado" at bounding box center [81, 192] width 162 height 31
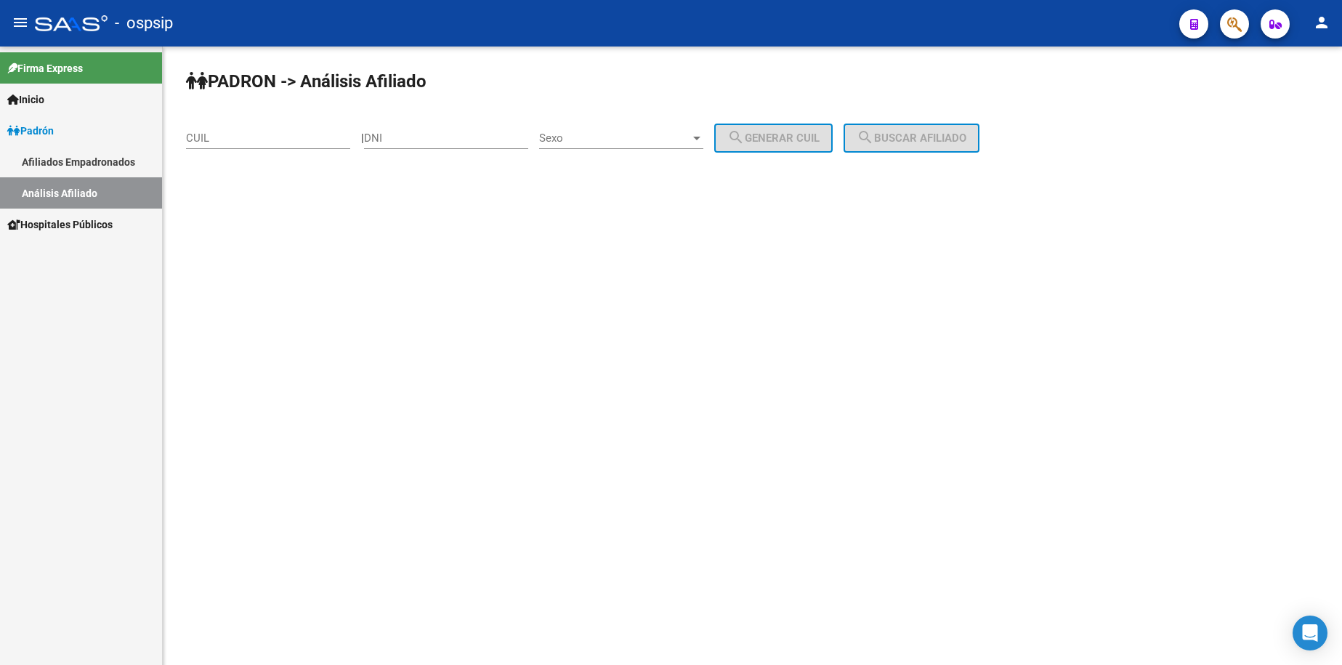
click at [241, 142] on input "CUIL" at bounding box center [268, 137] width 164 height 13
type input "20-23666711-2"
click at [633, 146] on div "Sexo Sexo" at bounding box center [621, 133] width 164 height 31
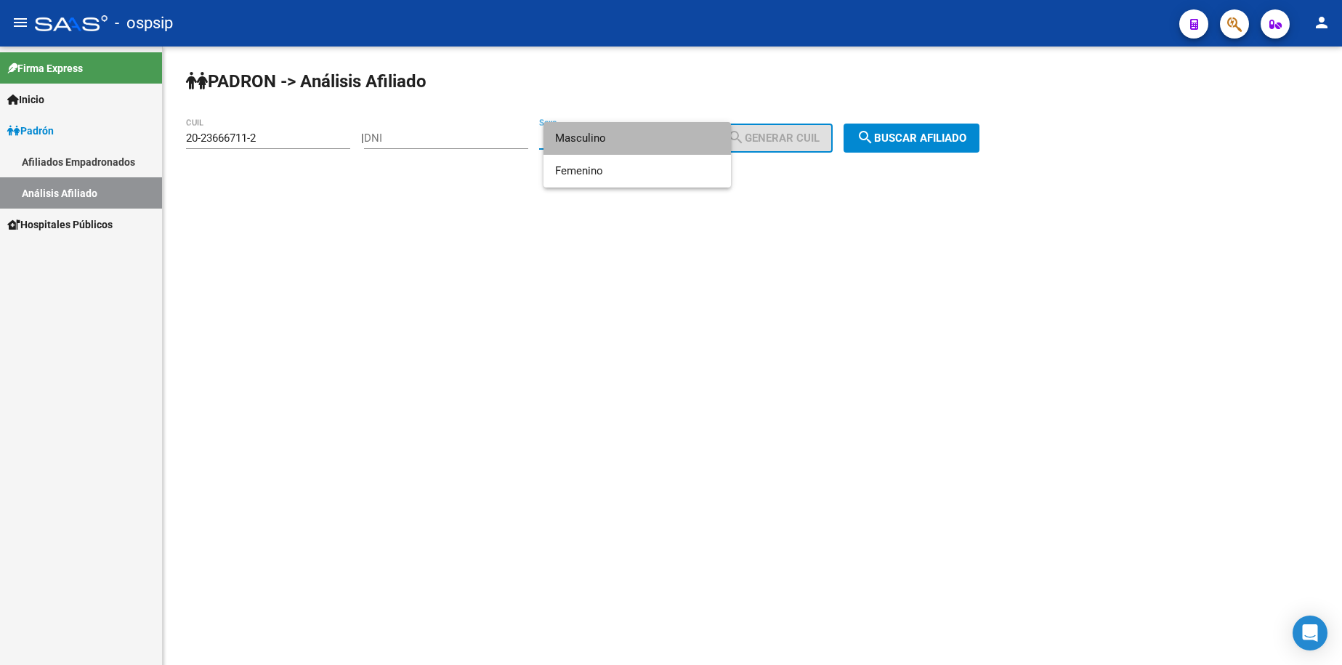
click at [634, 146] on span "Masculino" at bounding box center [637, 138] width 164 height 33
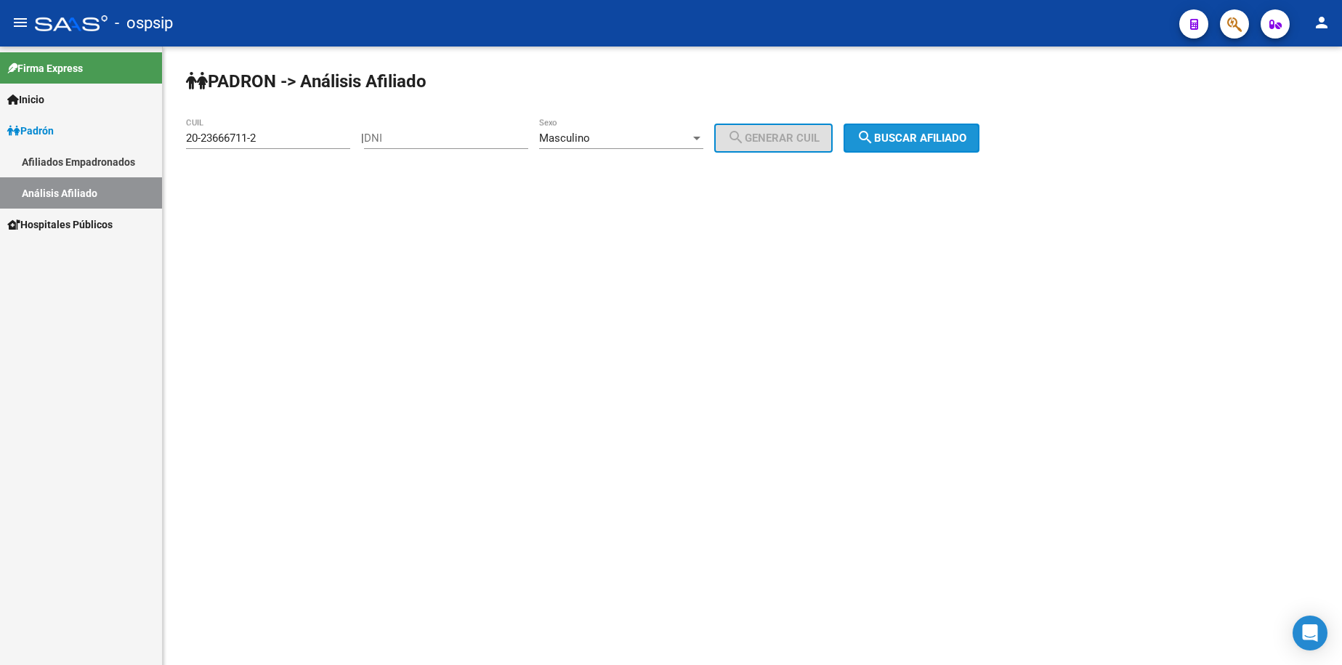
drag, startPoint x: 931, startPoint y: 129, endPoint x: 926, endPoint y: 142, distance: 15.0
click at [932, 131] on button "search Buscar afiliado" at bounding box center [911, 137] width 136 height 29
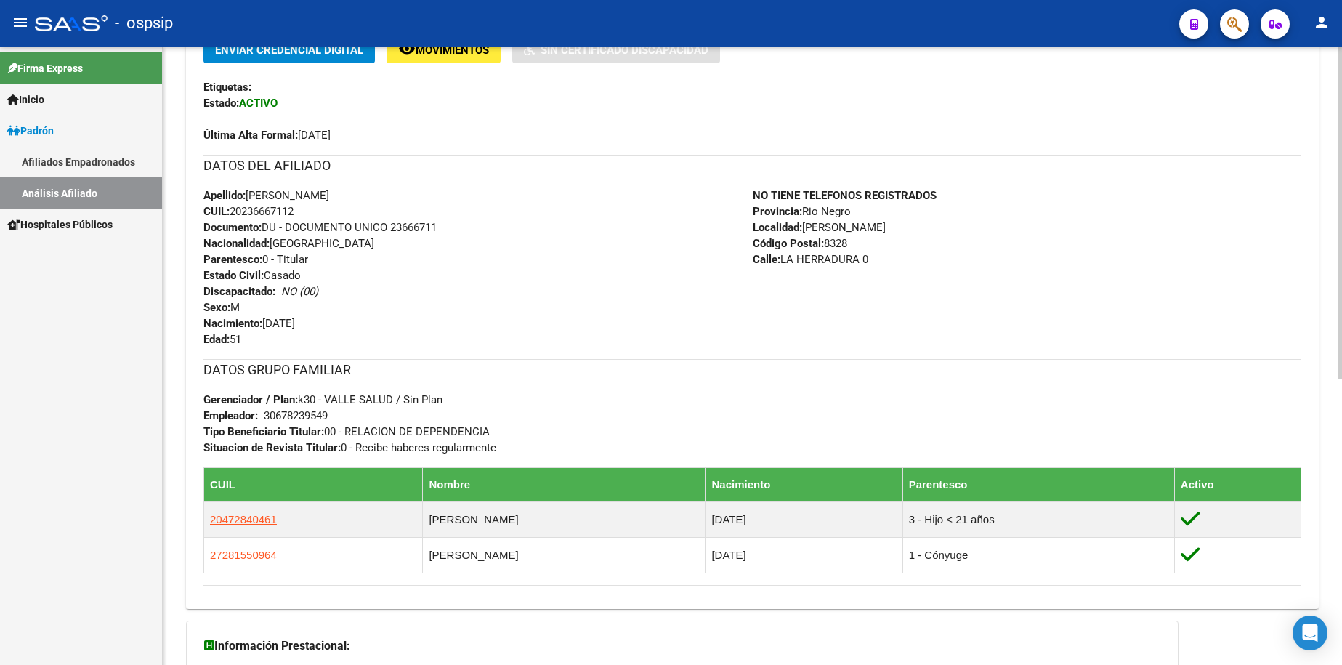
scroll to position [363, 0]
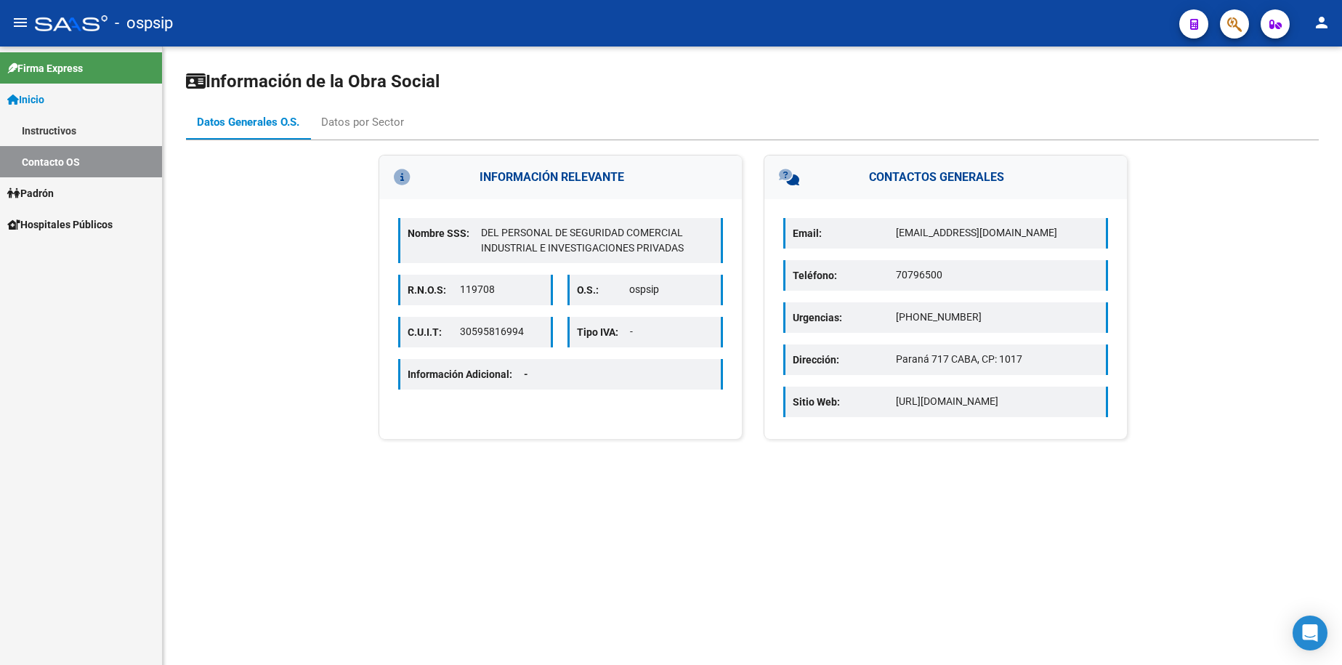
click at [36, 99] on span "Inicio" at bounding box center [25, 100] width 37 height 16
click at [36, 98] on span "Inicio" at bounding box center [25, 100] width 37 height 16
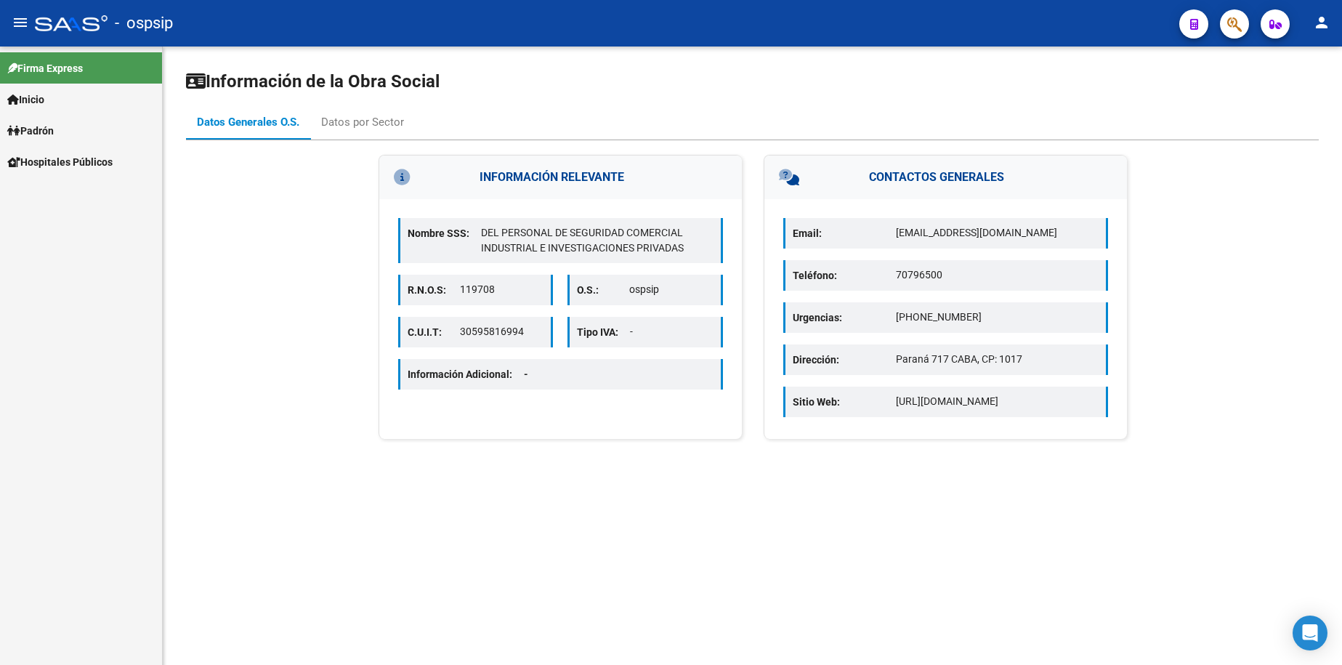
click at [49, 130] on span "Padrón" at bounding box center [30, 131] width 46 height 16
click at [70, 195] on link "Análisis Afiliado" at bounding box center [81, 192] width 162 height 31
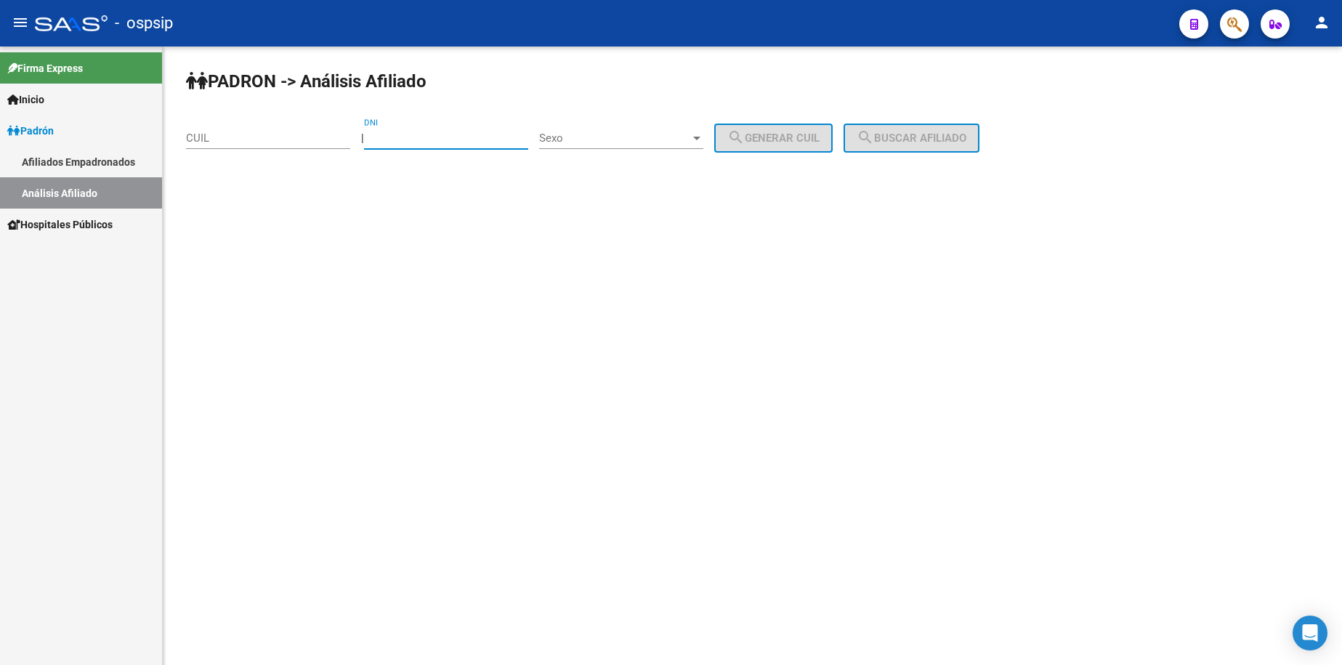
click at [484, 139] on input "DNI" at bounding box center [446, 137] width 164 height 13
click at [446, 129] on div "DNI" at bounding box center [446, 133] width 164 height 31
type input "94720000"
click at [620, 138] on span "Sexo" at bounding box center [614, 137] width 151 height 13
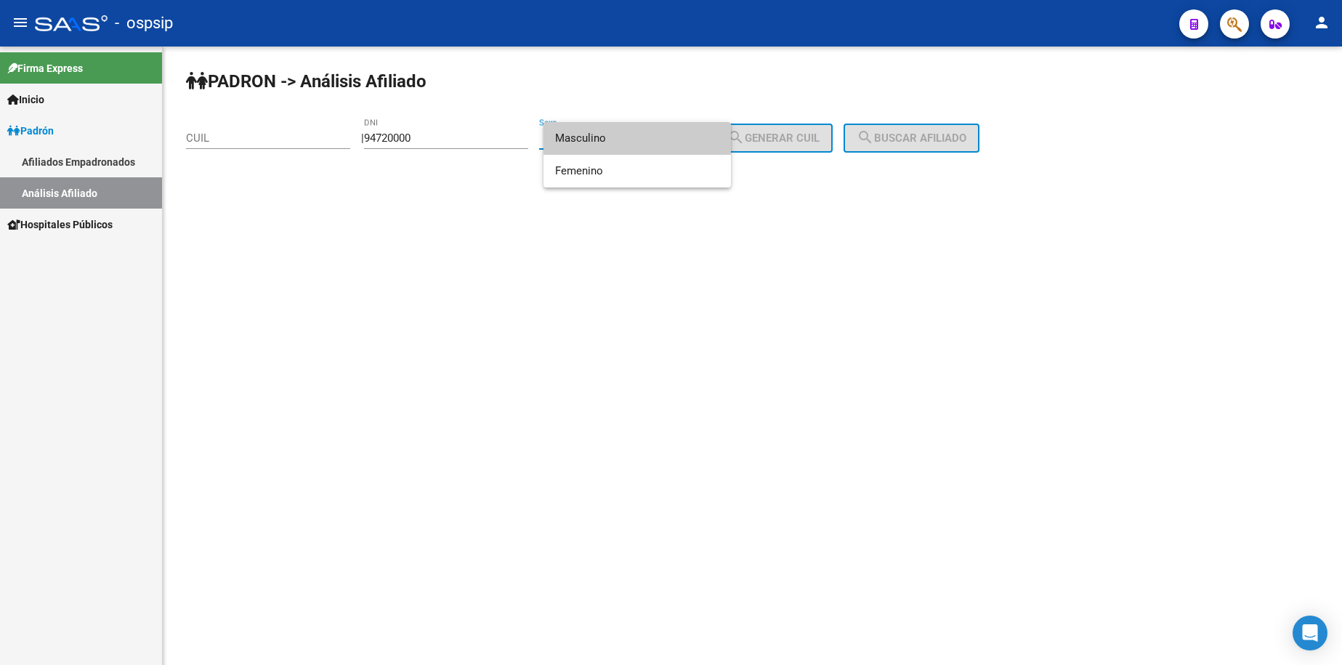
click at [620, 138] on span "Masculino" at bounding box center [637, 138] width 164 height 33
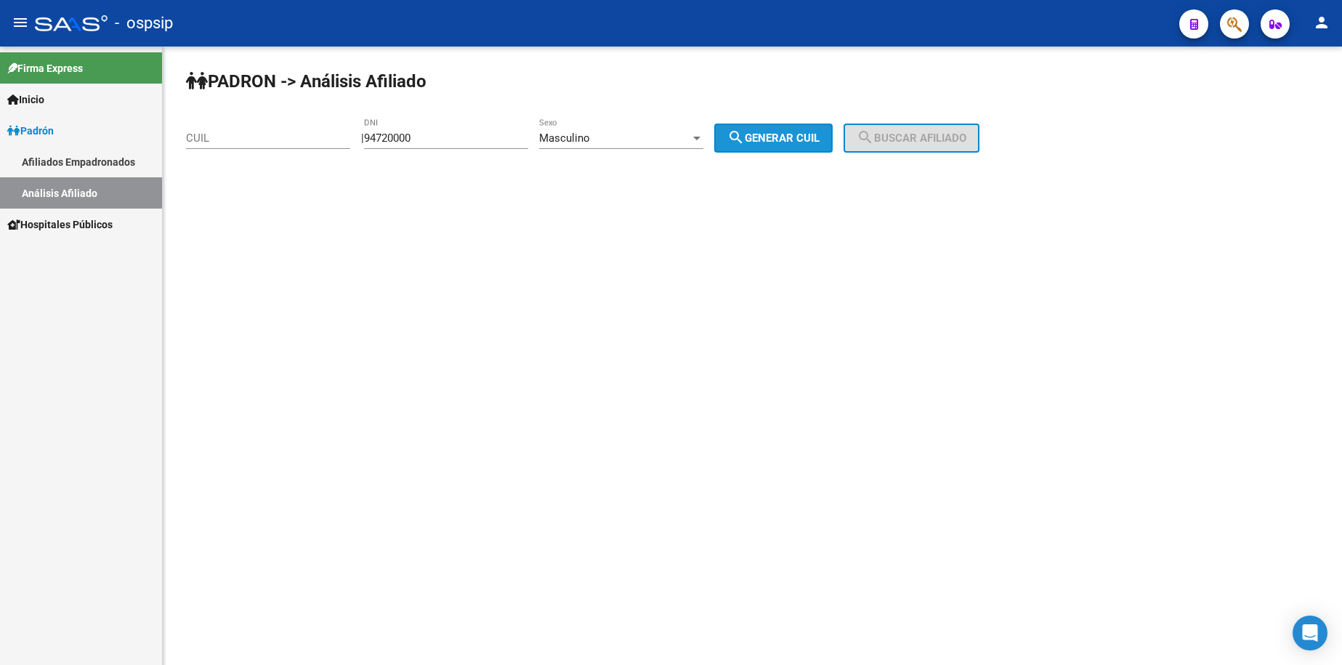
click at [778, 129] on button "search Generar CUIL" at bounding box center [773, 137] width 118 height 29
type input "20-94720000-4"
click at [900, 128] on button "search Buscar afiliado" at bounding box center [911, 137] width 136 height 29
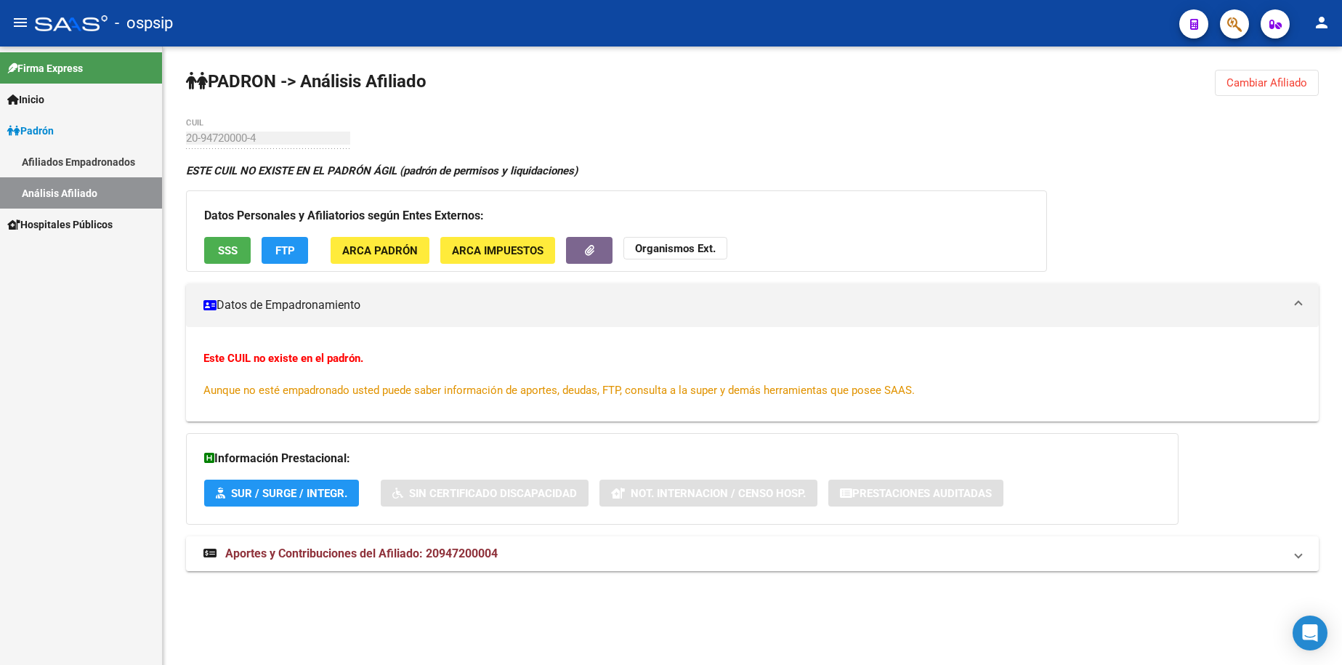
click at [44, 97] on span "Inicio" at bounding box center [25, 100] width 37 height 16
click at [54, 185] on span "Padrón" at bounding box center [30, 193] width 46 height 16
click at [52, 137] on span "Padrón" at bounding box center [30, 131] width 46 height 16
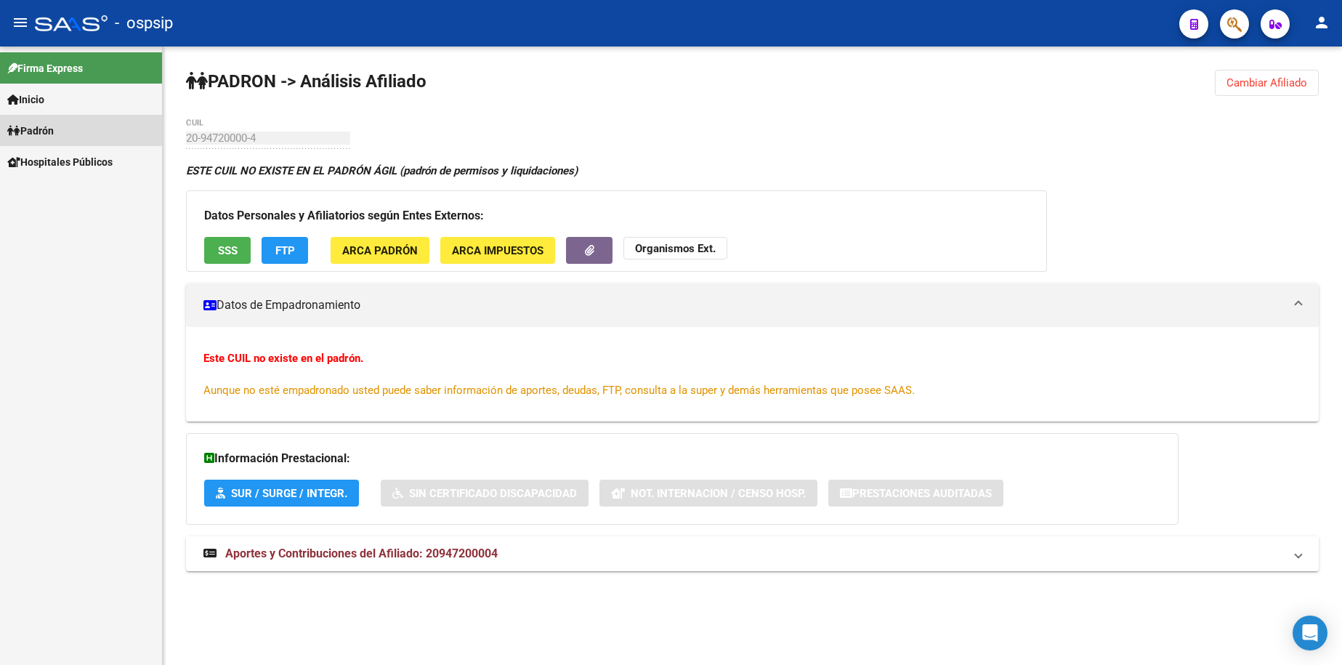
click at [52, 137] on span "Padrón" at bounding box center [30, 131] width 46 height 16
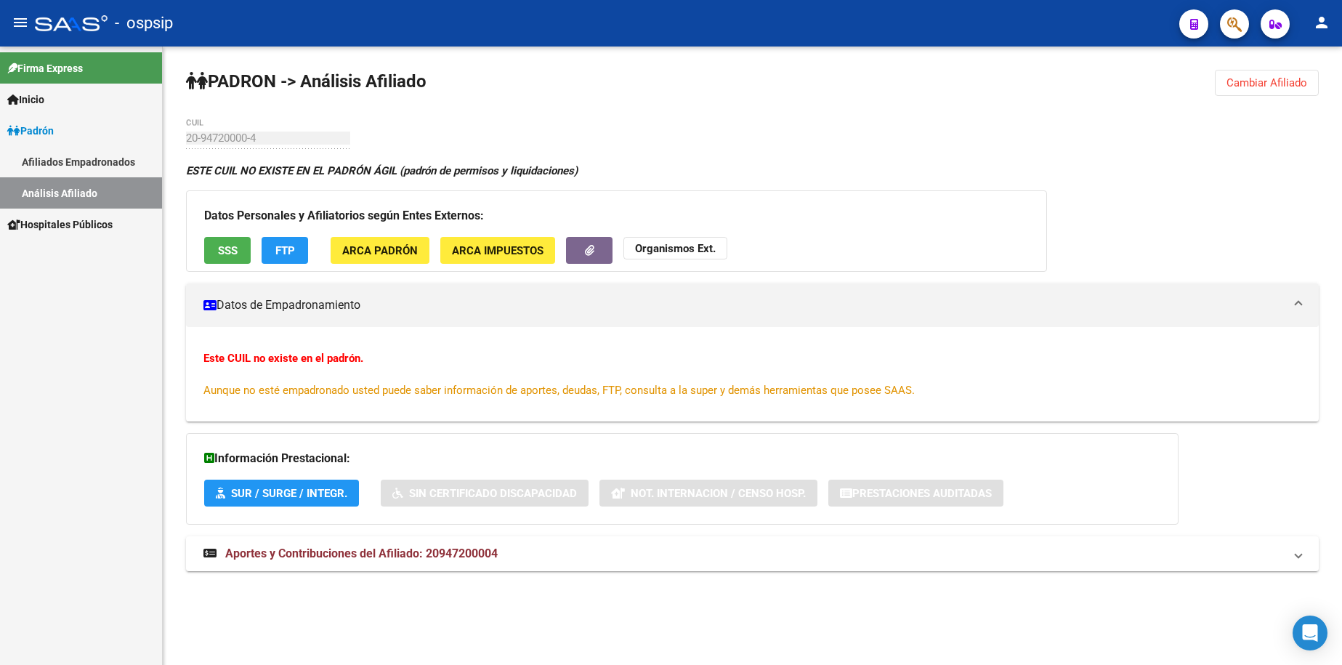
click at [51, 131] on span "Padrón" at bounding box center [30, 131] width 46 height 16
click at [50, 140] on link "Padrón" at bounding box center [81, 130] width 162 height 31
drag, startPoint x: 67, startPoint y: 189, endPoint x: 215, endPoint y: 191, distance: 148.2
click at [68, 189] on link "Análisis Afiliado" at bounding box center [81, 192] width 162 height 31
click at [97, 199] on link "Análisis Afiliado" at bounding box center [81, 192] width 162 height 31
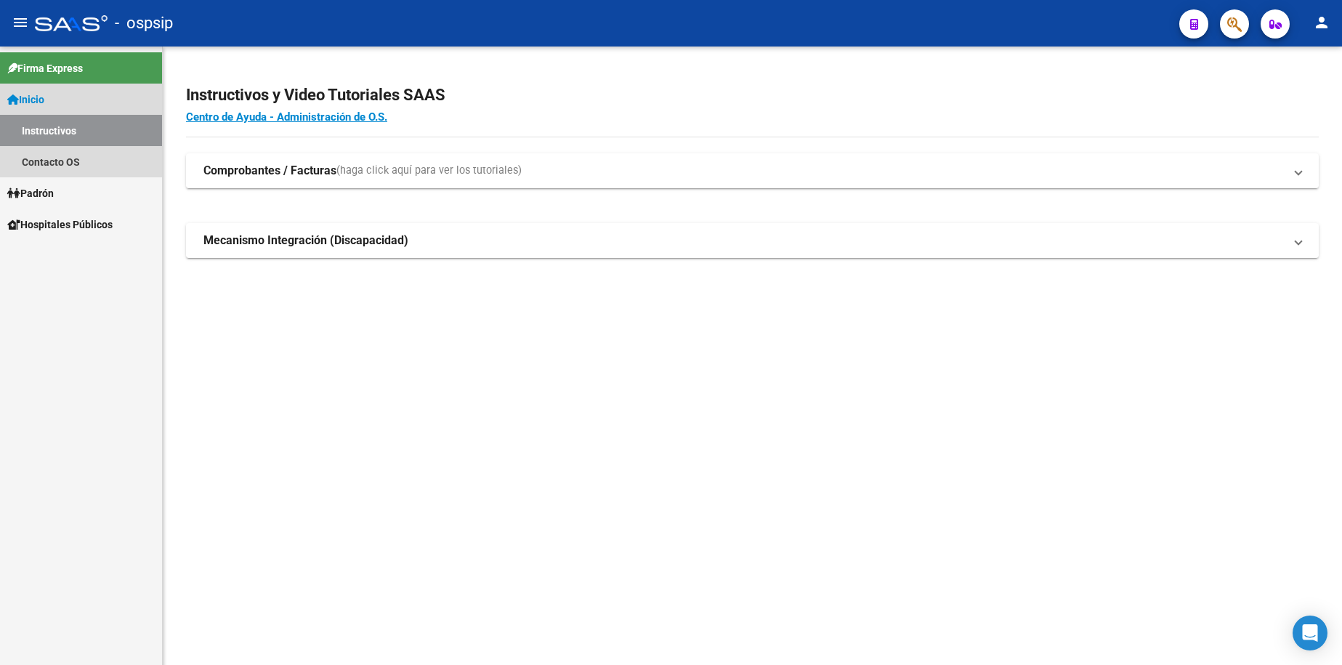
click at [44, 94] on span "Inicio" at bounding box center [25, 100] width 37 height 16
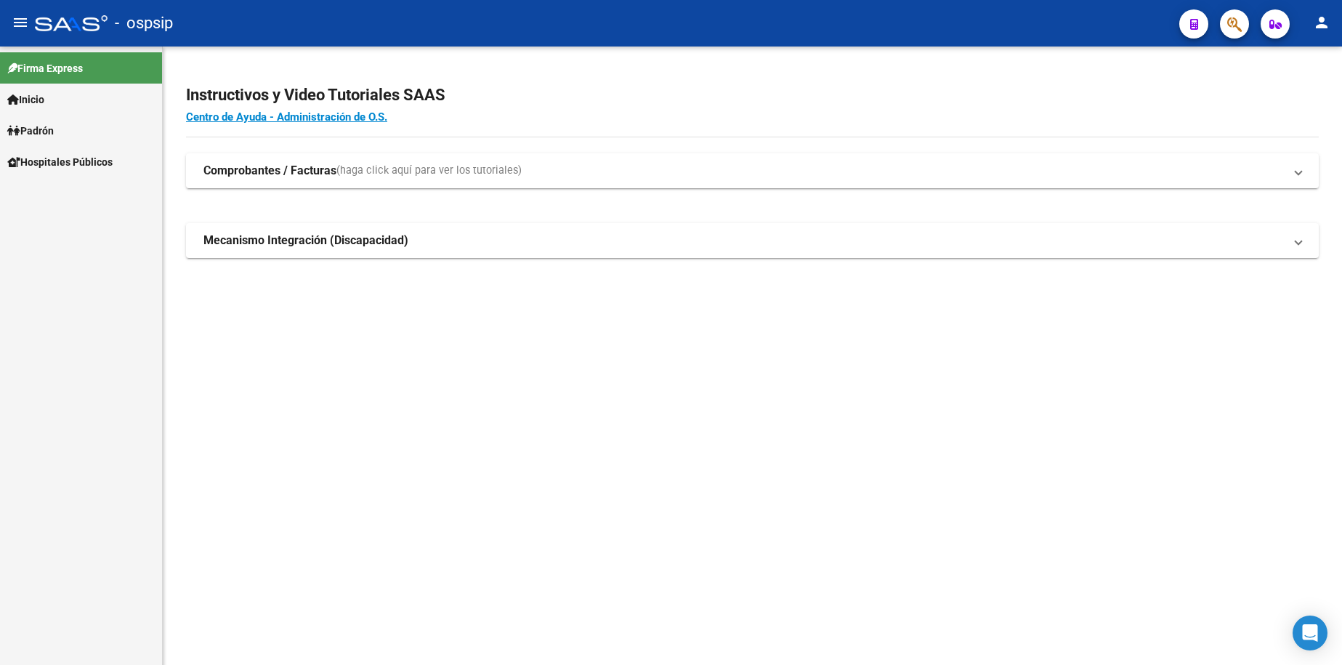
click at [50, 116] on mat-nav-list "Firma Express Inicio Instructivos Contacto OS Padrón Afiliados Empadronados Aná…" at bounding box center [81, 111] width 162 height 131
click at [54, 127] on span "Padrón" at bounding box center [30, 131] width 46 height 16
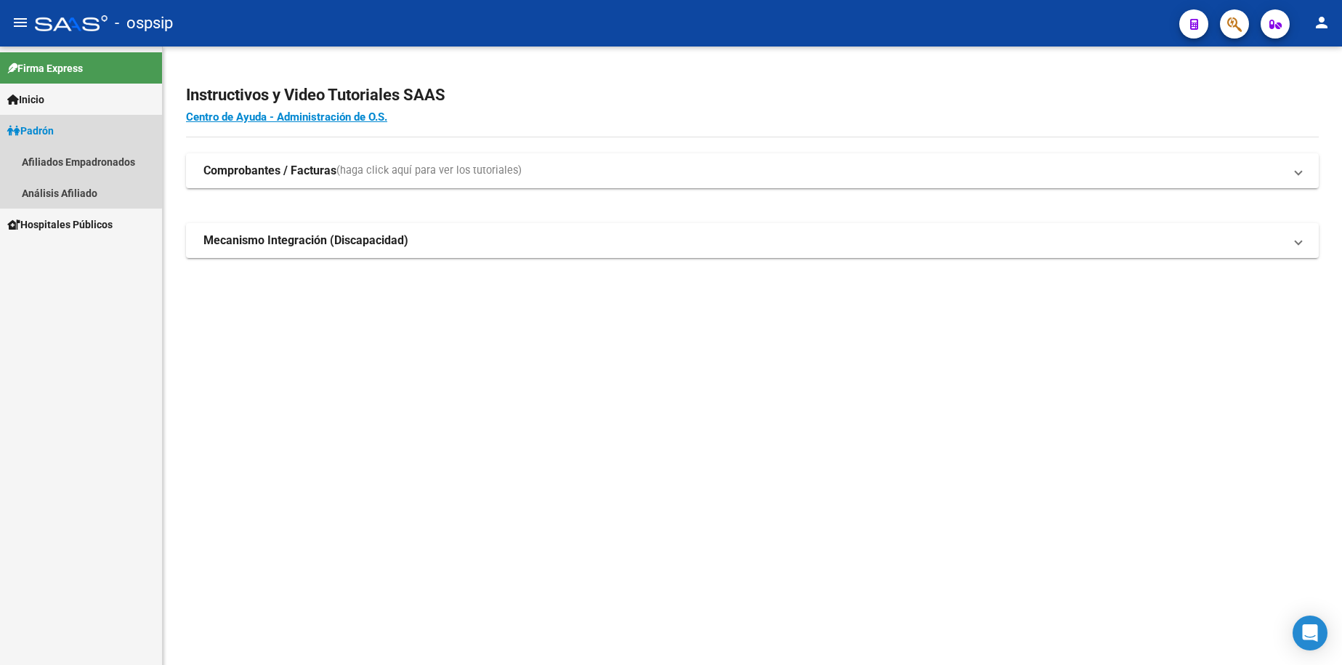
click at [54, 127] on span "Padrón" at bounding box center [30, 131] width 46 height 16
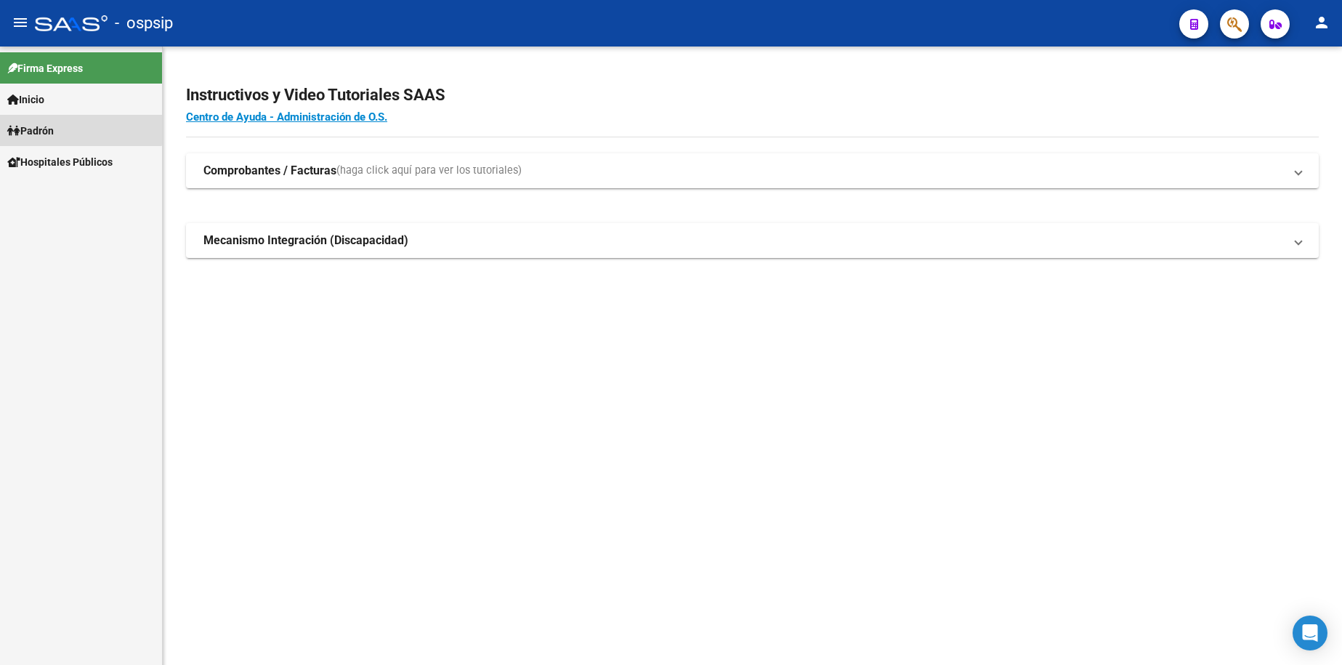
click at [54, 127] on span "Padrón" at bounding box center [30, 131] width 46 height 16
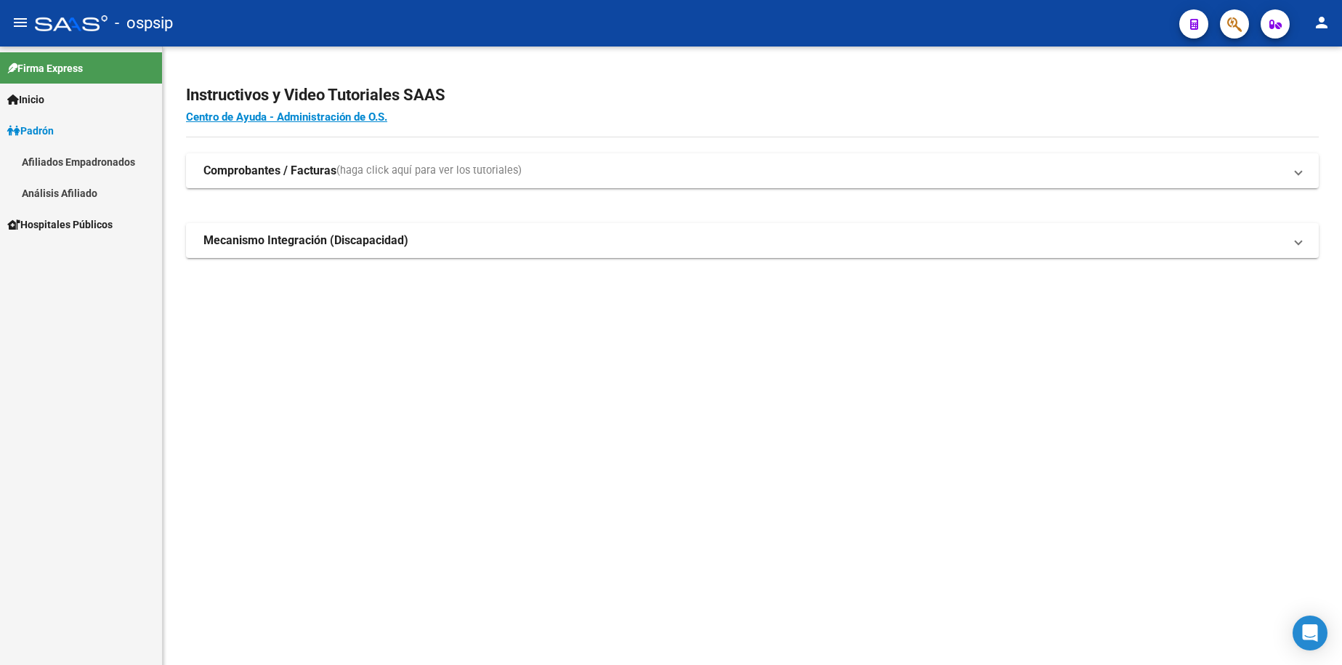
click at [73, 193] on link "Análisis Afiliado" at bounding box center [81, 192] width 162 height 31
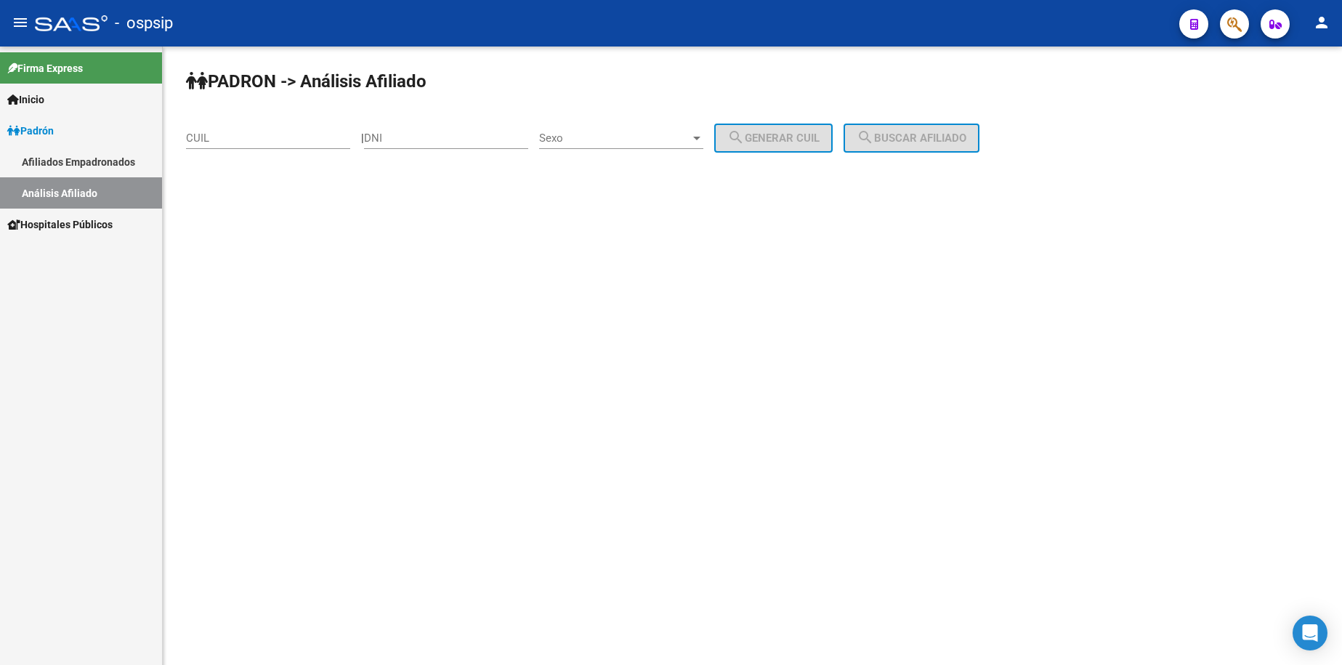
click at [425, 143] on input "DNI" at bounding box center [446, 137] width 164 height 13
type input "35469288"
click at [631, 138] on span "Sexo" at bounding box center [614, 137] width 151 height 13
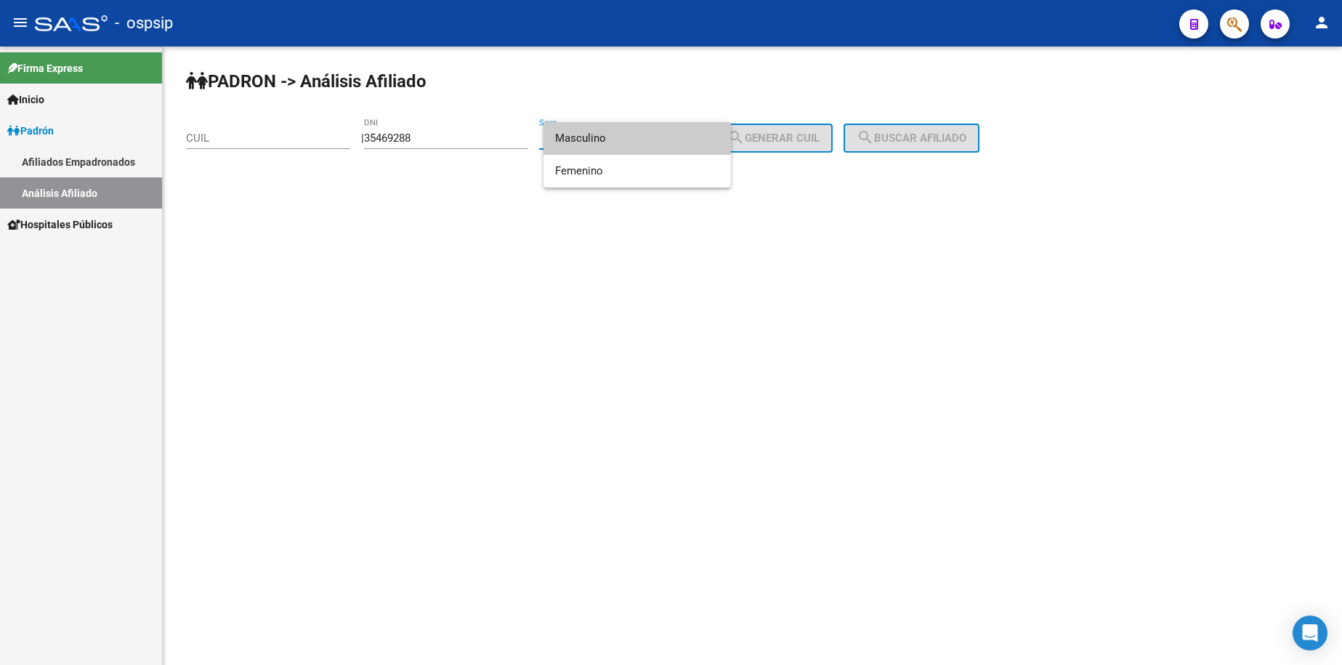
click at [631, 138] on span "Masculino" at bounding box center [637, 138] width 164 height 33
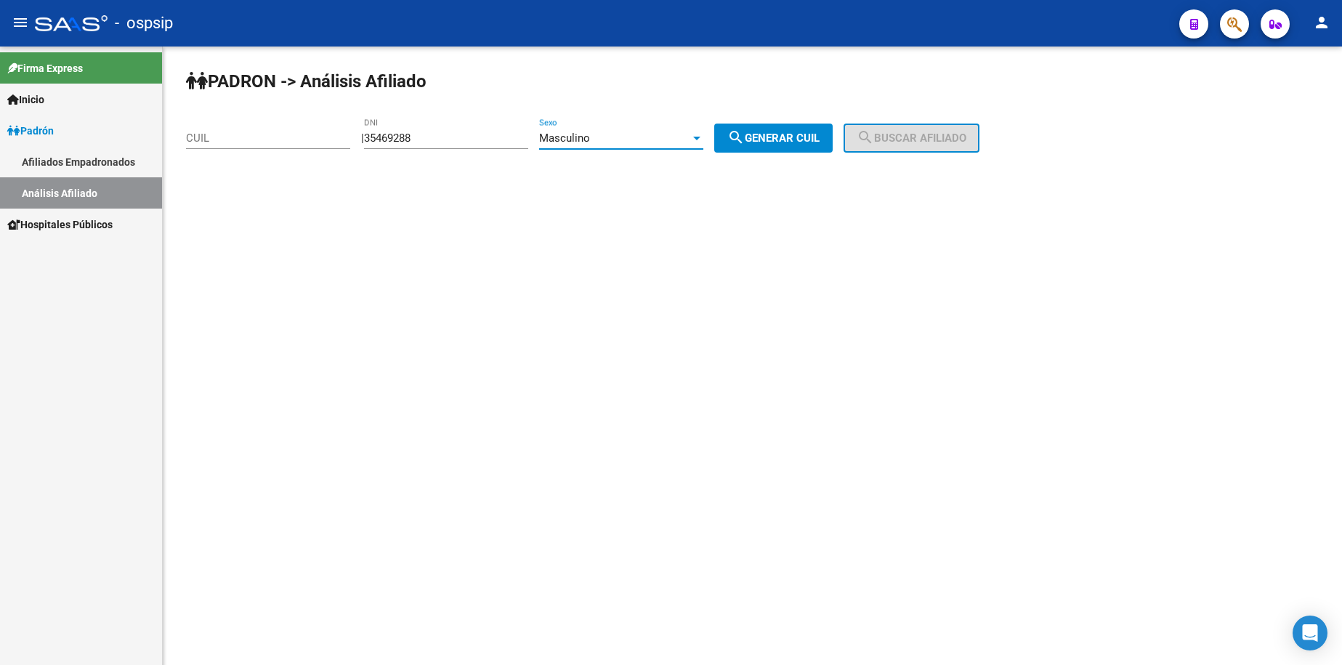
click at [782, 139] on span "search Generar CUIL" at bounding box center [773, 137] width 92 height 13
type input "20-35469288-1"
drag, startPoint x: 912, startPoint y: 125, endPoint x: 891, endPoint y: 158, distance: 38.5
click at [912, 126] on button "search Buscar afiliado" at bounding box center [911, 137] width 136 height 29
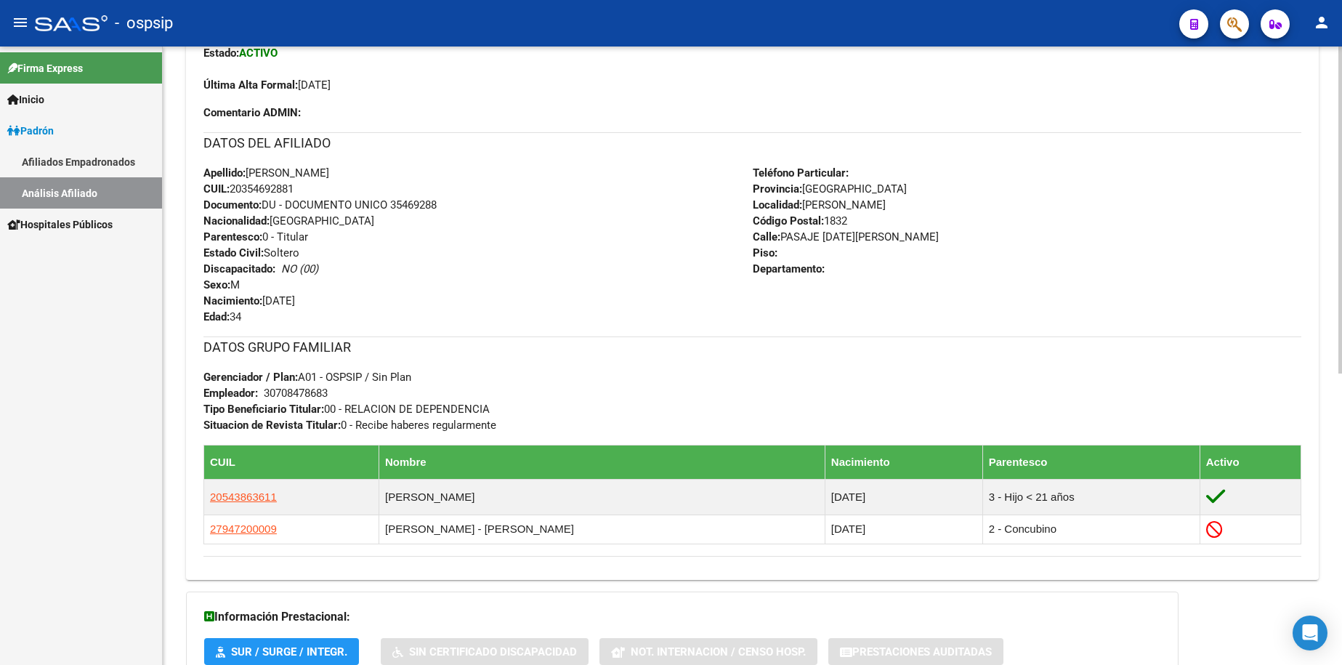
scroll to position [436, 0]
